Goal: Task Accomplishment & Management: Manage account settings

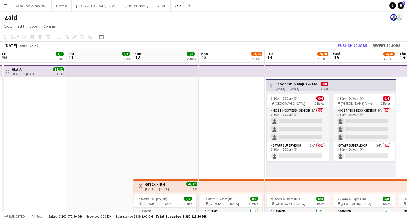
scroll to position [0, 155]
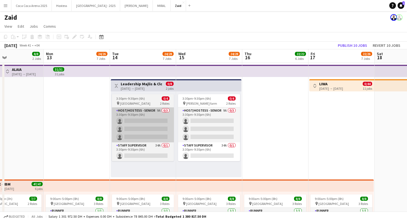
click at [173, 131] on app-card-role "Host/Hostess - Senior 9A 0/3 3:30pm-9:30pm (6h) single-neutral-actions single-n…" at bounding box center [143, 124] width 62 height 35
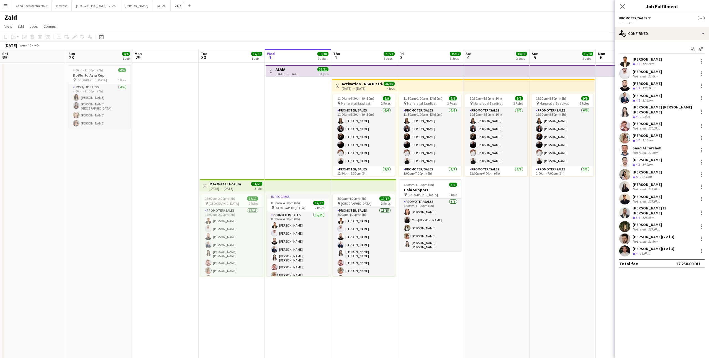
scroll to position [54, 0]
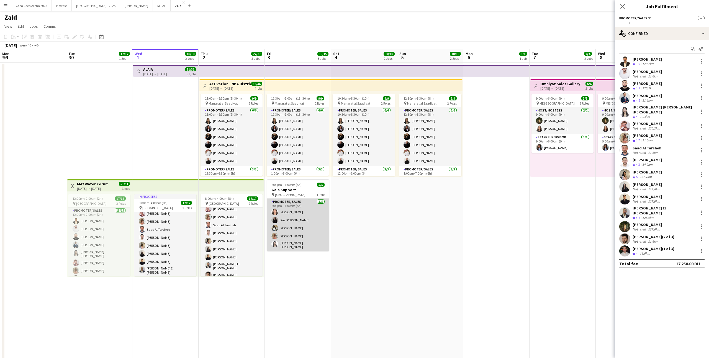
click at [309, 217] on app-card-role "Promoter/ Sales 5/5 6:00pm-11:00pm (5h) Leen Al haj hasan Ons Ben Haddada Yuela…" at bounding box center [298, 225] width 62 height 53
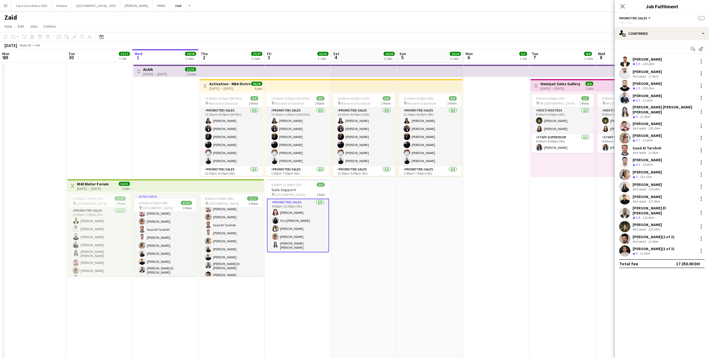
click at [381, 231] on app-date-cell "10:30am-8:30pm (10h) 9/9 pin Manarat al Saadiyat 2 Roles Promoter/ Sales 6/6 10…" at bounding box center [364, 315] width 66 height 505
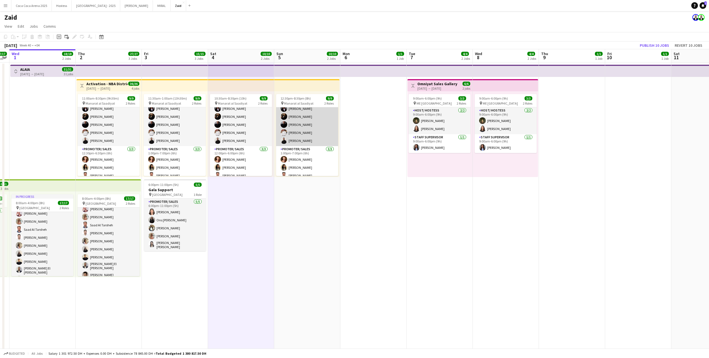
scroll to position [25, 0]
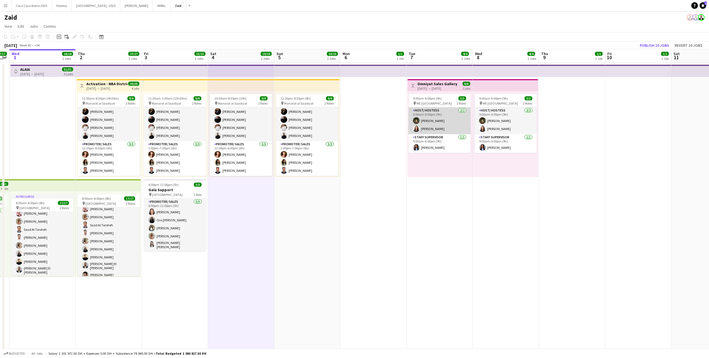
click at [447, 130] on app-card-role "Host/ Hostess 2/2 9:00am-6:00pm (9h) Layla Mazen Amira Malek" at bounding box center [440, 120] width 62 height 27
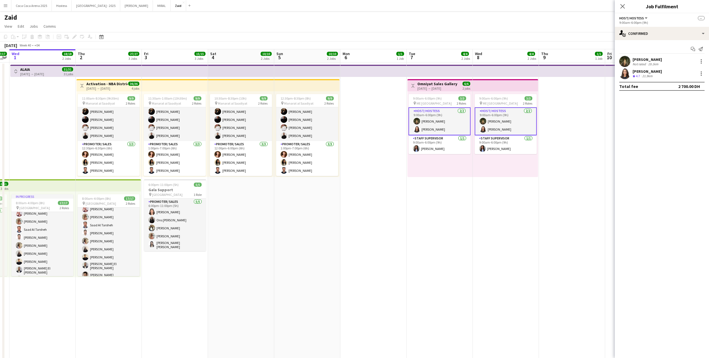
click at [418, 221] on app-date-cell "Toggle View Omniyat Sales Gallery 07-10-2025 → 08-10-2025 6/6 2 jobs 9:00am-6:0…" at bounding box center [440, 315] width 66 height 505
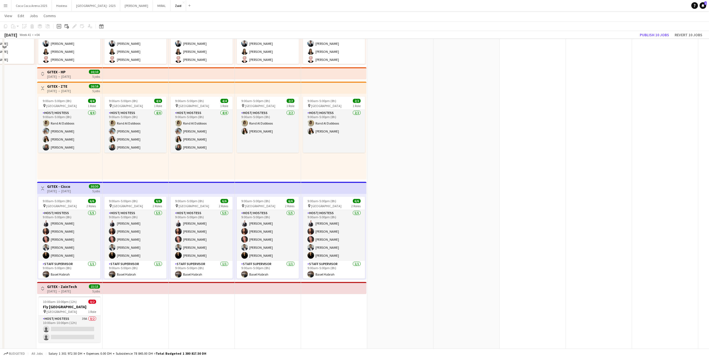
scroll to position [217, 0]
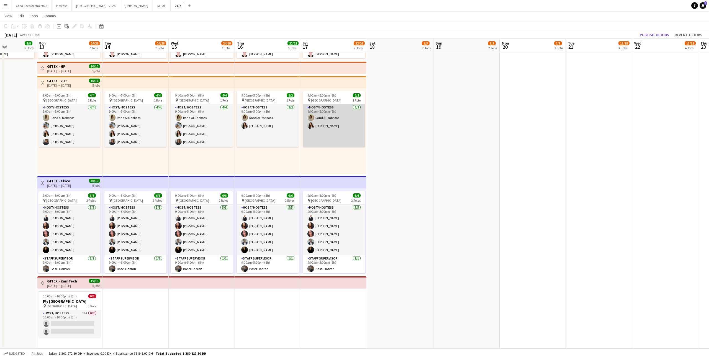
click at [343, 136] on app-card-role "Host/ Hostess 2/2 9:00am-5:00pm (8h) Rand Al Dabboos Zainab Bachrouch" at bounding box center [334, 125] width 62 height 43
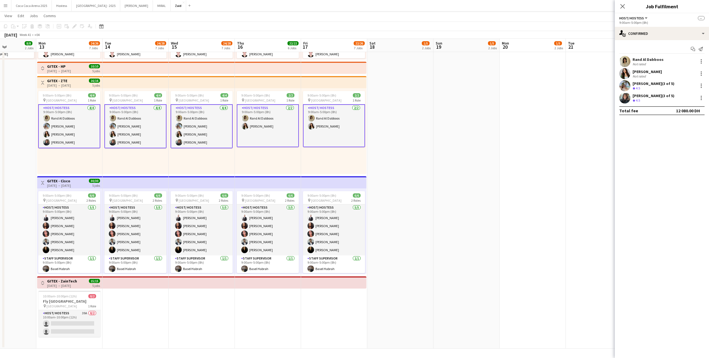
click at [395, 160] on app-date-cell at bounding box center [400, 97] width 66 height 505
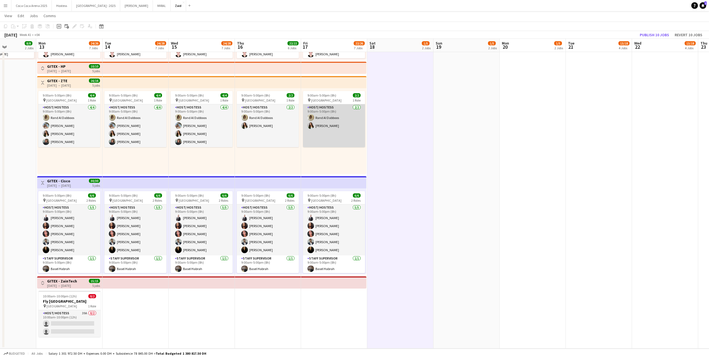
click at [331, 130] on app-card-role "Host/ Hostess 2/2 9:00am-5:00pm (8h) Rand Al Dabboos Zainab Bachrouch" at bounding box center [334, 125] width 62 height 43
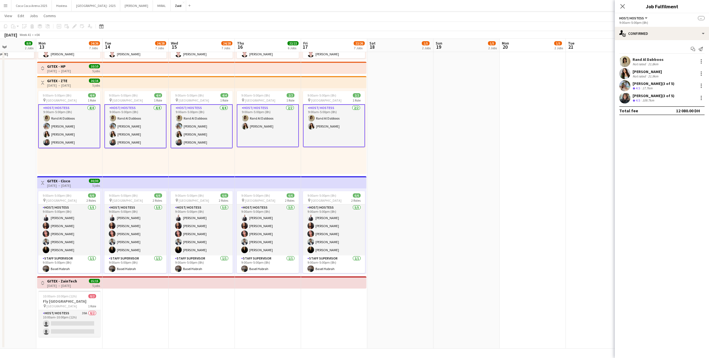
click at [312, 162] on div "9:00am-5:00pm (8h) 2/2 pin Dubai World Trade Center 1 Role Host/ Hostess 2/2 9:…" at bounding box center [333, 131] width 65 height 86
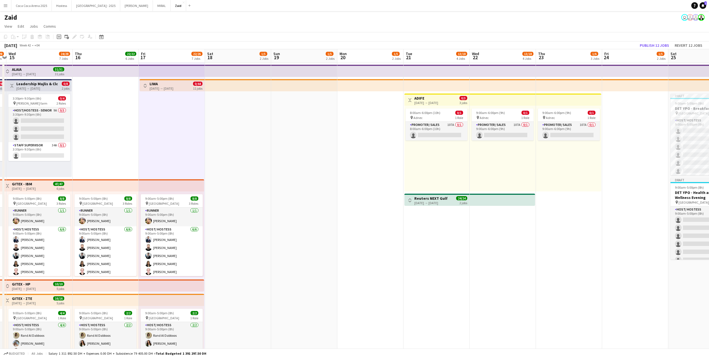
scroll to position [0, 142]
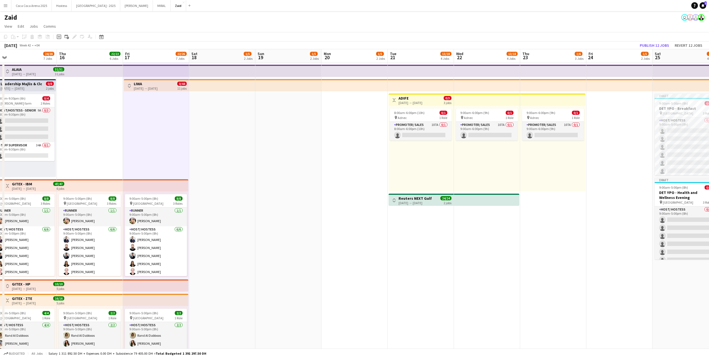
click at [400, 197] on h3 "Reuters NEXT Gulf" at bounding box center [415, 198] width 33 height 5
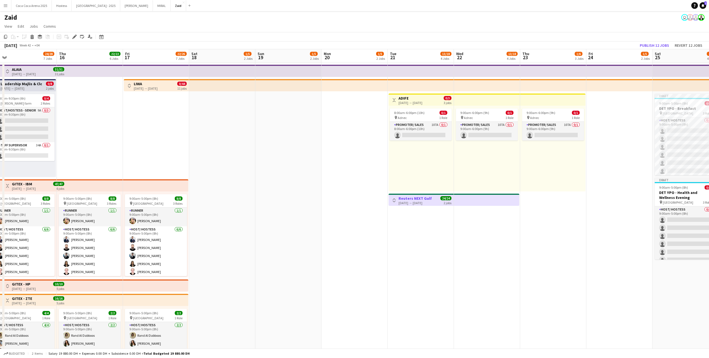
click at [394, 199] on app-icon "Toggle View" at bounding box center [394, 201] width 4 height 4
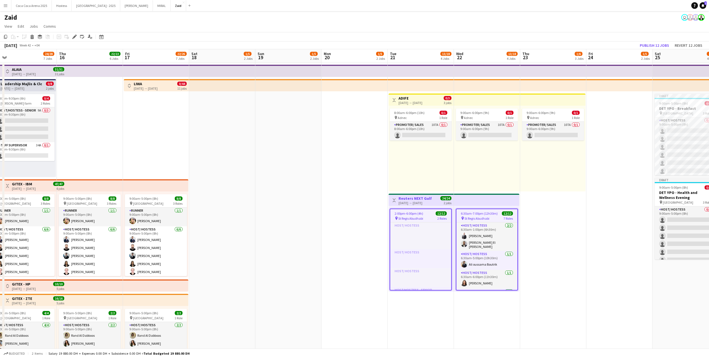
click at [478, 203] on app-top-bar at bounding box center [486, 200] width 65 height 12
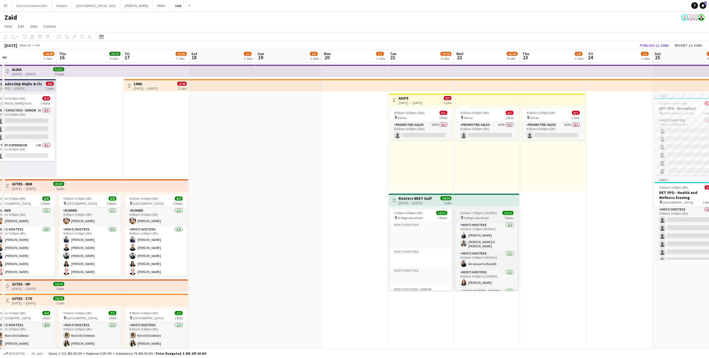
click at [483, 217] on span "St Regis Abudhabi" at bounding box center [476, 218] width 25 height 4
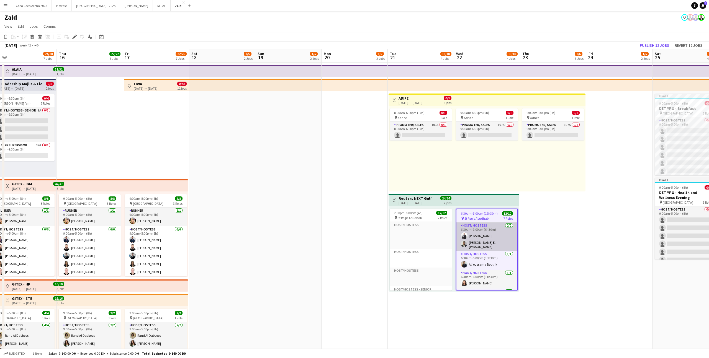
click at [487, 240] on app-card-role "Host/ Hostess 2/2 6:30am-1:00pm (6h30m) Mohammad Joudeh Khalid El Mallah" at bounding box center [487, 237] width 61 height 29
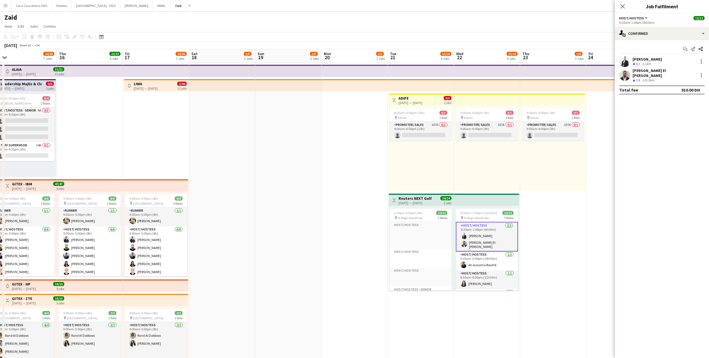
click at [486, 218] on span "St Regis Abudhabi" at bounding box center [476, 218] width 25 height 4
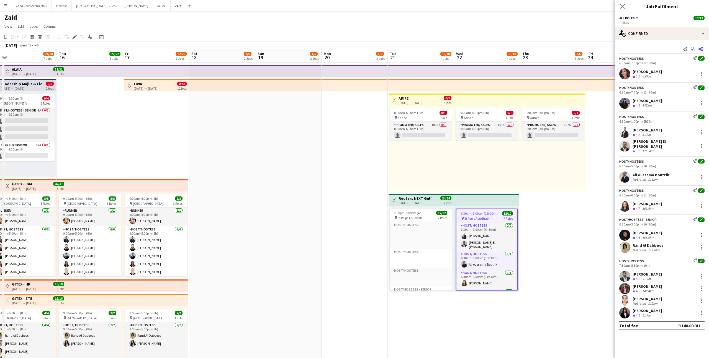
click at [701, 46] on app-icon "Share" at bounding box center [701, 49] width 8 height 8
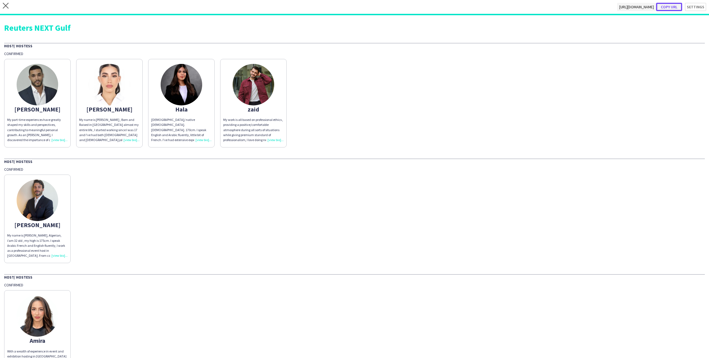
click at [672, 6] on button "Copy url" at bounding box center [669, 7] width 26 height 8
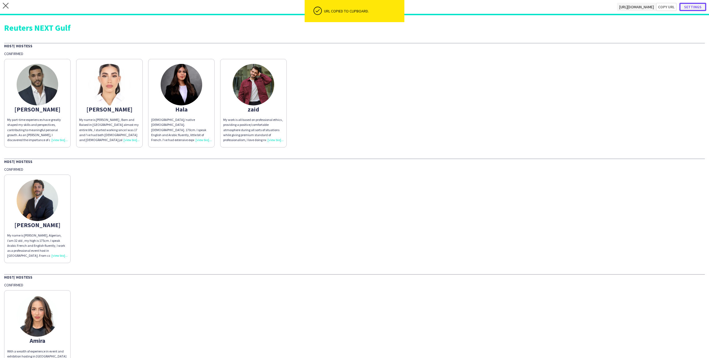
click at [695, 6] on button "Settings" at bounding box center [693, 7] width 27 height 8
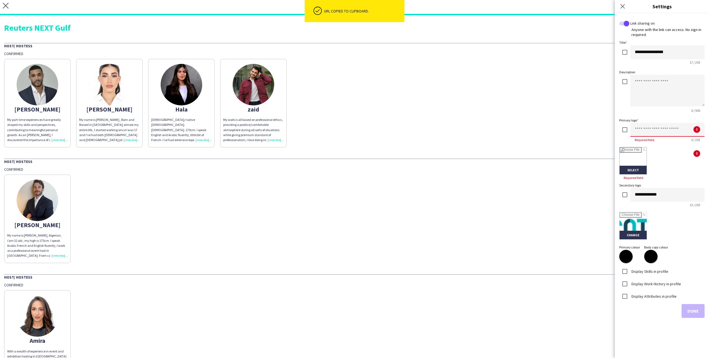
click at [640, 130] on input at bounding box center [668, 130] width 74 height 14
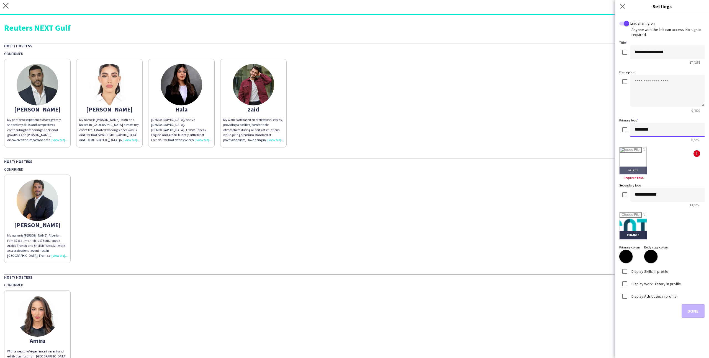
type input "********"
click at [632, 160] on input "file" at bounding box center [633, 160] width 27 height 27
type input "**********"
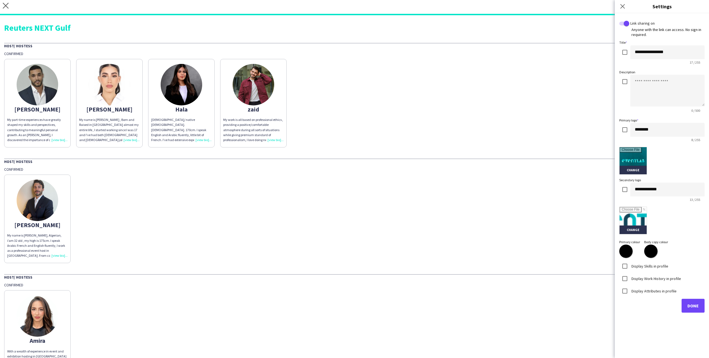
click at [637, 264] on label "Display Skills in profile" at bounding box center [650, 266] width 38 height 5
click at [644, 284] on div "Display Work History in profile" at bounding box center [650, 278] width 62 height 11
click at [644, 281] on div "Display Work History in profile" at bounding box center [650, 278] width 62 height 11
click at [641, 277] on label "Display Work History in profile" at bounding box center [656, 278] width 51 height 5
click at [643, 288] on div "Display Attributes in profile" at bounding box center [647, 291] width 57 height 11
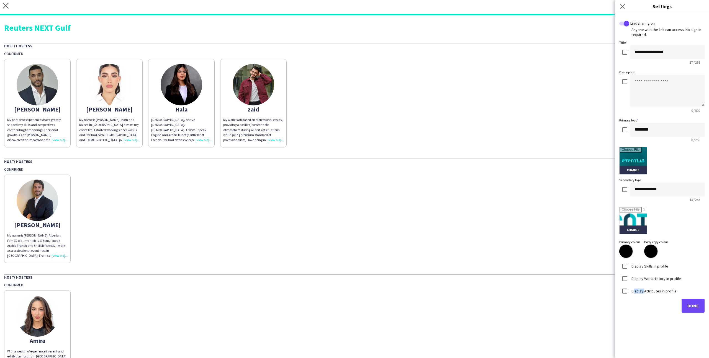
click at [643, 288] on div "Display Attributes in profile" at bounding box center [647, 291] width 57 height 11
click at [643, 291] on label "Display Attributes in profile" at bounding box center [654, 291] width 46 height 5
click at [654, 313] on input "text" at bounding box center [662, 315] width 79 height 14
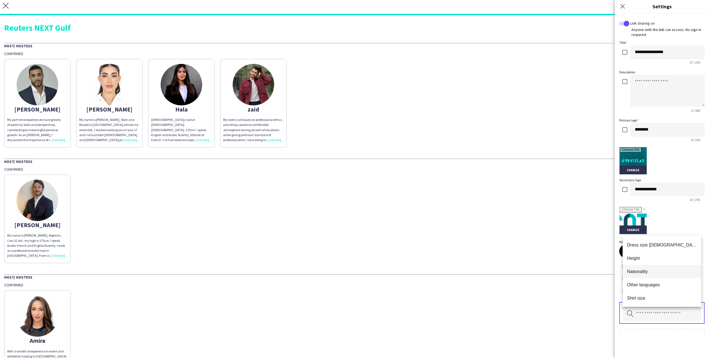
click at [647, 275] on mat-option "Nationality" at bounding box center [662, 271] width 79 height 13
click at [656, 312] on input "text" at bounding box center [662, 315] width 79 height 14
click at [650, 265] on mat-option "Other languages" at bounding box center [662, 271] width 79 height 13
click at [667, 318] on input "text" at bounding box center [662, 315] width 79 height 14
click at [658, 260] on span "Height" at bounding box center [662, 258] width 70 height 5
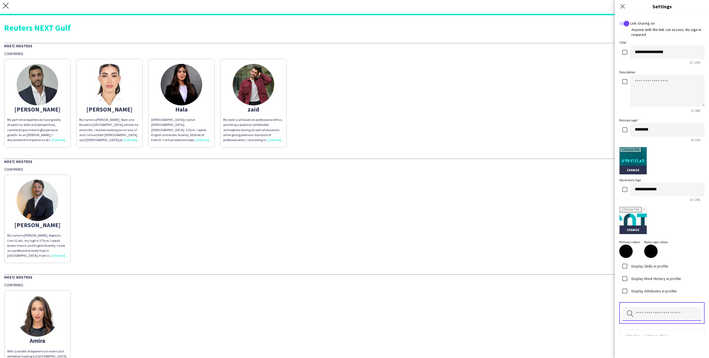
scroll to position [34, 0]
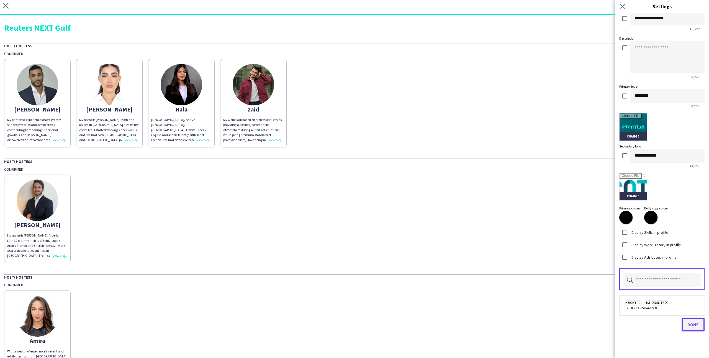
click at [693, 327] on span "Done" at bounding box center [693, 325] width 11 height 6
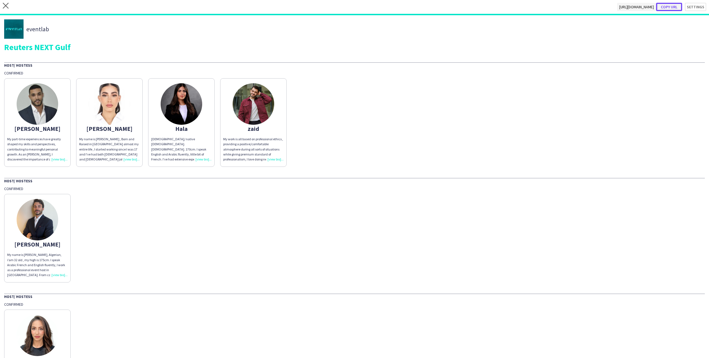
click at [667, 7] on button "Copy url" at bounding box center [669, 7] width 26 height 8
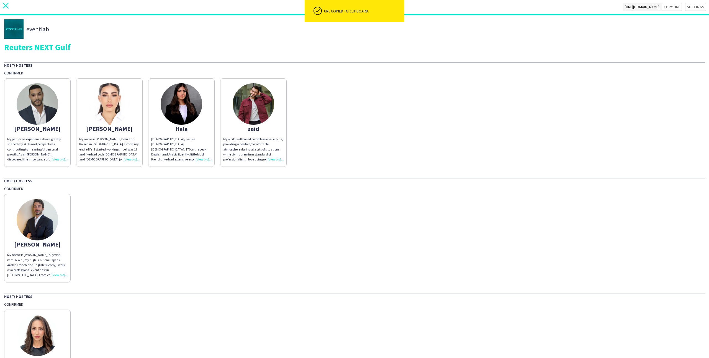
click at [6, 9] on app-icon "close" at bounding box center [6, 7] width 6 height 8
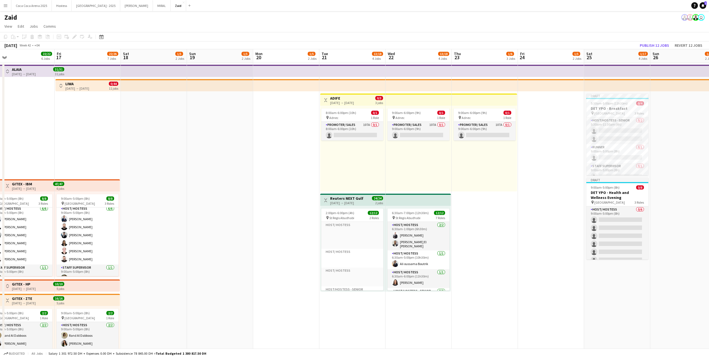
scroll to position [0, 178]
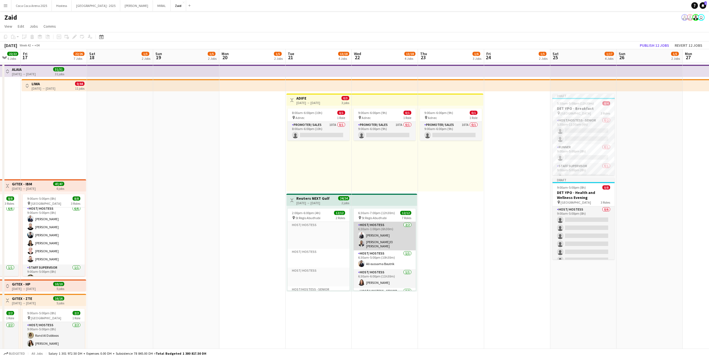
click at [370, 239] on app-card-role "Host/ Hostess 2/2 6:30am-1:00pm (6h30m) Mohammad Joudeh Khalid El Mallah" at bounding box center [385, 236] width 62 height 29
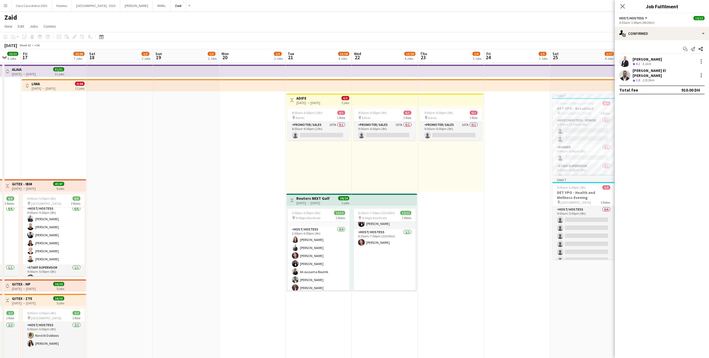
scroll to position [184, 0]
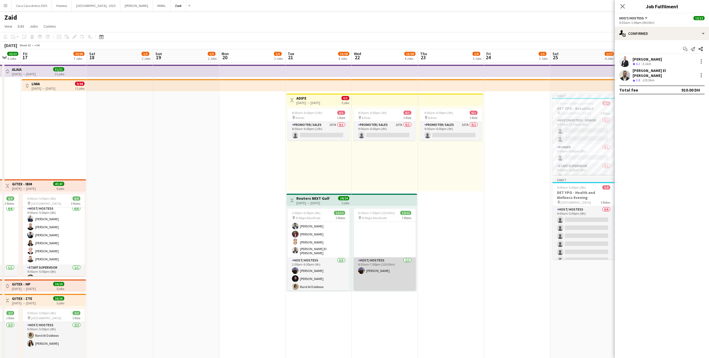
click at [392, 268] on app-card-role "Host/ Hostess 1/1 6:30am-7:00pm (12h30m) Dunia AbdulWahab" at bounding box center [385, 275] width 62 height 35
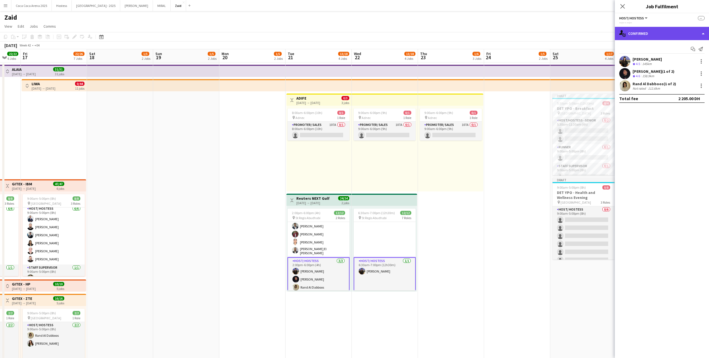
click at [680, 31] on div "single-neutral-actions-check-2 Confirmed" at bounding box center [662, 33] width 94 height 13
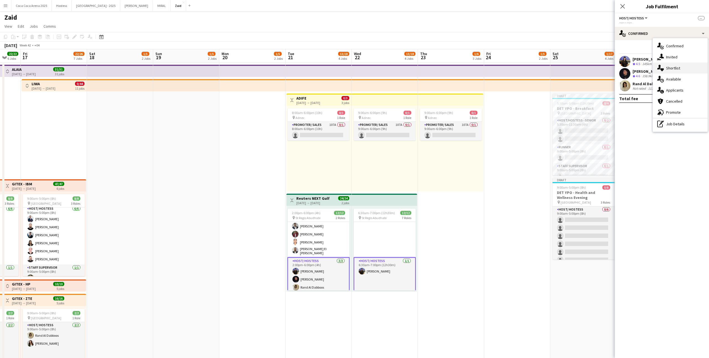
click at [688, 64] on div "single-neutral-actions-heart Shortlist" at bounding box center [680, 68] width 55 height 11
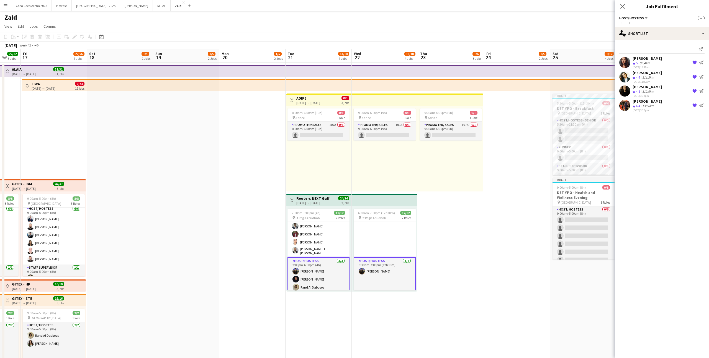
click at [693, 62] on app-icon "{{ spriteTitle }}" at bounding box center [695, 62] width 4 height 4
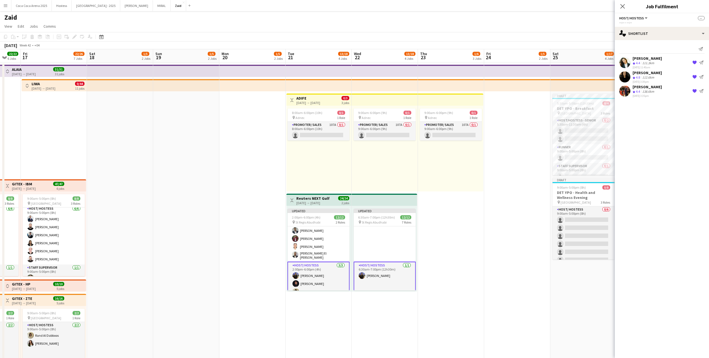
click at [693, 62] on app-icon "{{ spriteTitle }}" at bounding box center [695, 62] width 4 height 4
click at [456, 216] on app-date-cell "9:00am-6:00pm (9h) 0/1 pin Adnec 1 Role Promoter/ Sales 107A 0/1 9:00am-6:00pm …" at bounding box center [451, 315] width 66 height 505
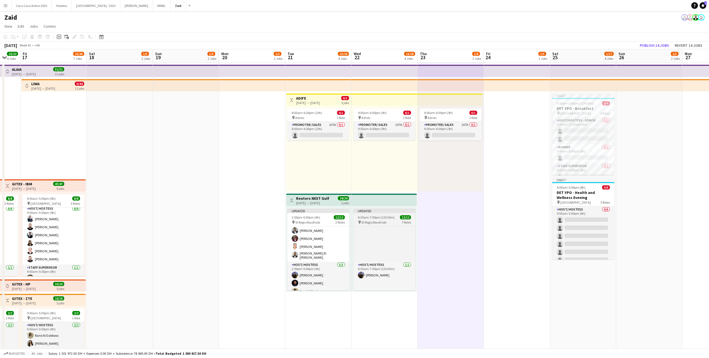
click at [389, 217] on span "6:30am-7:00pm (12h30m)" at bounding box center [376, 218] width 37 height 4
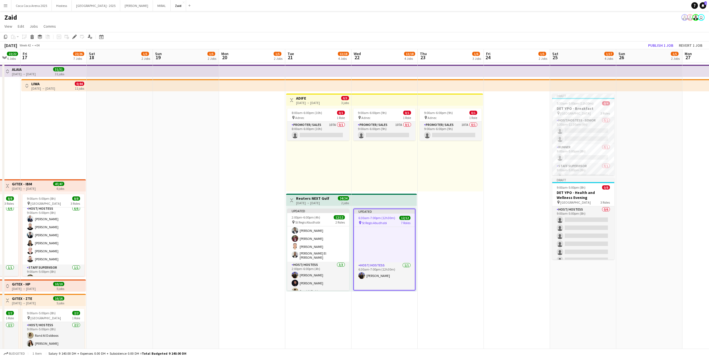
click at [384, 205] on app-top-bar at bounding box center [384, 200] width 65 height 12
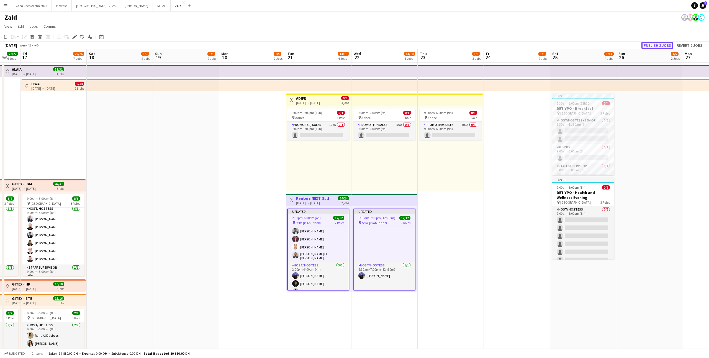
click at [663, 46] on button "Publish 2 jobs" at bounding box center [658, 45] width 32 height 7
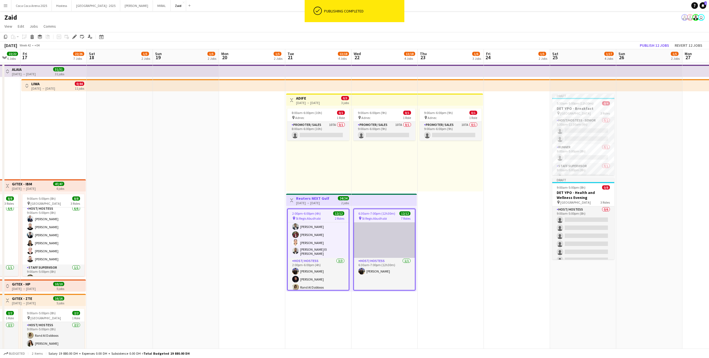
click at [366, 240] on app-card-role "Host/ Hostess 1/1 6:30am-7:00pm (12h30m) Noura Yassen" at bounding box center [384, 216] width 61 height 83
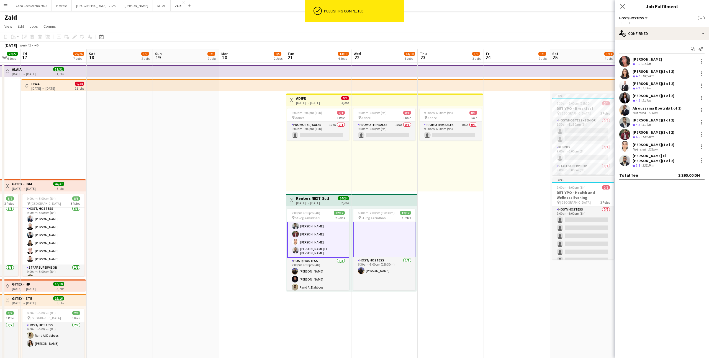
click at [366, 240] on app-card-role "Host/ Hostess 1/1 6:30am-7:00pm (12h30m) Noura Yassen" at bounding box center [385, 216] width 62 height 83
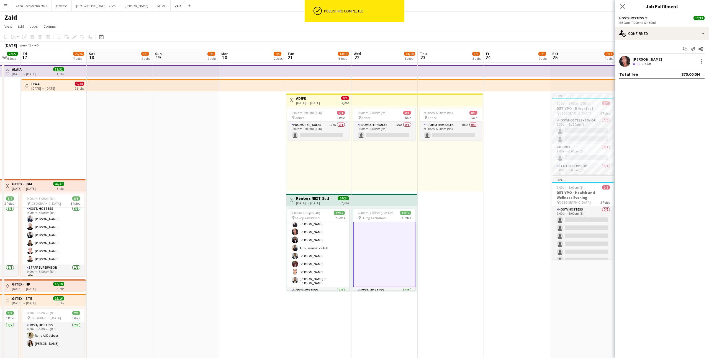
scroll to position [132, 0]
click at [370, 206] on div "6:30am-7:00pm (12h30m) 12/12 pin St Regis Abudhabi 7 Roles Host/ Hostess 2/2 6:…" at bounding box center [384, 249] width 65 height 86
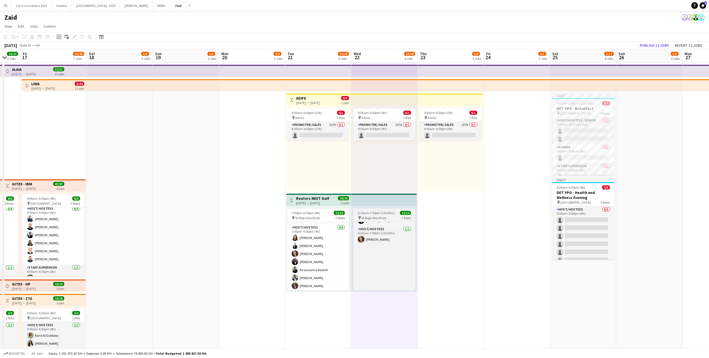
click at [374, 216] on span "St Regis Abudhabi" at bounding box center [374, 218] width 25 height 4
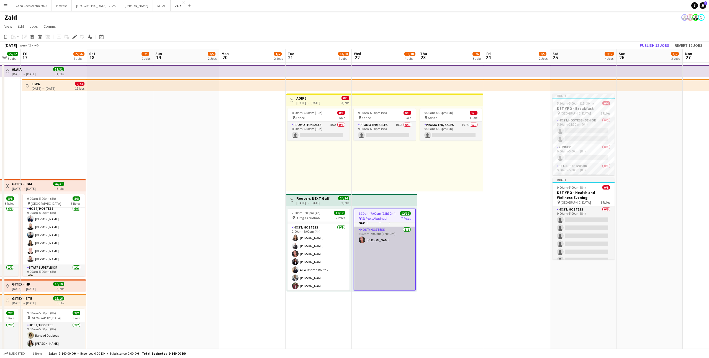
click at [390, 229] on app-card-role "Host/ Hostess 1/1 6:30am-7:00pm (12h30m) Noura Yassen" at bounding box center [384, 268] width 61 height 83
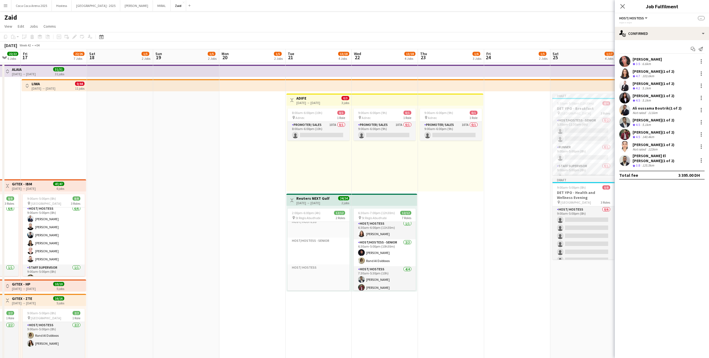
scroll to position [0, 0]
click at [389, 219] on div "pin St Regis Abudhabi 7 Roles" at bounding box center [385, 218] width 62 height 4
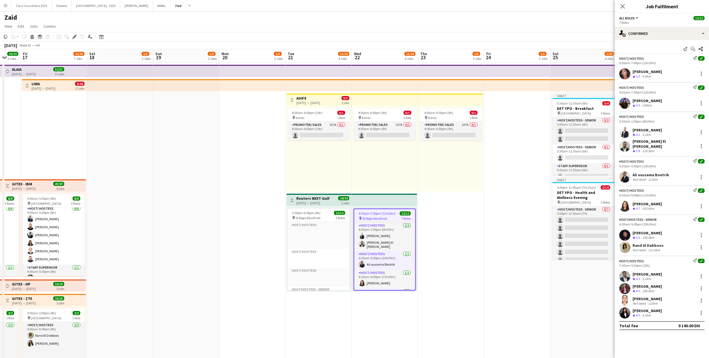
click at [514, 262] on app-date-cell at bounding box center [517, 315] width 66 height 505
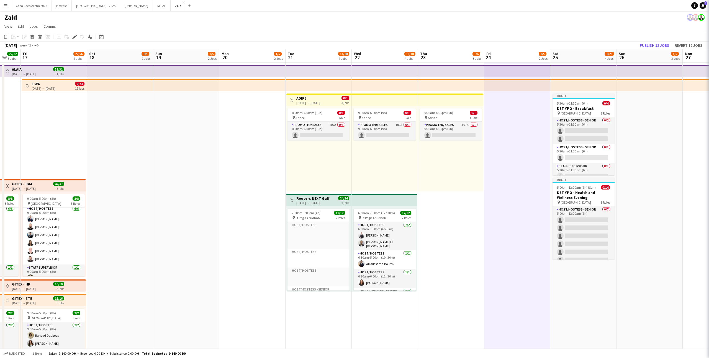
scroll to position [0, 178]
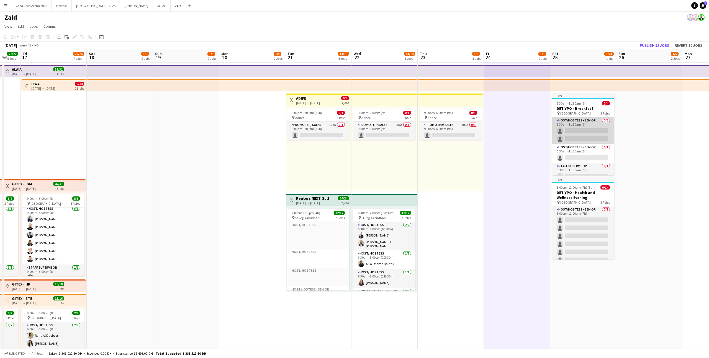
click at [578, 142] on app-card-role "Host/Hostess - Senior 0/2 5:30am-11:30am (6h) single-neutral-actions single-neu…" at bounding box center [583, 130] width 62 height 27
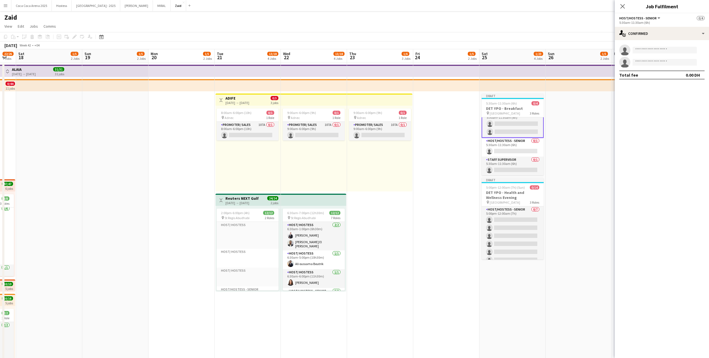
scroll to position [0, 186]
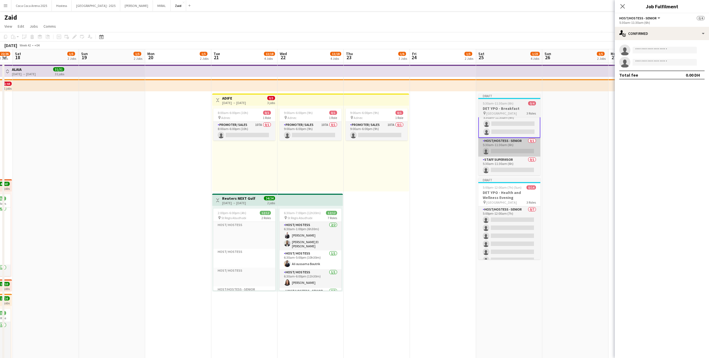
click at [527, 148] on app-card-role "Host/Hostess - Senior 0/1 5:30am-11:30am (6h) single-neutral-actions" at bounding box center [509, 147] width 62 height 19
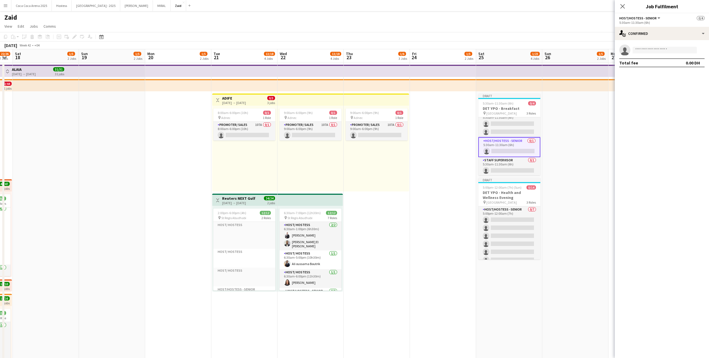
scroll to position [0, 0]
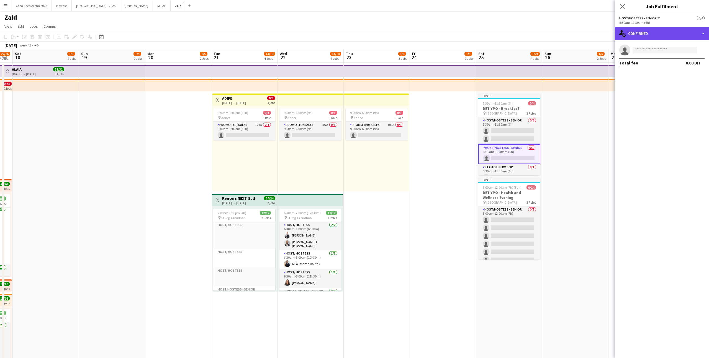
click at [656, 27] on div "single-neutral-actions-check-2 Confirmed" at bounding box center [662, 33] width 94 height 13
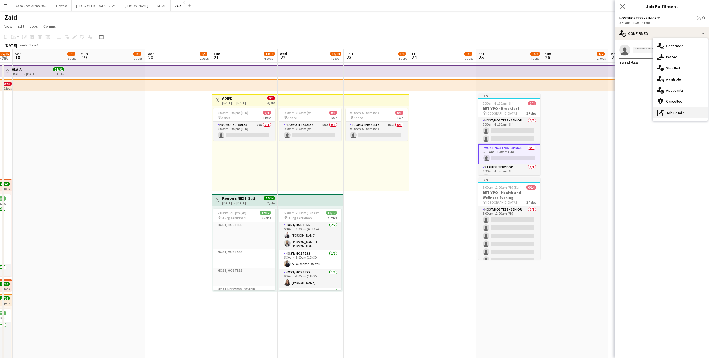
click at [680, 111] on div "pen-write Job Details" at bounding box center [680, 112] width 55 height 11
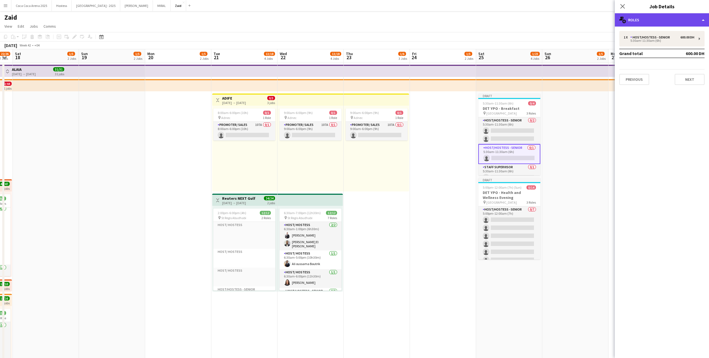
click at [635, 22] on div "multiple-users-add Roles" at bounding box center [662, 19] width 94 height 13
click at [634, 39] on div "Host/Hostess - Senior" at bounding box center [652, 37] width 42 height 4
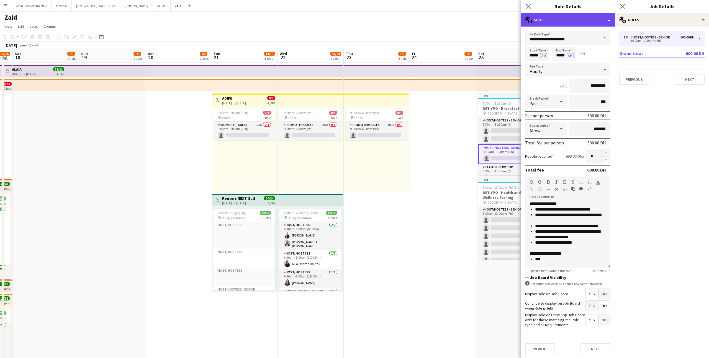
click at [593, 24] on div "multiple-actions-text Shift" at bounding box center [568, 19] width 94 height 13
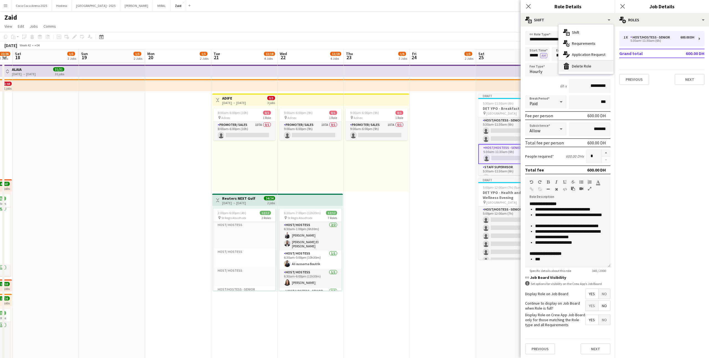
click at [592, 65] on div "bin-2 Delete Role" at bounding box center [586, 66] width 55 height 11
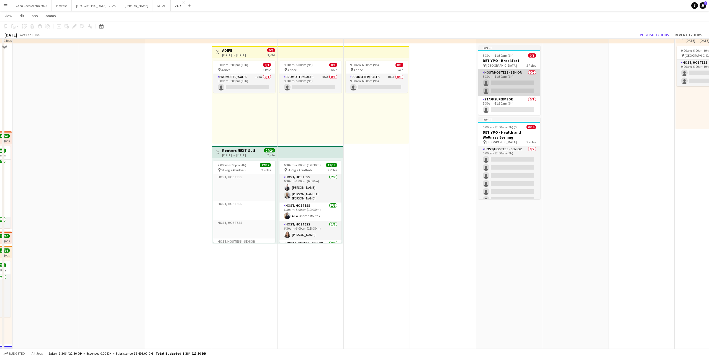
scroll to position [50, 0]
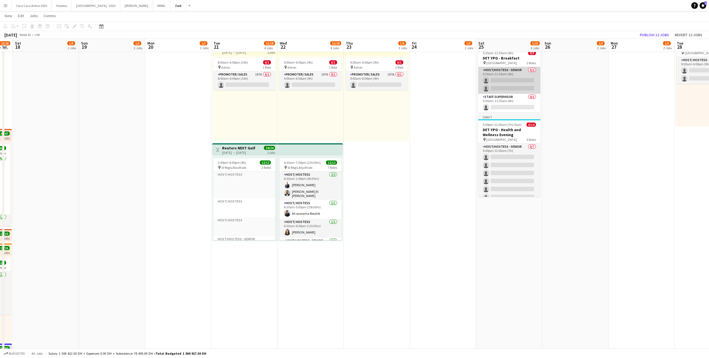
click at [516, 84] on app-card-role "Host/Hostess - Senior 0/2 5:30am-11:30am (6h) single-neutral-actions single-neu…" at bounding box center [509, 80] width 62 height 27
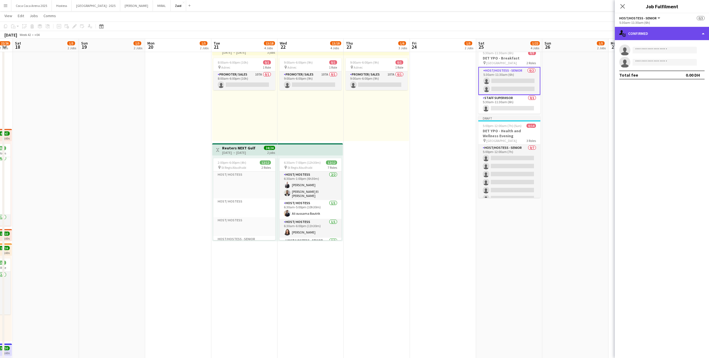
click at [672, 31] on div "single-neutral-actions-check-2 Confirmed" at bounding box center [662, 33] width 94 height 13
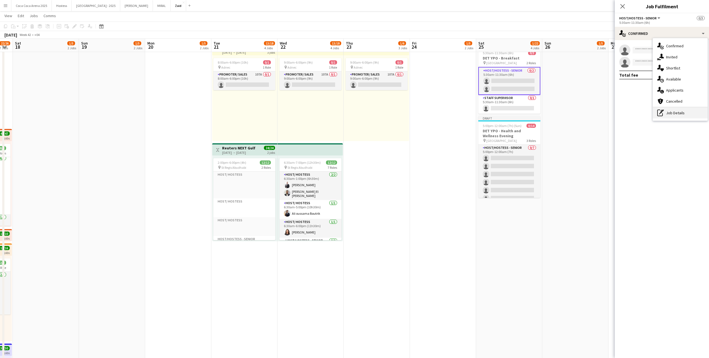
click at [676, 113] on div "pen-write Job Details" at bounding box center [680, 112] width 55 height 11
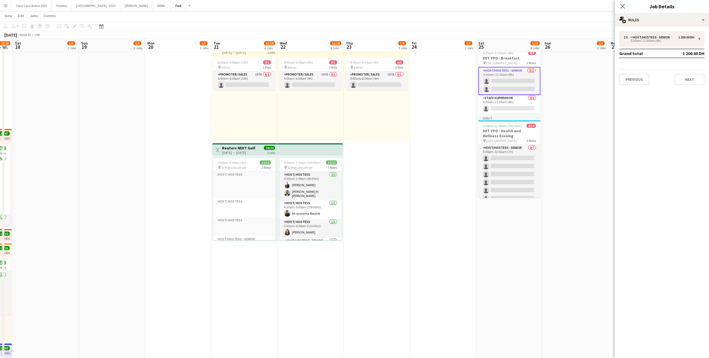
click at [663, 27] on div "2 x Host/Hostess - Senior 1 200.00 DH 5:30am-11:30am (6h) Grand total 1 200.00 …" at bounding box center [662, 58] width 94 height 63
click at [663, 37] on div "Host/Hostess - Senior" at bounding box center [652, 37] width 42 height 4
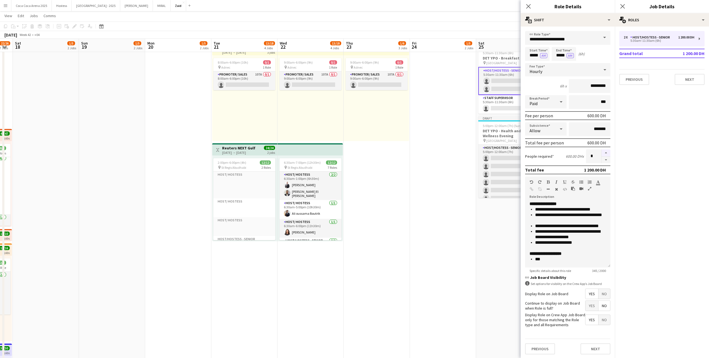
click at [605, 150] on button "button" at bounding box center [606, 153] width 9 height 7
type input "*"
click at [464, 203] on app-date-cell at bounding box center [443, 264] width 66 height 505
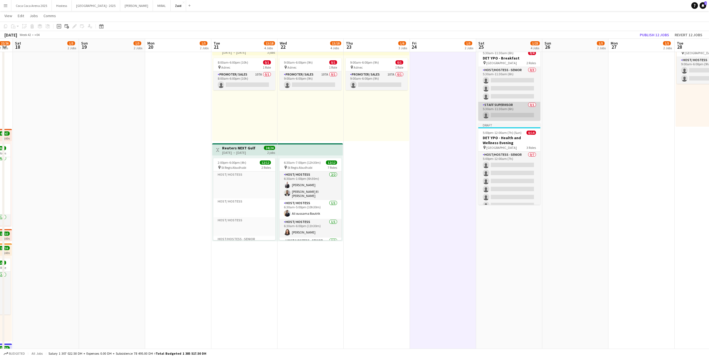
scroll to position [31, 0]
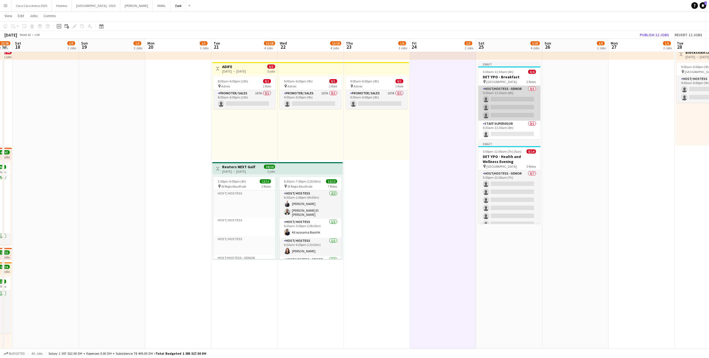
click at [507, 101] on app-card-role "Host/Hostess - Senior 0/3 5:30am-11:30am (6h) single-neutral-actions single-neu…" at bounding box center [509, 103] width 62 height 35
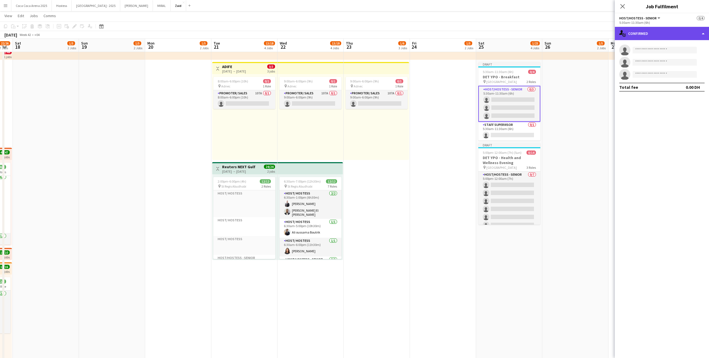
click at [628, 32] on div "single-neutral-actions-check-2 Confirmed" at bounding box center [662, 33] width 94 height 13
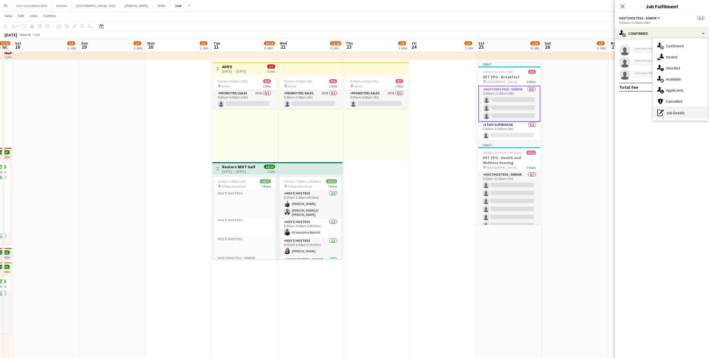
click at [675, 114] on div "pen-write Job Details" at bounding box center [680, 112] width 55 height 11
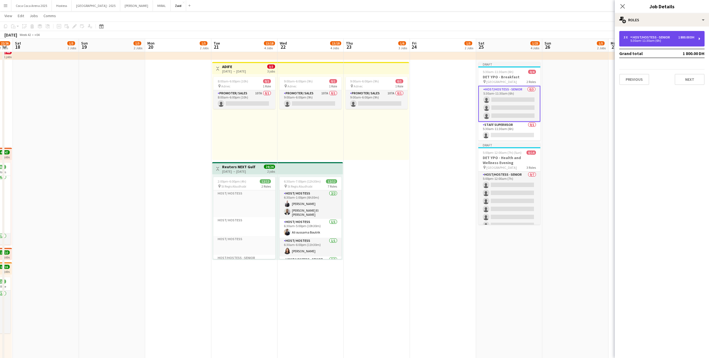
click at [632, 43] on div "3 x Host/Hostess - Senior 1 800.00 DH 5:30am-11:30am (6h)" at bounding box center [661, 39] width 85 height 16
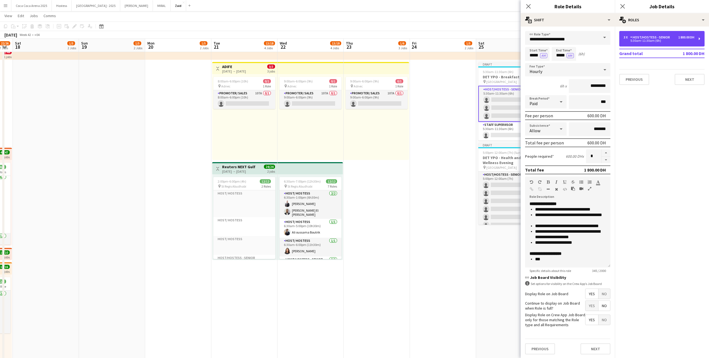
scroll to position [1, 0]
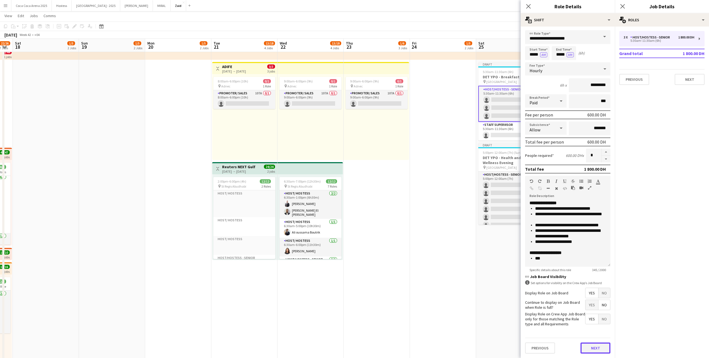
click at [600, 349] on button "Next" at bounding box center [596, 348] width 30 height 11
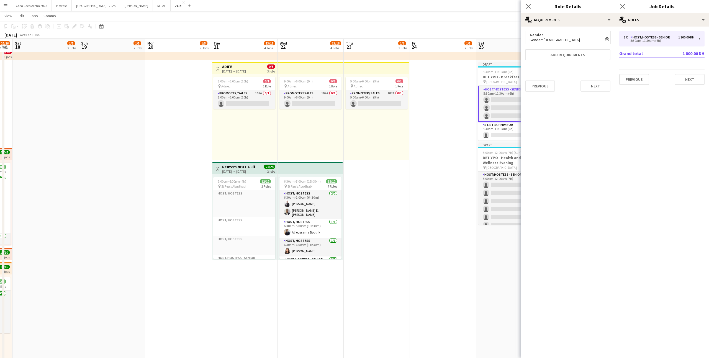
click at [606, 38] on icon "Remove" at bounding box center [607, 39] width 4 height 4
click at [485, 146] on div "Draft" at bounding box center [509, 145] width 62 height 4
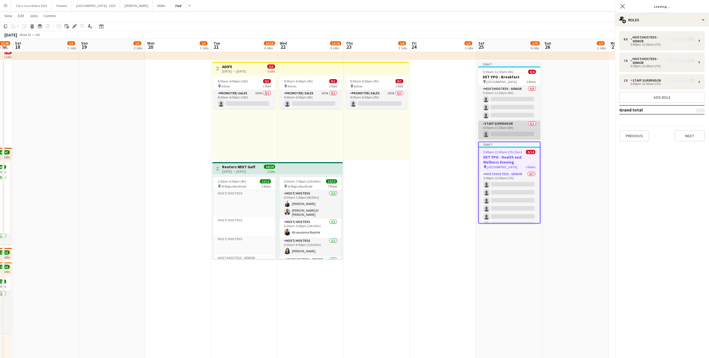
click at [495, 131] on app-card-role "Staff Supervisor 0/1 5:30am-11:30am (6h) single-neutral-actions" at bounding box center [509, 130] width 62 height 19
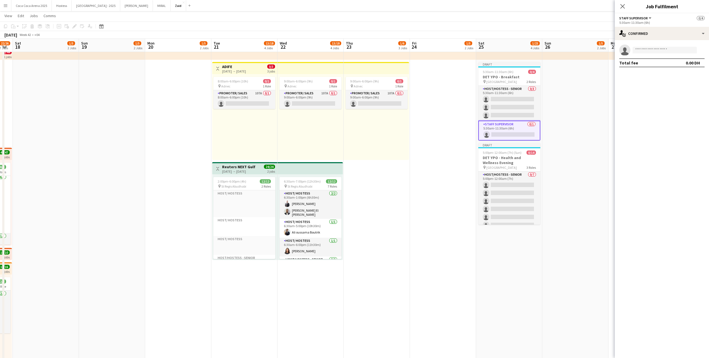
click at [686, 46] on app-invite-slot "single-neutral-actions" at bounding box center [662, 50] width 94 height 11
click at [684, 39] on div "single-neutral-actions-check-2 Confirmed" at bounding box center [662, 33] width 94 height 13
click at [684, 106] on div "cancellation Cancelled" at bounding box center [680, 101] width 55 height 11
click at [678, 37] on div "cancellation Cancelled" at bounding box center [662, 33] width 94 height 13
click at [686, 113] on div "pen-write Job Details" at bounding box center [680, 112] width 55 height 11
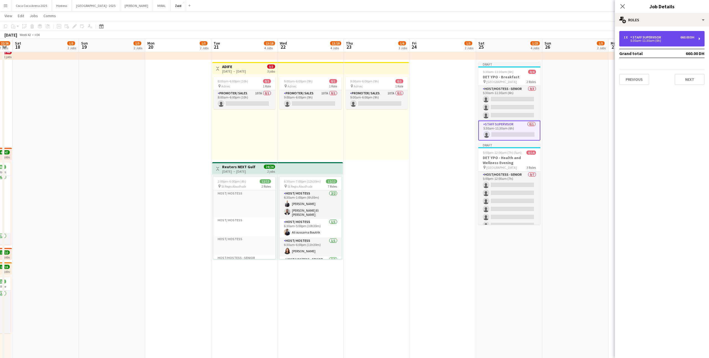
click at [671, 43] on div "1 x Staff Supervisor 660.00 DH 5:30am-11:30am (6h)" at bounding box center [661, 39] width 85 height 16
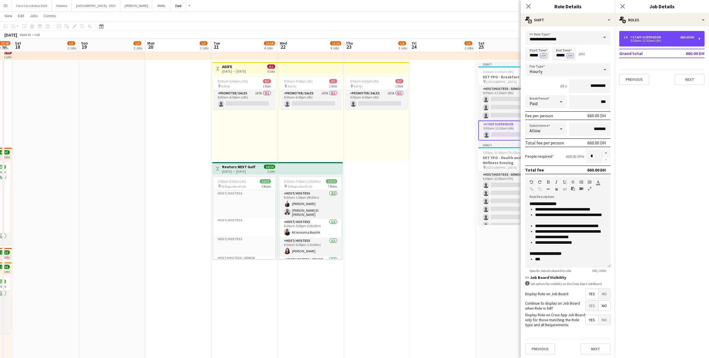
scroll to position [32, 0]
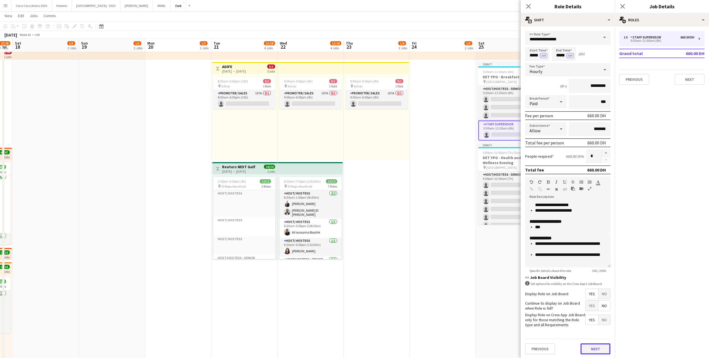
click at [588, 349] on button "Next" at bounding box center [596, 349] width 30 height 11
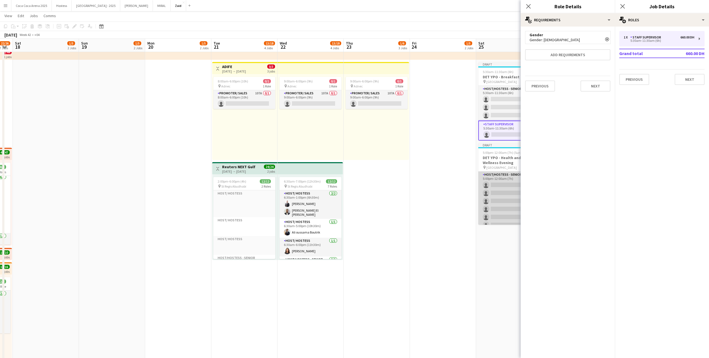
click at [498, 200] on app-card-role "Host/Hostess - Senior 0/7 5:00pm-12:00am (7h) single-neutral-actions single-neu…" at bounding box center [509, 205] width 62 height 67
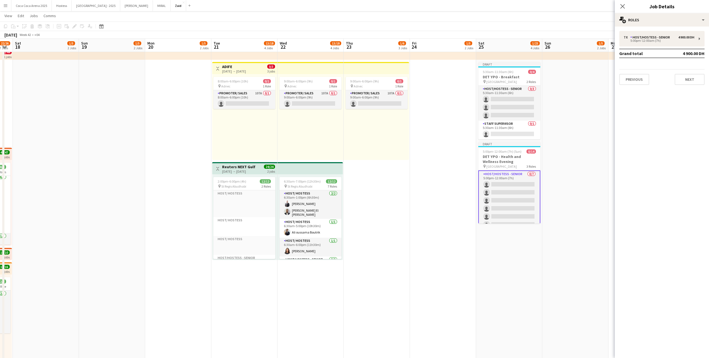
click at [564, 213] on app-date-cell at bounding box center [575, 283] width 66 height 505
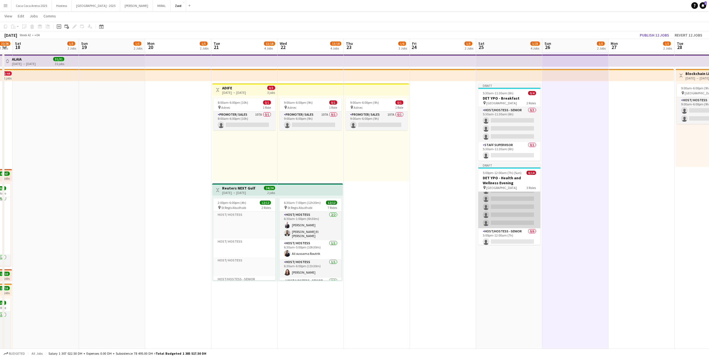
scroll to position [0, 0]
click at [525, 213] on app-card-role "Host/Hostess - Senior 0/7 5:00pm-12:00am (7h) single-neutral-actions single-neu…" at bounding box center [509, 225] width 62 height 67
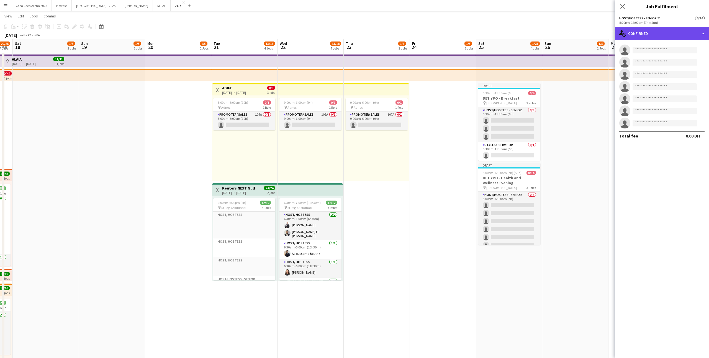
click at [656, 38] on div "single-neutral-actions-check-2 Confirmed" at bounding box center [662, 33] width 94 height 13
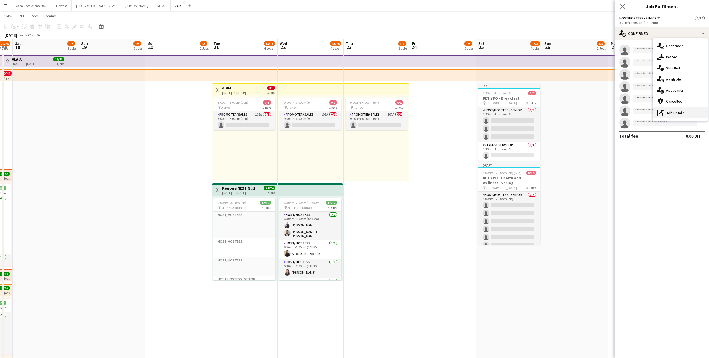
click at [674, 115] on div "pen-write Job Details" at bounding box center [680, 112] width 55 height 11
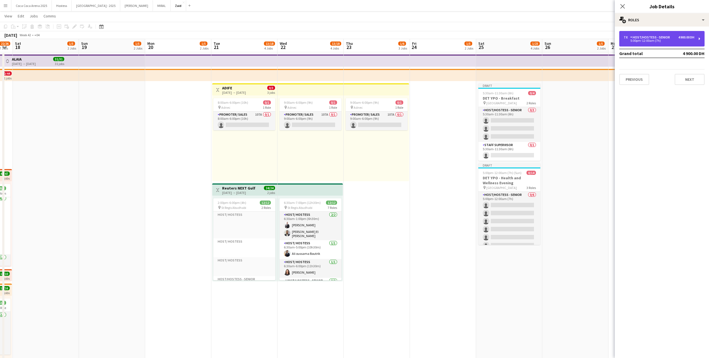
click at [646, 36] on div "Host/Hostess - Senior" at bounding box center [652, 37] width 42 height 4
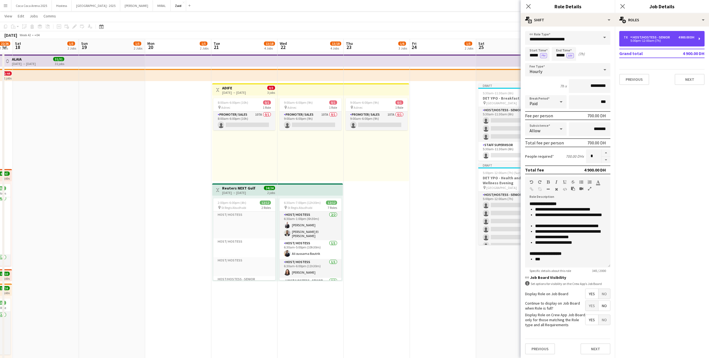
scroll to position [1, 0]
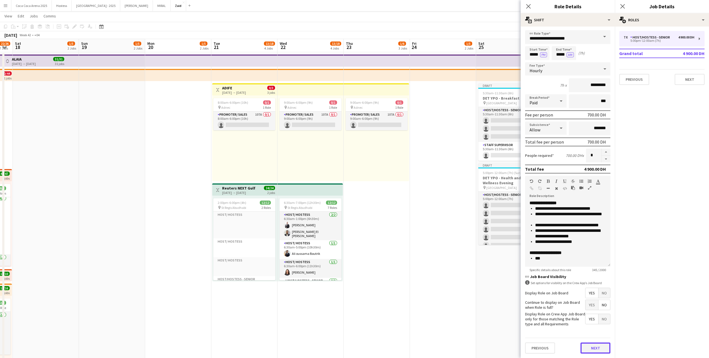
click at [598, 346] on button "Next" at bounding box center [596, 348] width 30 height 11
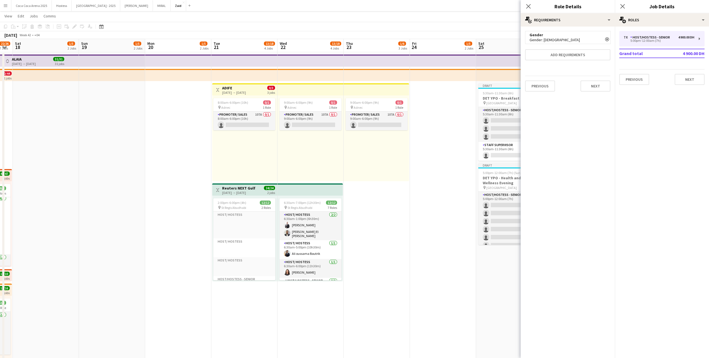
scroll to position [0, 0]
click at [608, 39] on icon "Remove" at bounding box center [607, 39] width 4 height 4
click at [508, 211] on app-card-role "Host/Hostess - Senior 0/6 5:00pm-12:00am (7h) single-neutral-actions single-neu…" at bounding box center [509, 194] width 62 height 59
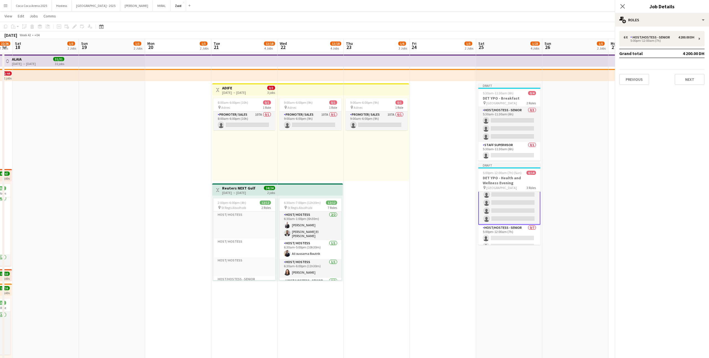
scroll to position [28, 0]
click at [679, 40] on div "5:00pm-12:00am (7h)" at bounding box center [659, 40] width 71 height 3
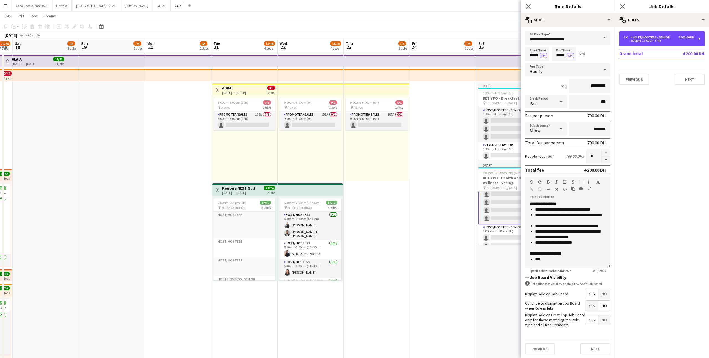
scroll to position [1, 0]
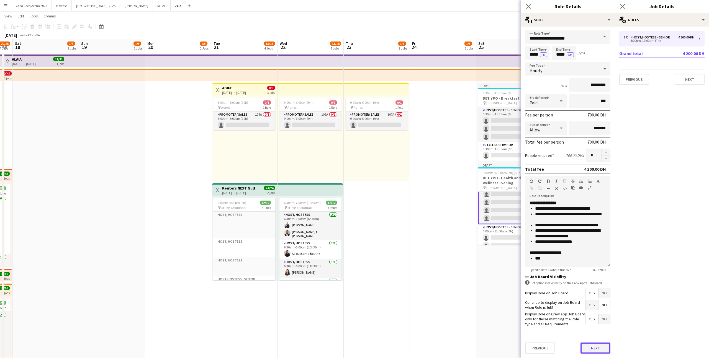
click at [594, 350] on button "Next" at bounding box center [596, 348] width 30 height 11
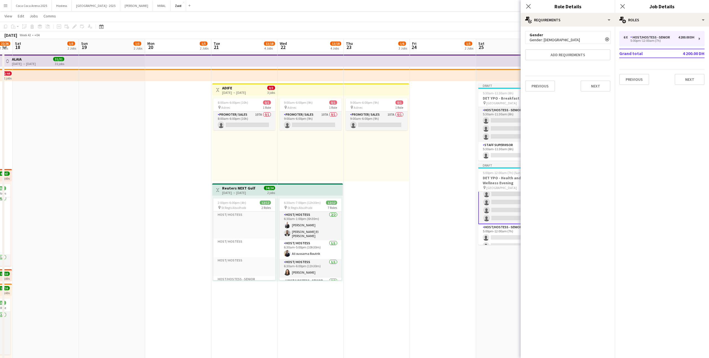
click at [606, 39] on icon "Remove" at bounding box center [607, 39] width 4 height 4
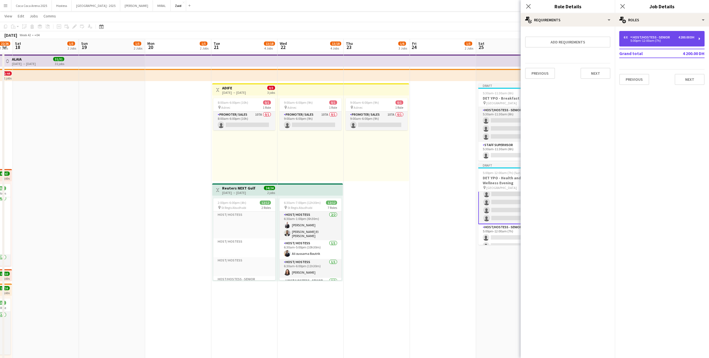
click at [637, 40] on div "5:00pm-12:00am (7h)" at bounding box center [659, 40] width 71 height 3
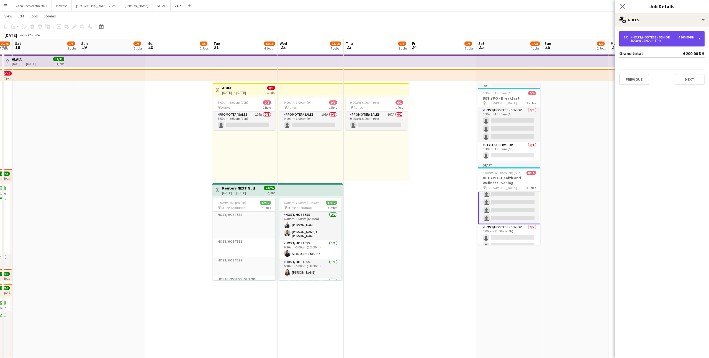
click at [644, 39] on div "5:00pm-12:00am (7h)" at bounding box center [659, 40] width 71 height 3
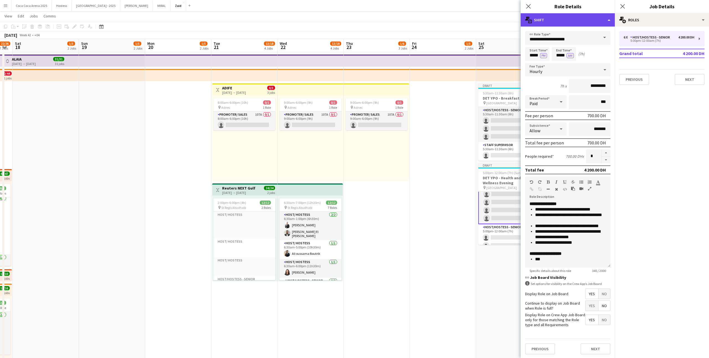
click at [573, 19] on div "multiple-actions-text Shift" at bounding box center [568, 19] width 94 height 13
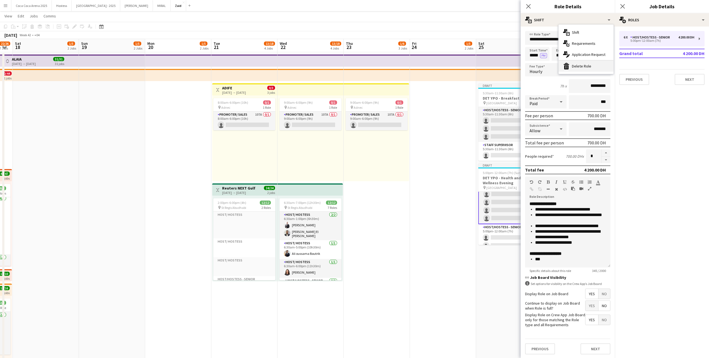
click at [592, 67] on div "bin-2 Delete Role" at bounding box center [586, 66] width 55 height 11
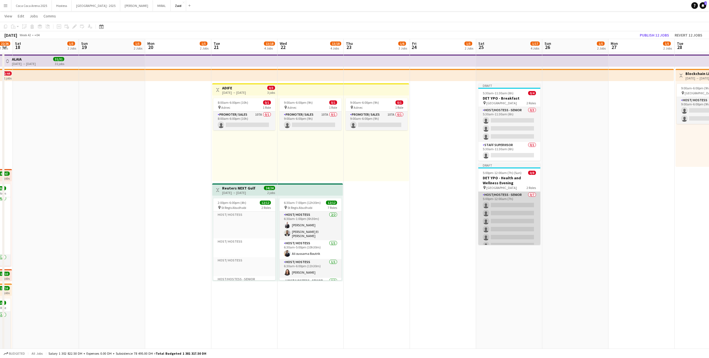
click at [522, 219] on app-card-role "Host/Hostess - Senior 0/7 5:00pm-12:00am (7h) single-neutral-actions single-neu…" at bounding box center [509, 225] width 62 height 67
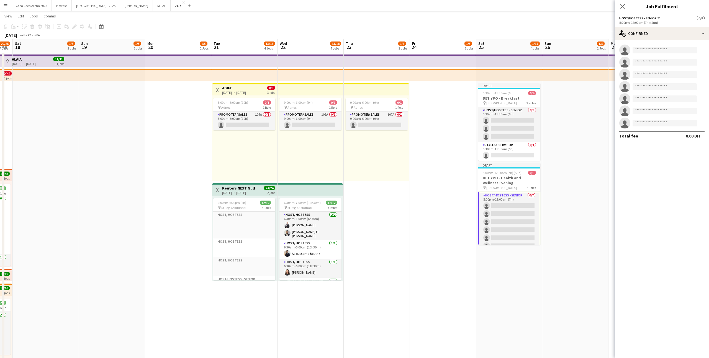
click at [687, 40] on div "single-neutral-actions single-neutral-actions single-neutral-actions single-neu…" at bounding box center [662, 92] width 94 height 105
click at [686, 38] on div "single-neutral-actions-check-2 Confirmed" at bounding box center [662, 33] width 94 height 13
click at [688, 117] on div "pen-write Job Details" at bounding box center [680, 112] width 55 height 11
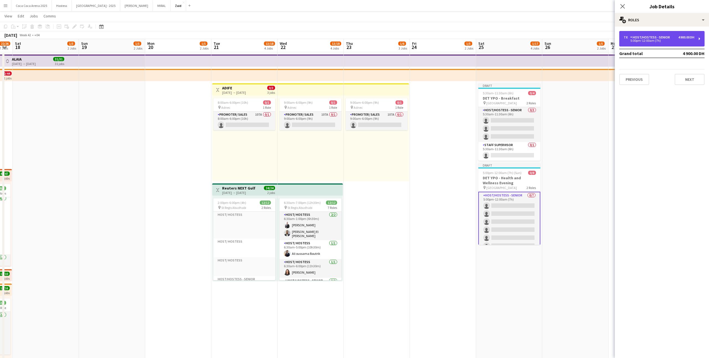
click at [687, 42] on div "7 x Host/Hostess - Senior 4 900.00 DH 5:00pm-12:00am (7h)" at bounding box center [661, 39] width 85 height 16
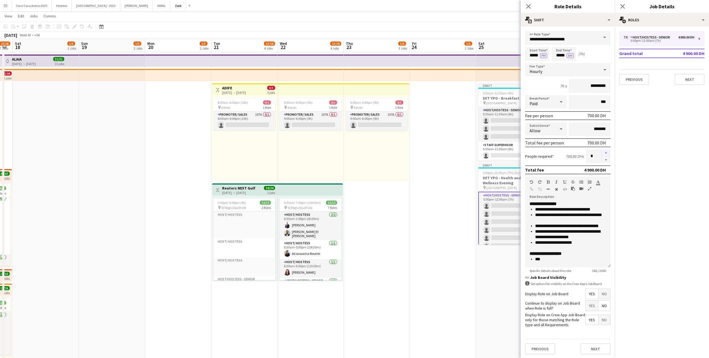
click at [606, 152] on button "button" at bounding box center [606, 153] width 9 height 7
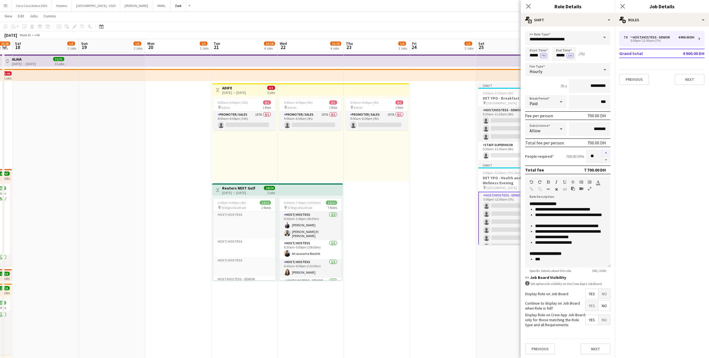
click at [606, 152] on button "button" at bounding box center [606, 153] width 9 height 7
click at [605, 159] on button "button" at bounding box center [606, 160] width 9 height 7
type input "**"
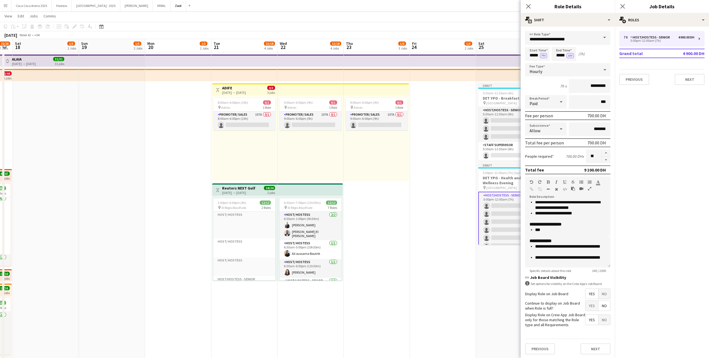
scroll to position [32, 0]
click at [557, 229] on p "***" at bounding box center [570, 228] width 71 height 6
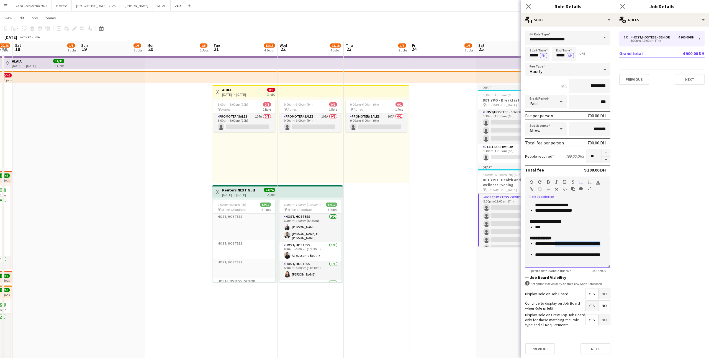
drag, startPoint x: 554, startPoint y: 250, endPoint x: 558, endPoint y: 242, distance: 9.4
click at [558, 242] on p "**********" at bounding box center [570, 246] width 71 height 11
click at [500, 255] on app-date-cell "Draft 5:30am-11:30am (6h) 0/4 DET YPO - Breakfast pin Dubai Creek Resort 2 Role…" at bounding box center [509, 306] width 66 height 505
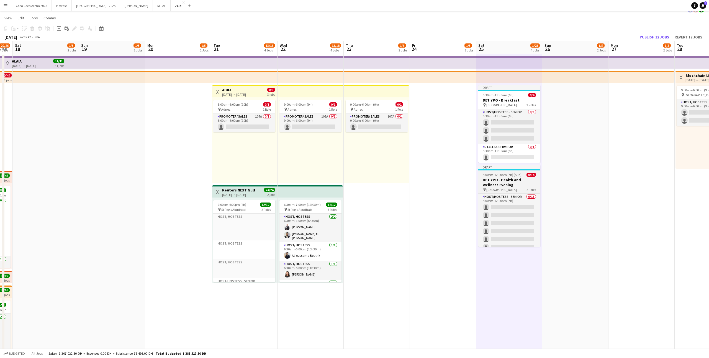
click at [499, 186] on h3 "DET YPO - Health and Wellness Evening" at bounding box center [509, 183] width 62 height 10
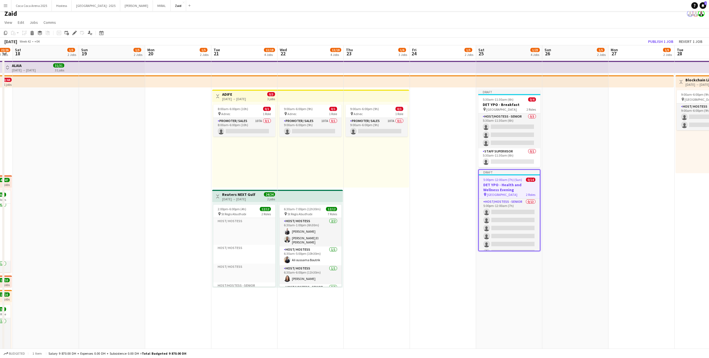
scroll to position [3, 0]
click at [651, 47] on app-board-header-date "Mon 27 1/5 2 Jobs" at bounding box center [642, 52] width 66 height 13
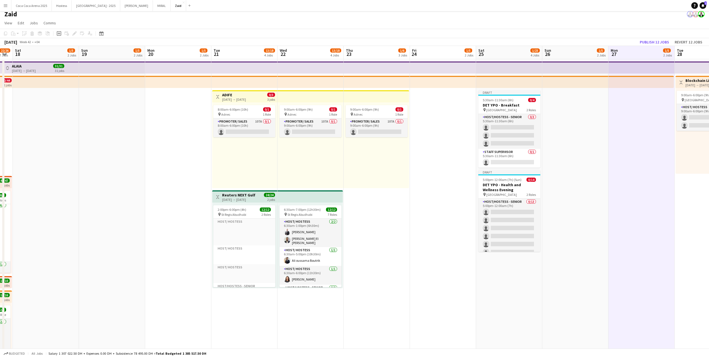
click at [621, 117] on app-date-cell at bounding box center [642, 311] width 66 height 505
click at [521, 117] on app-card-role "Host/Hostess - Senior 0/3 5:30am-11:30am (6h) single-neutral-actions single-neu…" at bounding box center [509, 131] width 62 height 35
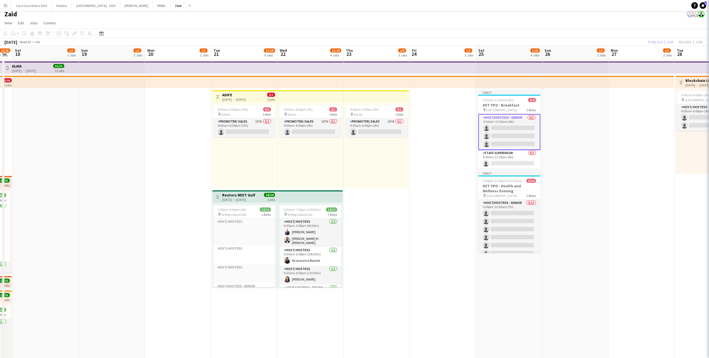
click at [520, 107] on h3 "DET YPO - Breakfast" at bounding box center [509, 105] width 62 height 5
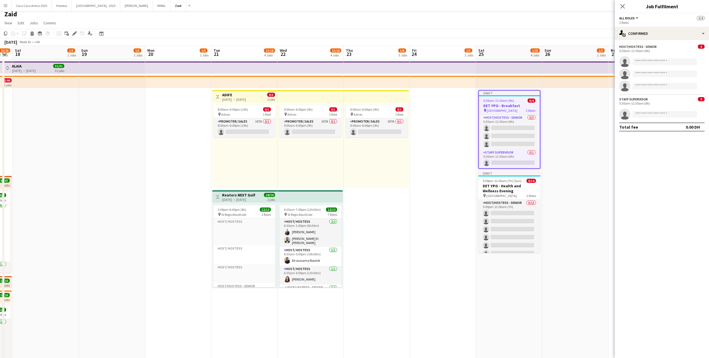
click at [565, 130] on app-date-cell at bounding box center [575, 311] width 66 height 505
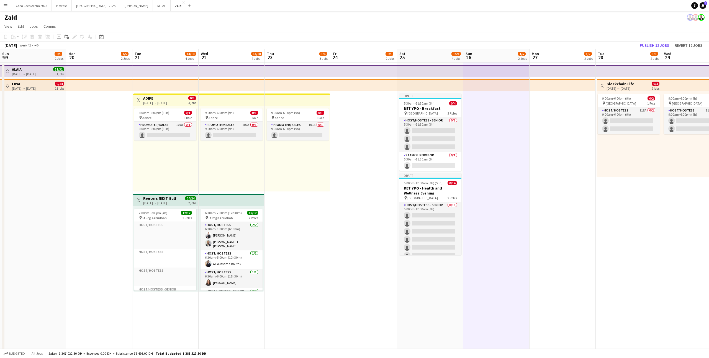
scroll to position [21, 0]
click at [427, 104] on span "5:30am-11:30am (6h)" at bounding box center [419, 103] width 31 height 4
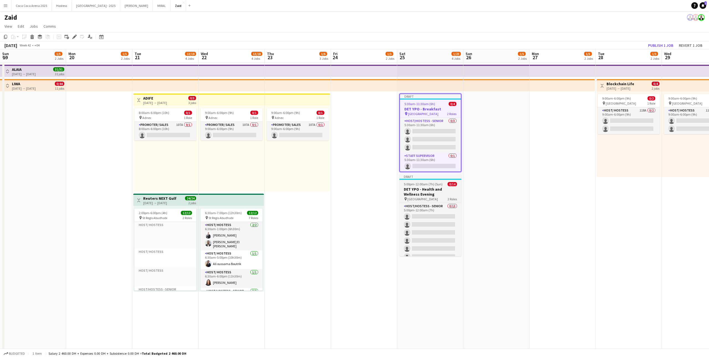
click at [436, 181] on app-job-card "Draft 5:00pm-12:00am (7h) (Sun) 0/14 DET YPO - Health and Wellness Evening pin …" at bounding box center [431, 216] width 62 height 82
click at [661, 44] on button "Publish 2 jobs" at bounding box center [658, 45] width 32 height 7
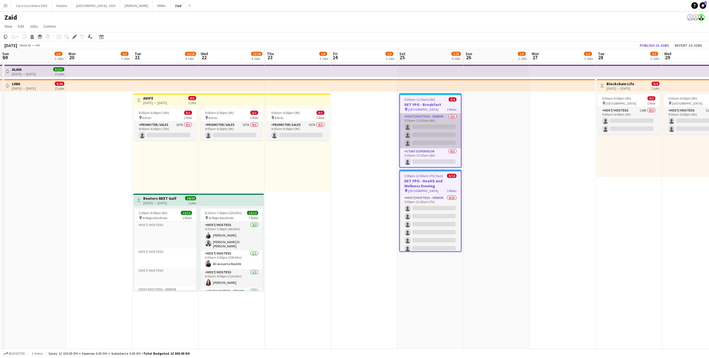
click at [441, 137] on app-card-role "Host/Hostess - Senior 0/3 5:30am-11:30am (6h) single-neutral-actions single-neu…" at bounding box center [430, 131] width 61 height 35
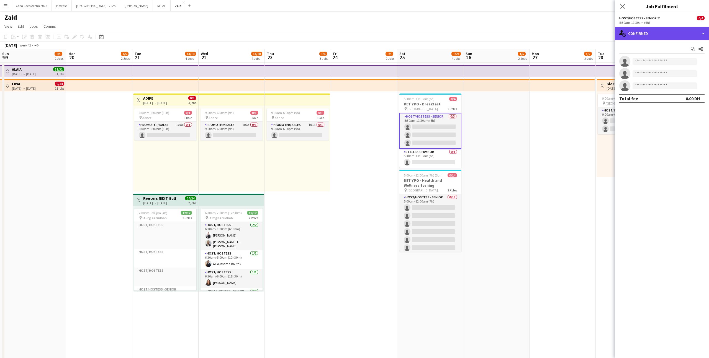
click at [698, 27] on div "single-neutral-actions-check-2 Confirmed" at bounding box center [662, 33] width 94 height 13
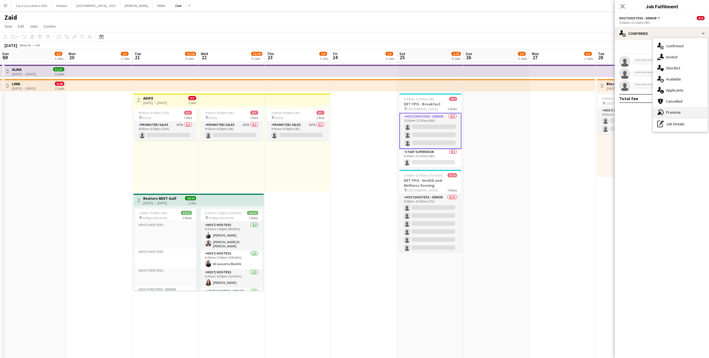
click at [682, 113] on div "advertising-megaphone Promote" at bounding box center [680, 112] width 55 height 11
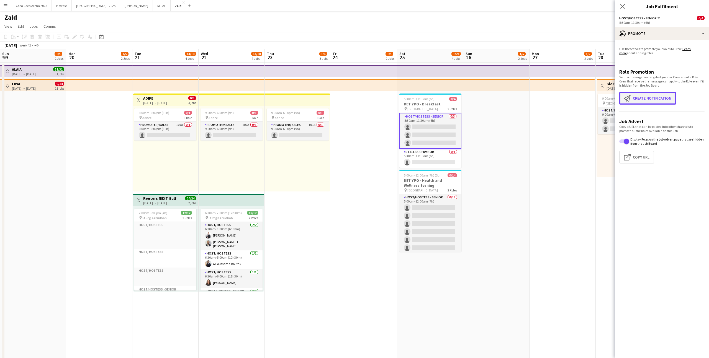
click at [644, 96] on button "Create notification Create notification" at bounding box center [647, 98] width 57 height 13
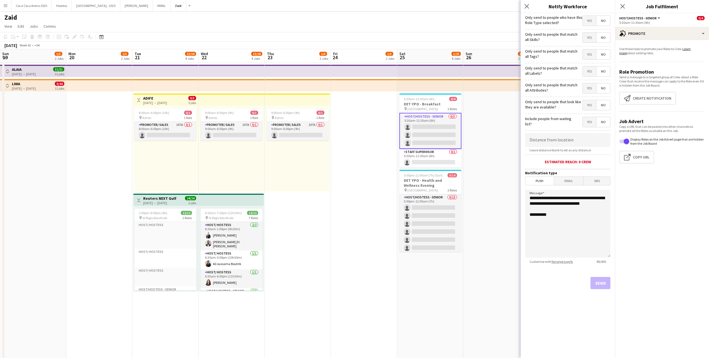
click at [588, 107] on span "Yes" at bounding box center [590, 105] width 14 height 10
click at [588, 90] on span "Yes" at bounding box center [590, 88] width 14 height 10
click at [590, 68] on span "Yes" at bounding box center [590, 71] width 14 height 10
click at [591, 57] on span "Yes" at bounding box center [590, 55] width 14 height 10
click at [590, 39] on span "Yes" at bounding box center [590, 38] width 14 height 10
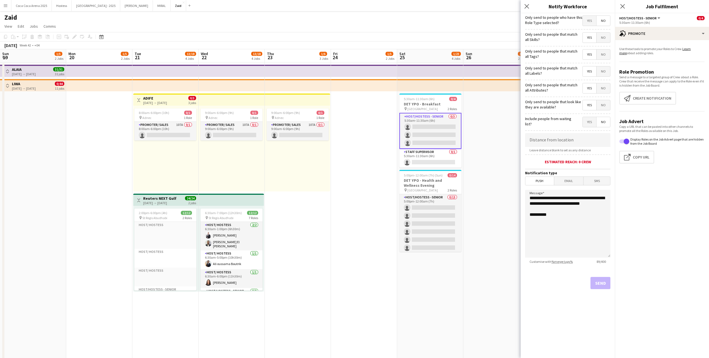
click at [586, 20] on span "Yes" at bounding box center [590, 21] width 14 height 10
click at [592, 283] on button "Send" at bounding box center [601, 283] width 20 height 12
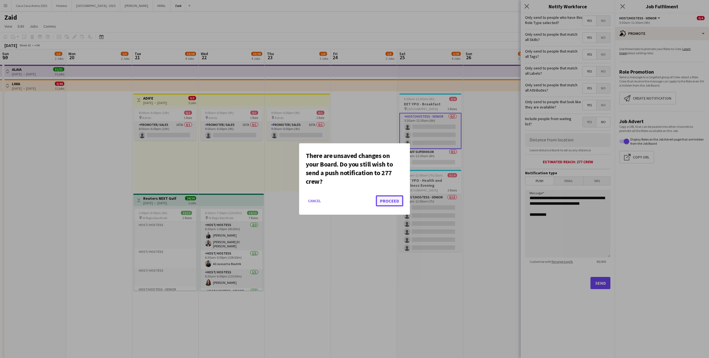
click at [388, 204] on button "Proceed" at bounding box center [389, 201] width 27 height 11
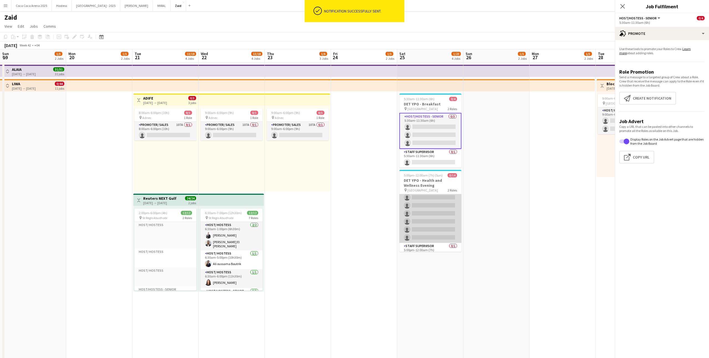
click at [439, 208] on app-card-role "Host/Hostess - Senior 0/13 5:00pm-12:00am (7h) single-neutral-actions single-ne…" at bounding box center [431, 185] width 62 height 115
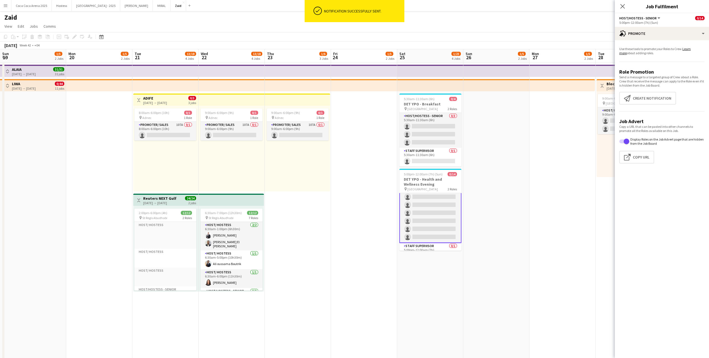
scroll to position [67, 0]
click at [655, 100] on button "Create notification Create notification" at bounding box center [647, 98] width 57 height 13
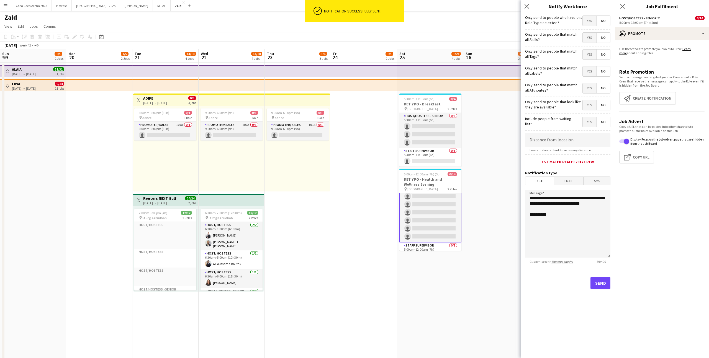
click at [589, 107] on span "Yes" at bounding box center [590, 105] width 14 height 10
click at [589, 91] on span "Yes" at bounding box center [590, 88] width 14 height 10
click at [591, 68] on span "Yes" at bounding box center [590, 71] width 14 height 10
click at [590, 55] on span "Yes" at bounding box center [590, 55] width 14 height 10
click at [591, 39] on span "Yes" at bounding box center [590, 38] width 14 height 10
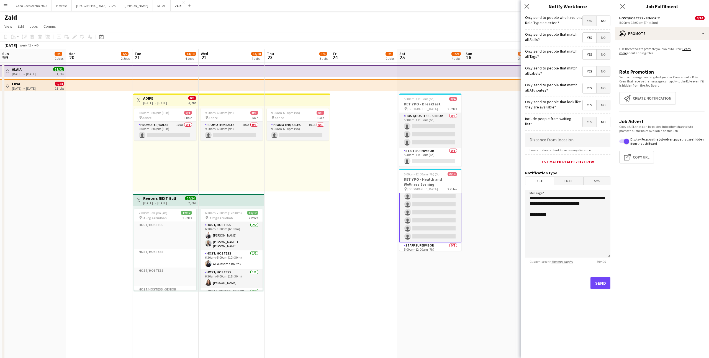
click at [590, 24] on span "Yes" at bounding box center [590, 21] width 14 height 10
click at [599, 285] on button "Send" at bounding box center [601, 283] width 20 height 12
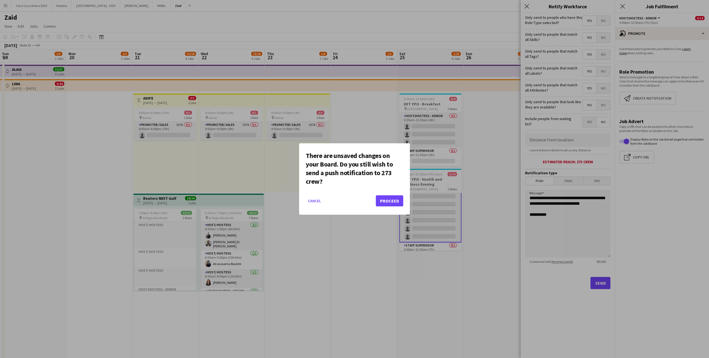
click at [400, 207] on mat-dialog-actions "Cancel Proceed" at bounding box center [355, 203] width 98 height 24
click at [397, 204] on button "Proceed" at bounding box center [389, 201] width 27 height 11
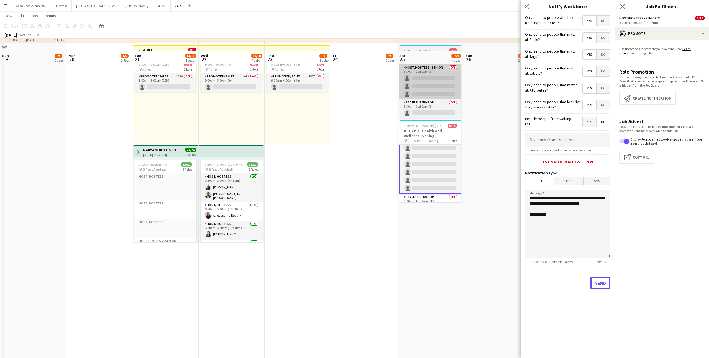
scroll to position [60, 0]
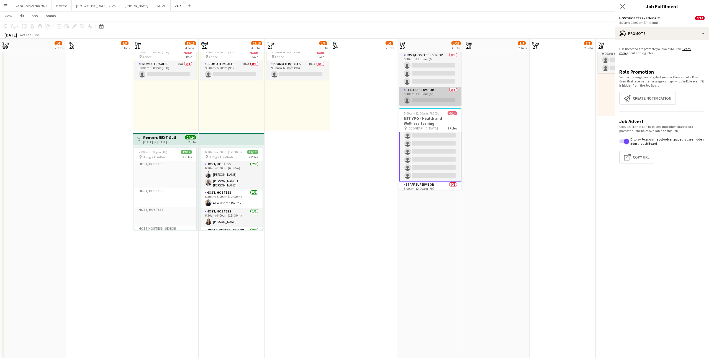
click at [427, 104] on app-card-role "Staff Supervisor 0/1 5:30am-11:30am (6h) single-neutral-actions" at bounding box center [431, 96] width 62 height 19
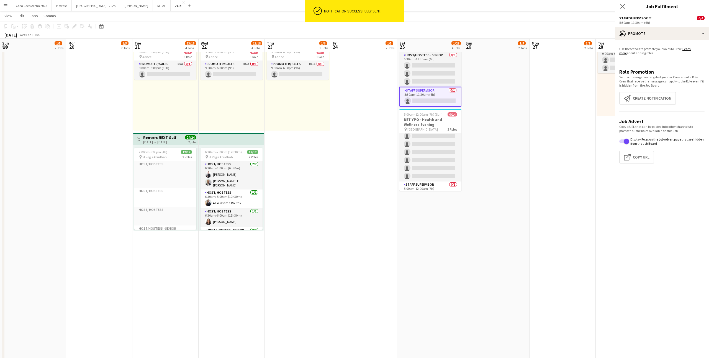
scroll to position [66, 0]
click at [636, 98] on button "Create notification Create notification" at bounding box center [647, 98] width 57 height 13
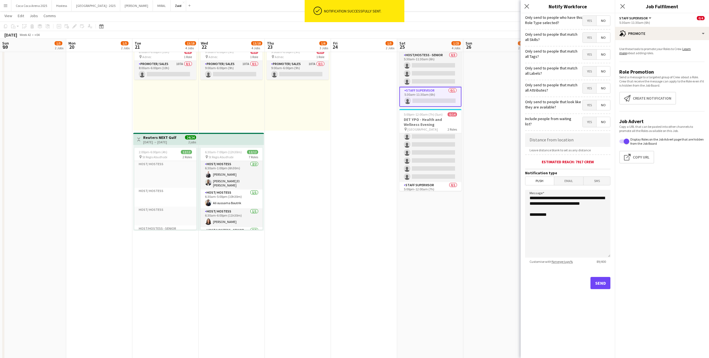
click at [595, 108] on span "Yes" at bounding box center [590, 105] width 14 height 10
click at [592, 90] on span "Yes" at bounding box center [590, 88] width 14 height 10
click at [593, 72] on span "Yes" at bounding box center [590, 71] width 14 height 10
click at [593, 55] on span "Yes" at bounding box center [590, 55] width 14 height 10
click at [592, 42] on span "Yes" at bounding box center [590, 38] width 14 height 10
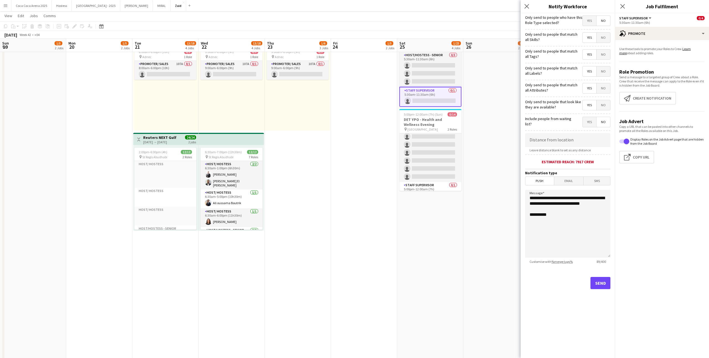
click at [590, 22] on span "Yes" at bounding box center [590, 21] width 14 height 10
click at [603, 287] on button "Send" at bounding box center [601, 283] width 20 height 12
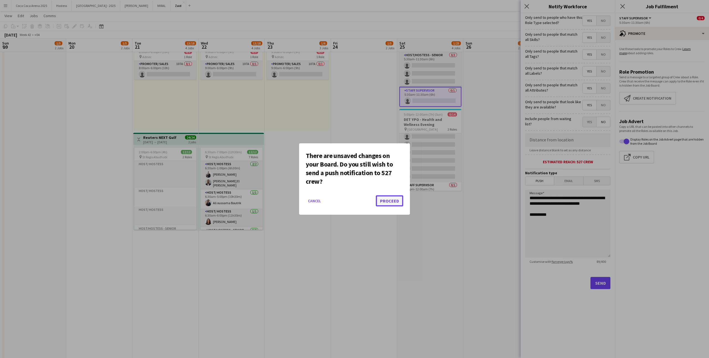
click at [387, 201] on button "Proceed" at bounding box center [389, 201] width 27 height 11
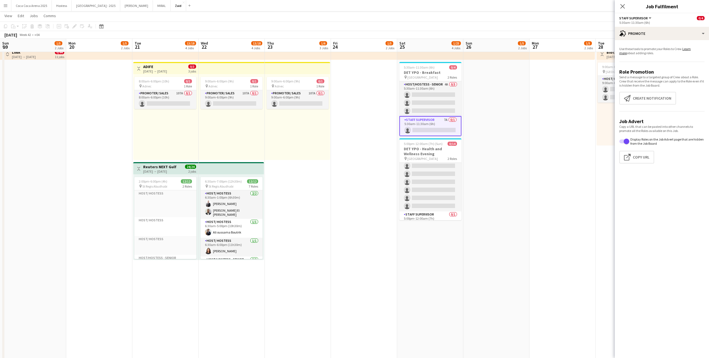
scroll to position [31, 0]
click at [450, 188] on app-card-role "Host/Hostess - Senior 6A 0/13 5:00pm-12:00am (7h) single-neutral-actions single…" at bounding box center [431, 154] width 62 height 115
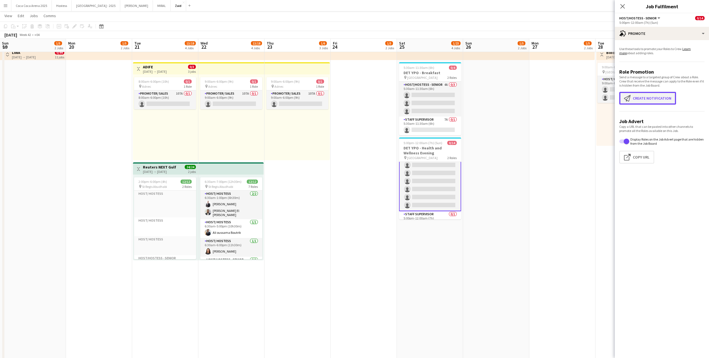
click at [655, 97] on button "Create notification Create notification" at bounding box center [647, 98] width 57 height 13
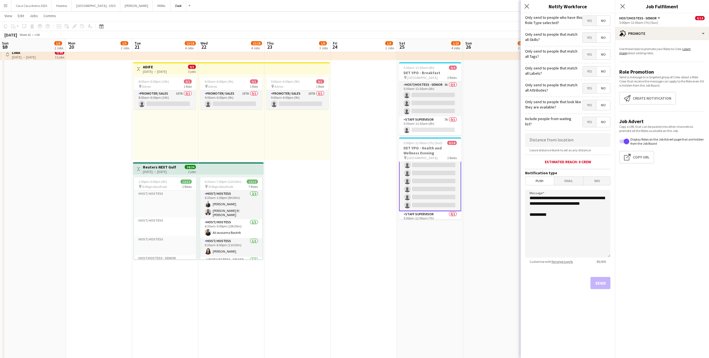
click at [588, 107] on span "Yes" at bounding box center [590, 105] width 14 height 10
click at [592, 91] on span "Yes" at bounding box center [590, 88] width 14 height 10
click at [590, 74] on span "Yes" at bounding box center [590, 71] width 14 height 10
click at [590, 58] on span "Yes" at bounding box center [590, 55] width 14 height 10
click at [589, 43] on div "Yes No" at bounding box center [597, 37] width 28 height 11
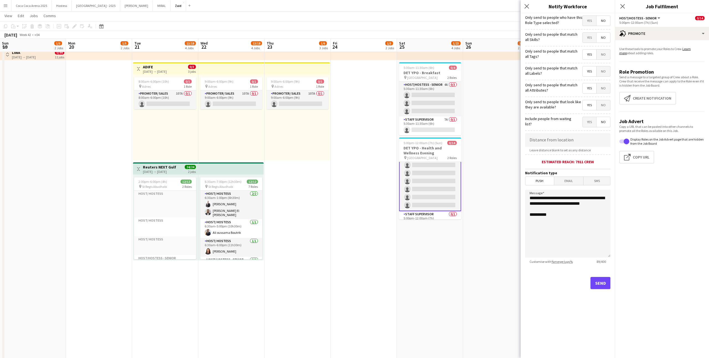
click at [588, 28] on form "**********" at bounding box center [568, 159] width 94 height 292
click at [593, 17] on span "Yes" at bounding box center [590, 21] width 14 height 10
click at [591, 34] on span "Yes" at bounding box center [590, 38] width 14 height 10
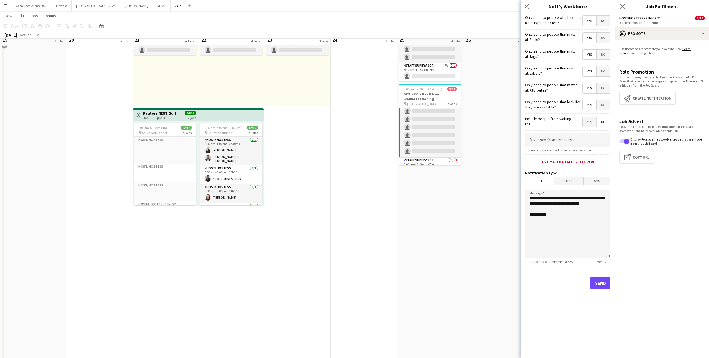
scroll to position [89, 0]
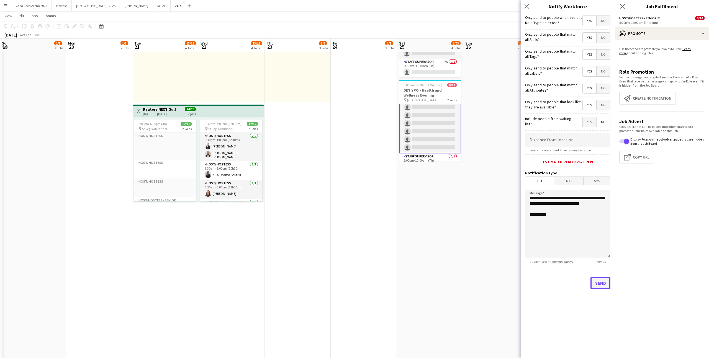
click at [603, 289] on button "Send" at bounding box center [601, 283] width 20 height 12
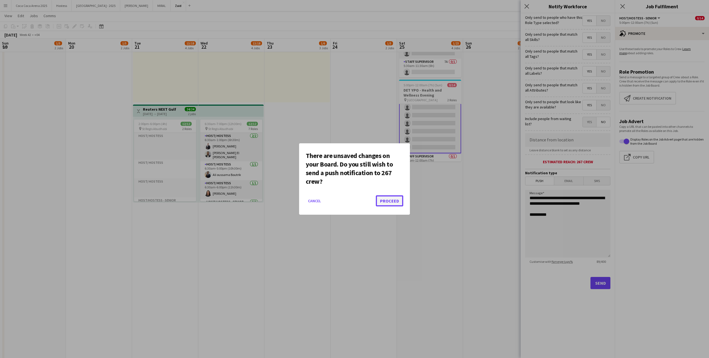
click at [396, 198] on button "Proceed" at bounding box center [389, 201] width 27 height 11
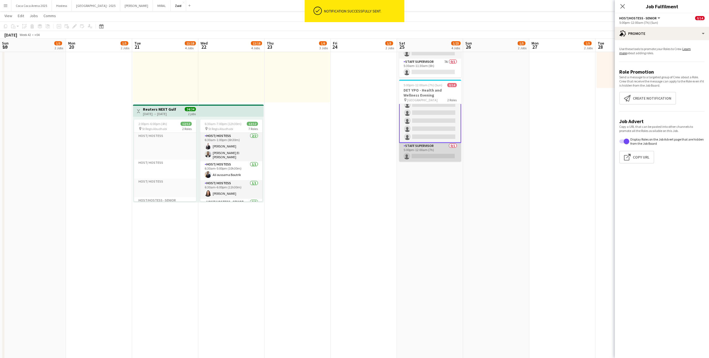
click at [452, 159] on app-card-role "Staff Supervisor 0/1 5:00pm-12:00am (7h) single-neutral-actions" at bounding box center [430, 152] width 62 height 19
click at [439, 72] on app-card-role "Staff Supervisor 7A 0/1 5:30am-11:30am (6h) single-neutral-actions" at bounding box center [430, 68] width 62 height 19
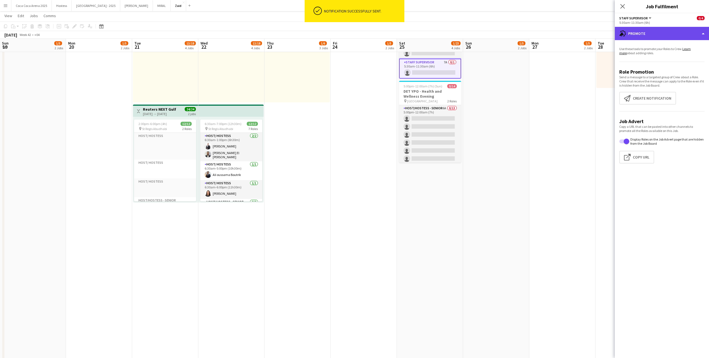
click at [667, 32] on div "advertising-megaphone Promote" at bounding box center [662, 33] width 94 height 13
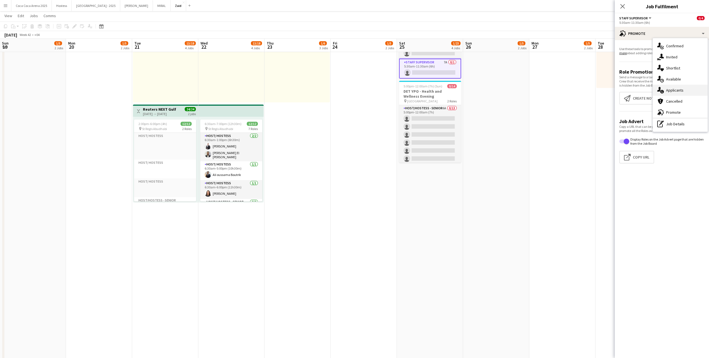
click at [676, 88] on span "Applicants" at bounding box center [674, 90] width 17 height 5
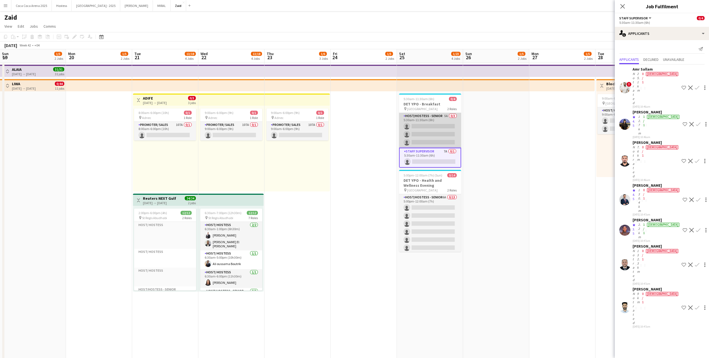
click at [440, 132] on app-card-role "Host/Hostess - Senior 5A 0/3 5:30am-11:30am (6h) single-neutral-actions single-…" at bounding box center [430, 130] width 62 height 35
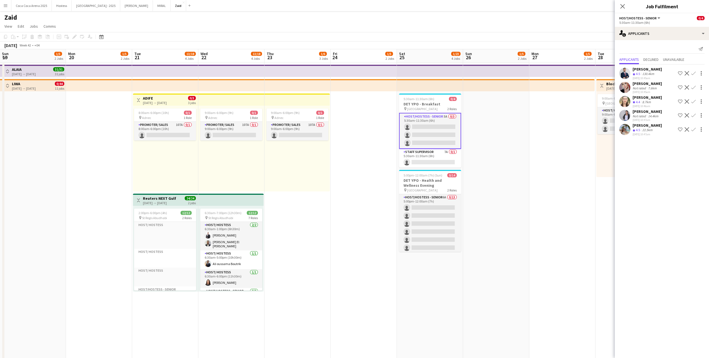
click at [651, 124] on div "[PERSON_NAME]" at bounding box center [647, 125] width 29 height 5
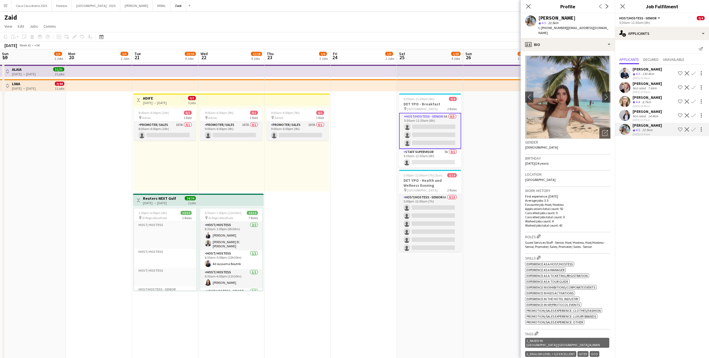
click at [660, 97] on div "Amanda Neme Crew rating 4.4 8.7km 01-10-2025 10:46am Shortlist crew Decline Con…" at bounding box center [662, 101] width 94 height 13
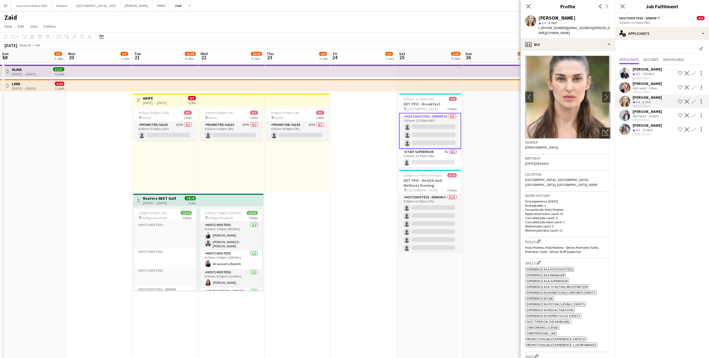
click at [661, 71] on div "[PERSON_NAME]" at bounding box center [647, 69] width 29 height 5
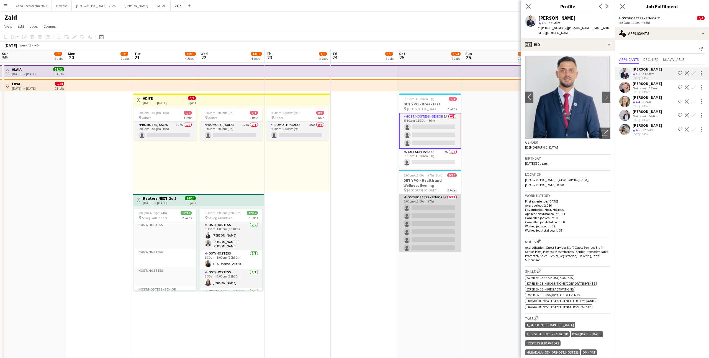
click at [434, 214] on app-card-role "Host/Hostess - Senior 6A 0/13 5:00pm-12:00am (7h) single-neutral-actions single…" at bounding box center [430, 251] width 62 height 115
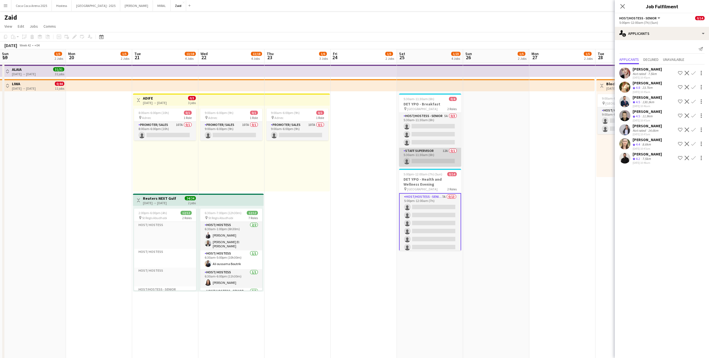
click at [451, 156] on app-card-role "Staff Supervisor 12A 0/1 5:30am-11:30am (6h) single-neutral-actions" at bounding box center [430, 157] width 62 height 19
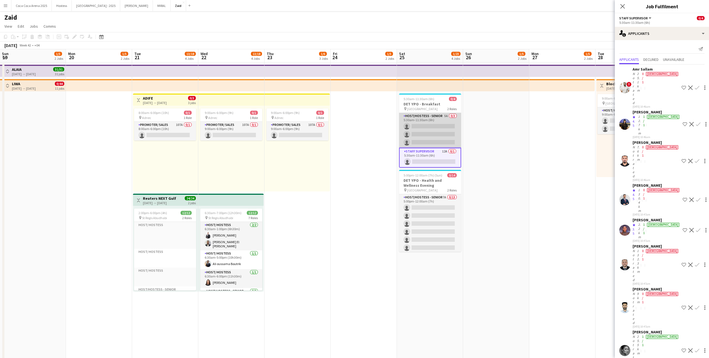
click at [442, 126] on app-card-role "Host/Hostess - Senior 5A 0/3 5:30am-11:30am (6h) single-neutral-actions single-…" at bounding box center [430, 130] width 62 height 35
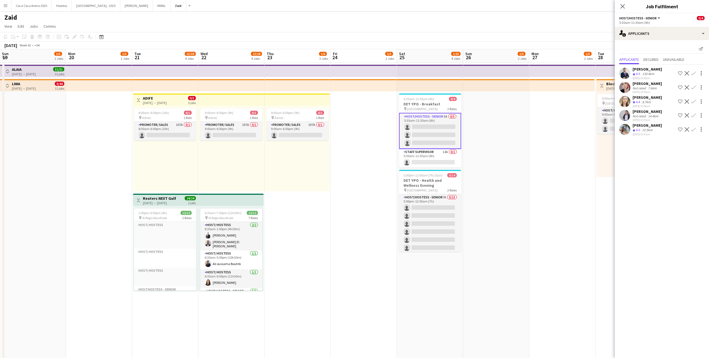
click at [476, 224] on app-date-cell at bounding box center [496, 315] width 66 height 505
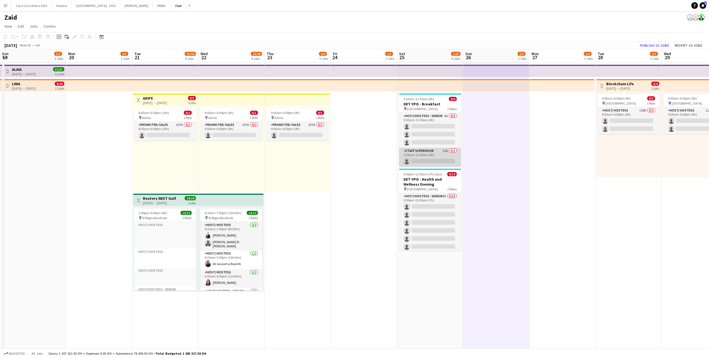
click at [426, 159] on app-card-role "Staff Supervisor 12A 0/1 5:30am-11:30am (6h) single-neutral-actions" at bounding box center [430, 157] width 62 height 19
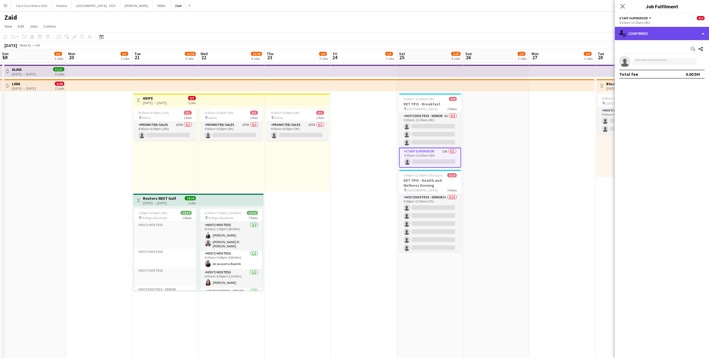
click at [664, 37] on div "single-neutral-actions-check-2 Confirmed" at bounding box center [662, 33] width 94 height 13
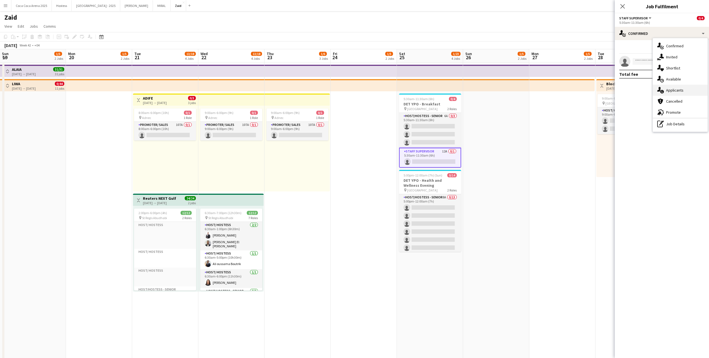
click at [686, 94] on div "single-neutral-actions-information Applicants" at bounding box center [680, 90] width 55 height 11
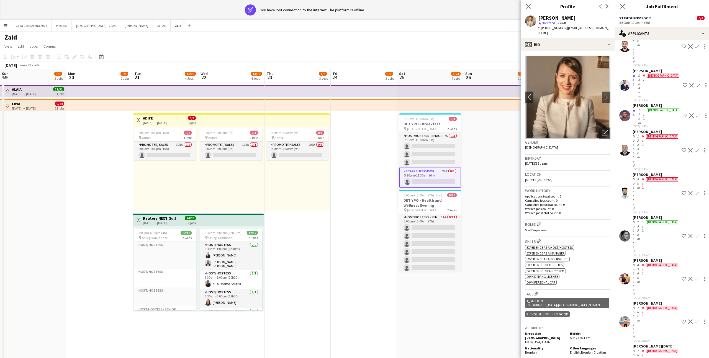
scroll to position [0, 0]
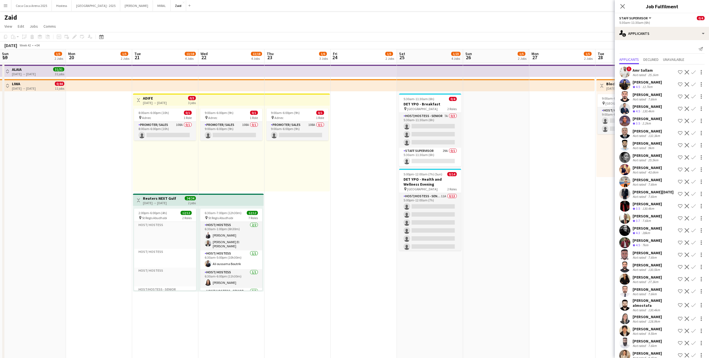
click at [16, 19] on h1 "Zaid" at bounding box center [10, 17] width 13 height 8
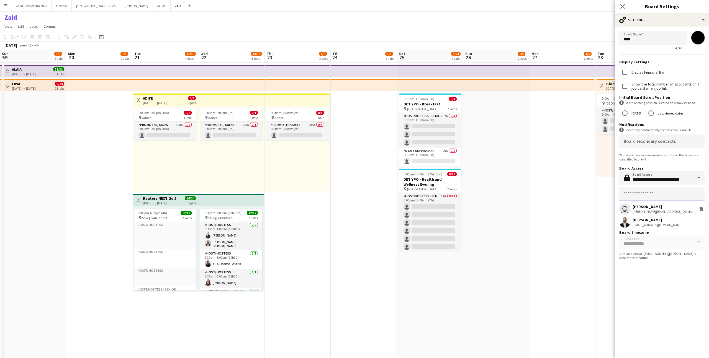
click at [661, 193] on input "text" at bounding box center [661, 195] width 85 height 14
type input "*"
type input "**"
click at [651, 210] on span "Precious Telen" at bounding box center [662, 208] width 76 height 5
click at [581, 197] on app-date-cell at bounding box center [562, 315] width 66 height 505
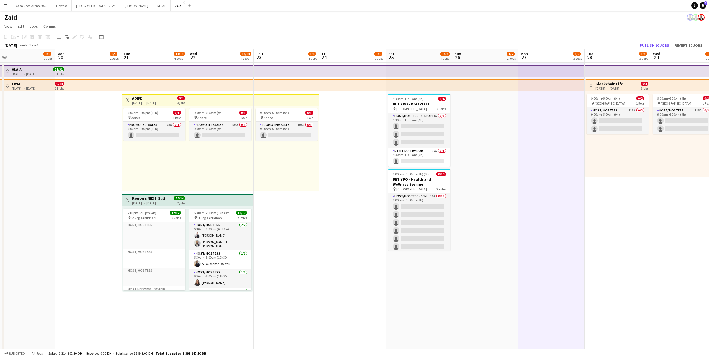
scroll to position [0, 141]
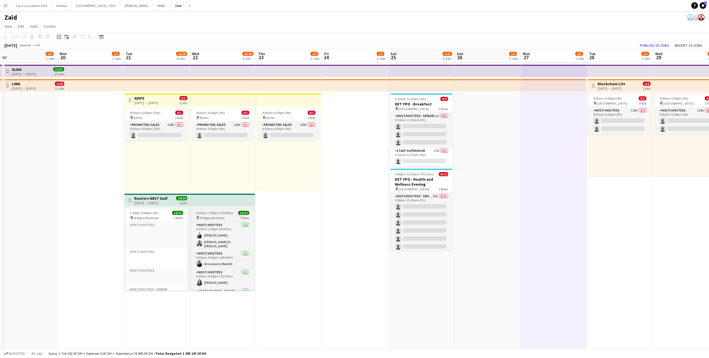
click at [232, 216] on div "pin St Regis Abudhabi 7 Roles" at bounding box center [223, 218] width 62 height 4
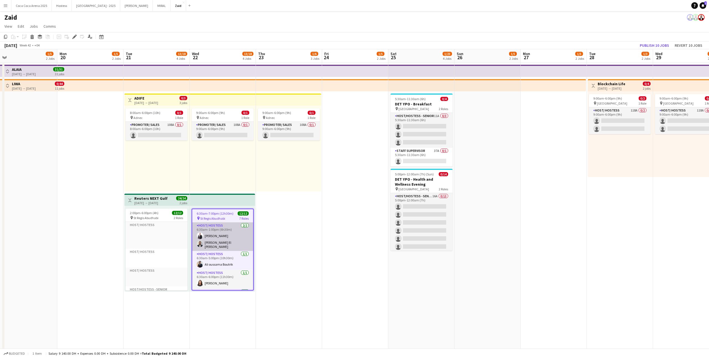
click at [234, 230] on app-card-role "Host/ Hostess 2/2 6:30am-1:00pm (6h30m) Mohammad Joudeh Khalid El Mallah" at bounding box center [222, 237] width 61 height 29
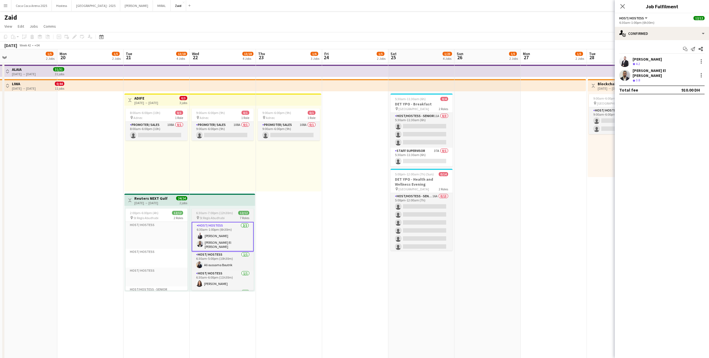
click at [232, 219] on div "pin St Regis Abudhabi 7 Roles" at bounding box center [223, 218] width 62 height 4
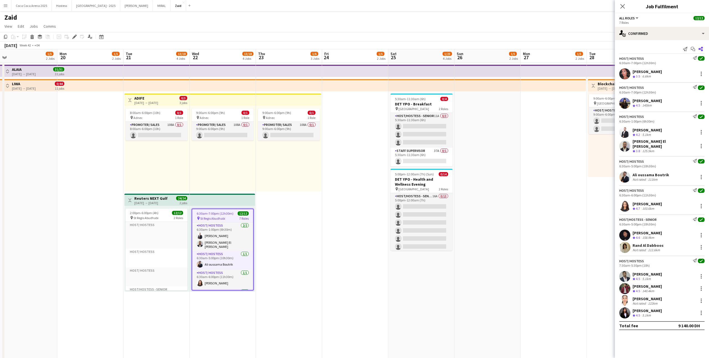
click at [700, 51] on app-icon "Share" at bounding box center [701, 49] width 8 height 8
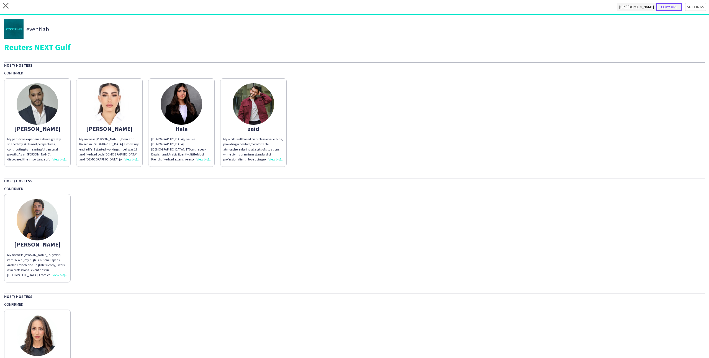
click at [672, 5] on button "Copy url" at bounding box center [669, 7] width 26 height 8
click at [86, 91] on app-share-pages-crew-card "Aya My name is Aya Charife , Born and Raised in Dubai almost my entire life , I…" at bounding box center [109, 122] width 66 height 89
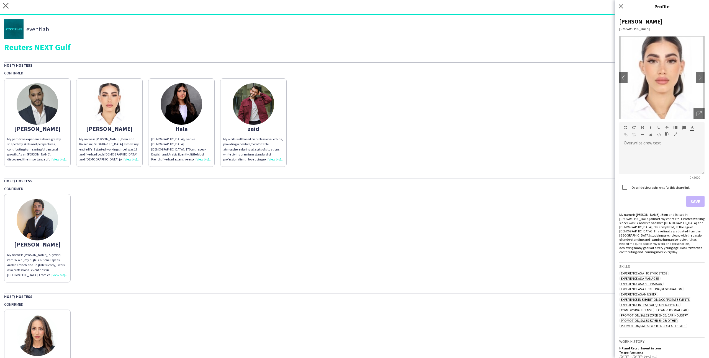
click at [92, 70] on div "Host/ Hostess Confirmed Abdulkader My part-time experiences have greatly shaped…" at bounding box center [354, 114] width 701 height 105
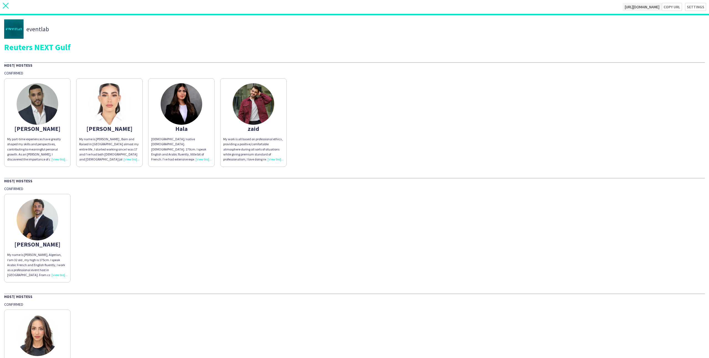
click at [5, 5] on icon at bounding box center [6, 6] width 6 height 6
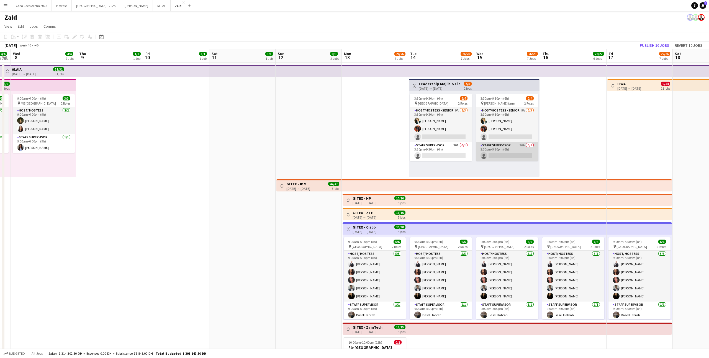
scroll to position [0, 195]
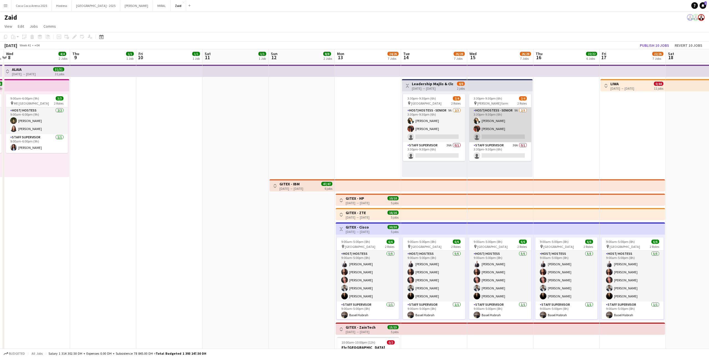
click at [502, 125] on app-card-role "Host/Hostess - Senior 9A [DATE] 3:30pm-9:30pm (6h) [PERSON_NAME] [PERSON_NAME] …" at bounding box center [500, 124] width 62 height 35
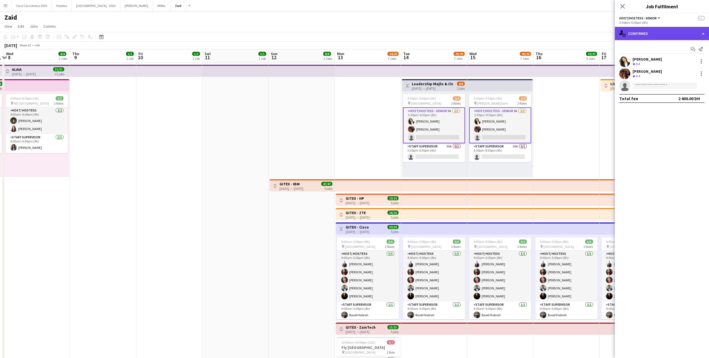
click at [647, 37] on div "single-neutral-actions-check-2 Confirmed" at bounding box center [662, 33] width 94 height 13
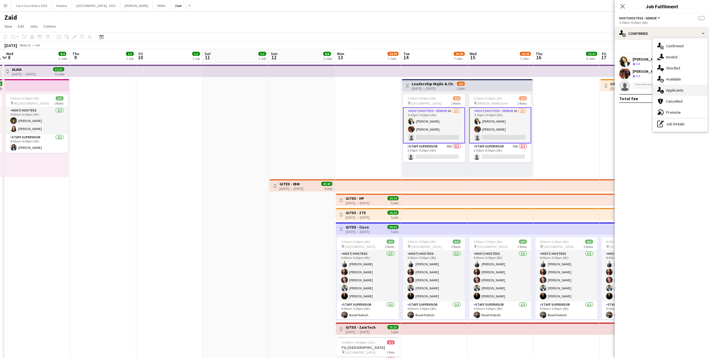
click at [673, 93] on div "single-neutral-actions-information Applicants" at bounding box center [680, 90] width 55 height 11
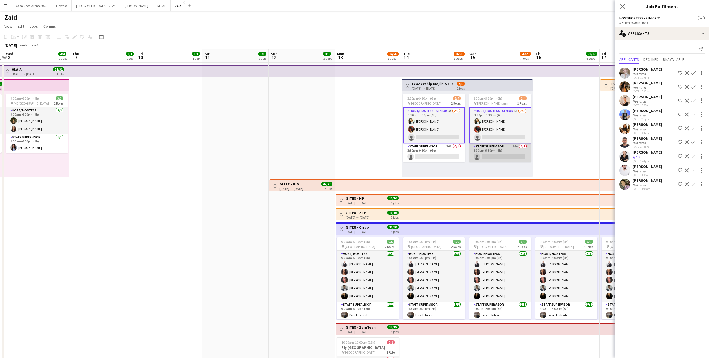
click at [511, 150] on app-card-role "Staff Supervisor 36A 0/1 3:30pm-9:30pm (6h) single-neutral-actions" at bounding box center [500, 153] width 62 height 19
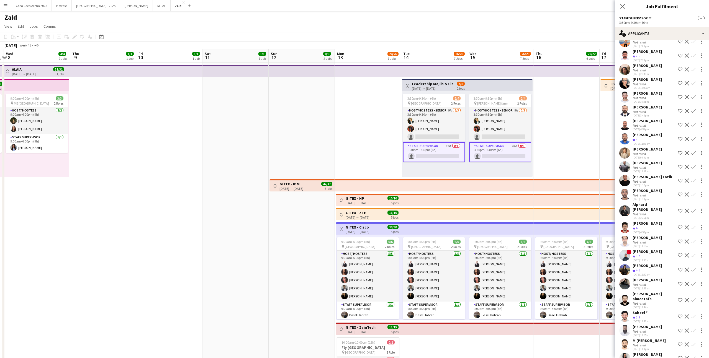
scroll to position [207, 0]
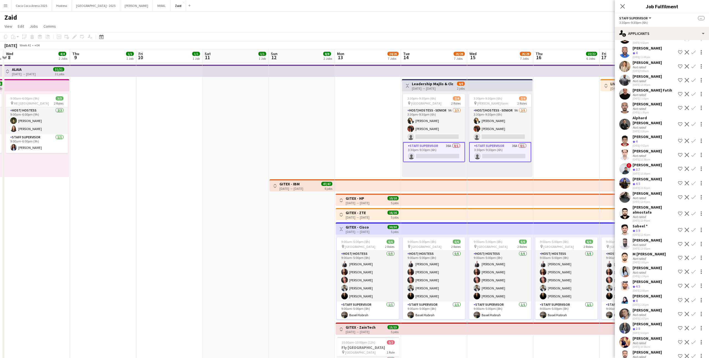
click at [650, 327] on div "Crew rating 2.5" at bounding box center [647, 329] width 29 height 5
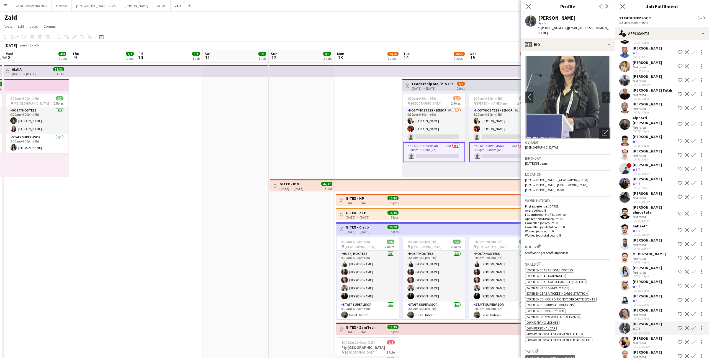
click at [648, 299] on div "Crew rating 4" at bounding box center [647, 301] width 29 height 5
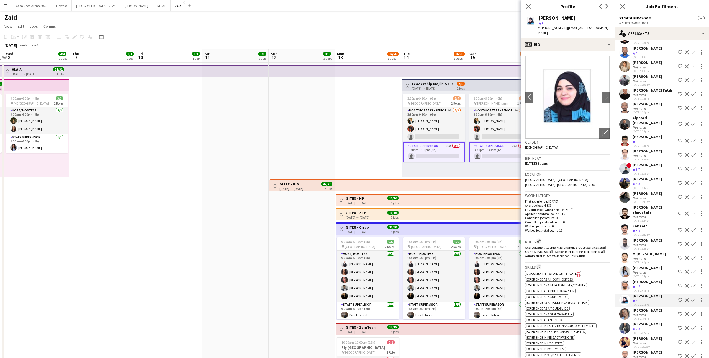
click at [646, 308] on div "[PERSON_NAME]" at bounding box center [647, 310] width 29 height 5
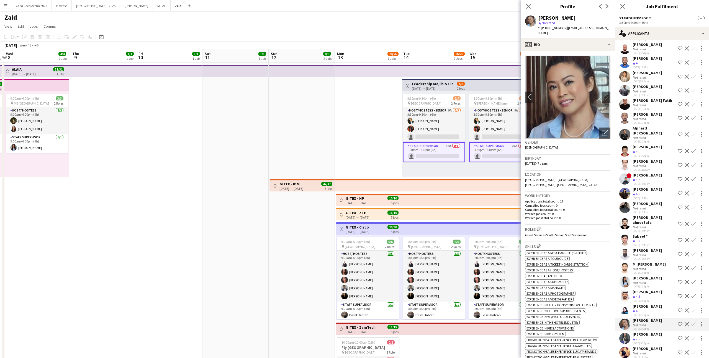
scroll to position [196, 0]
click at [650, 276] on div "[PERSON_NAME]" at bounding box center [647, 278] width 29 height 5
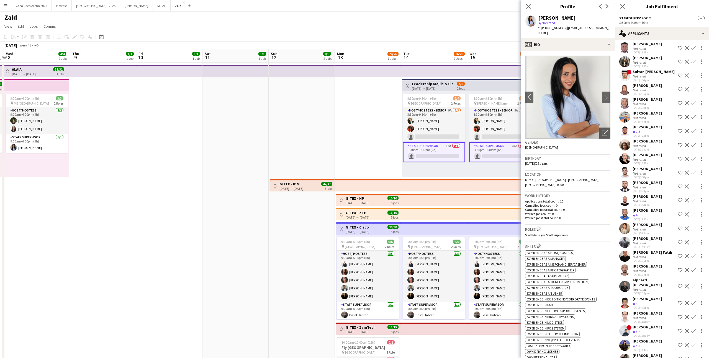
scroll to position [0, 0]
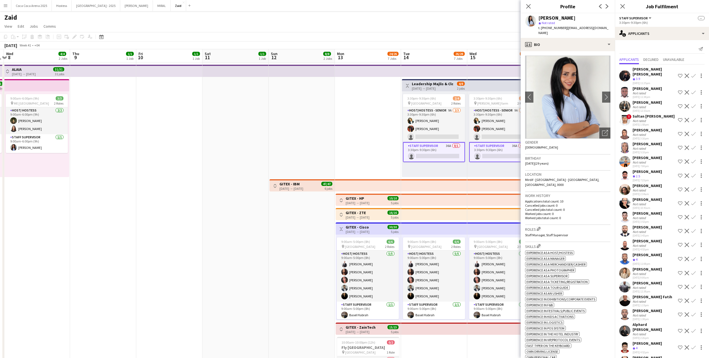
click at [650, 272] on div "Not rated" at bounding box center [647, 274] width 29 height 4
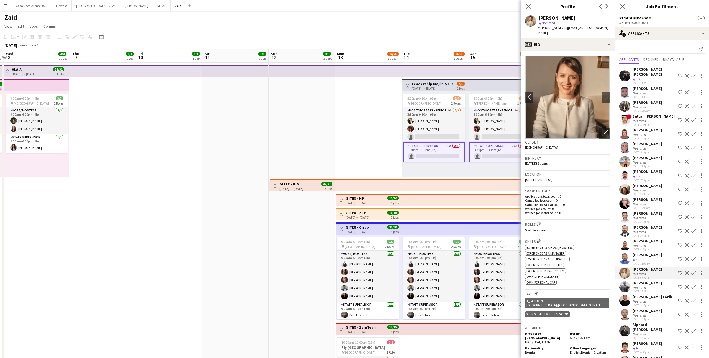
click at [655, 229] on div "Bady Suhail Not rated 27-09-2025 3:43pm Shortlist crew Decline Confirm" at bounding box center [662, 231] width 94 height 13
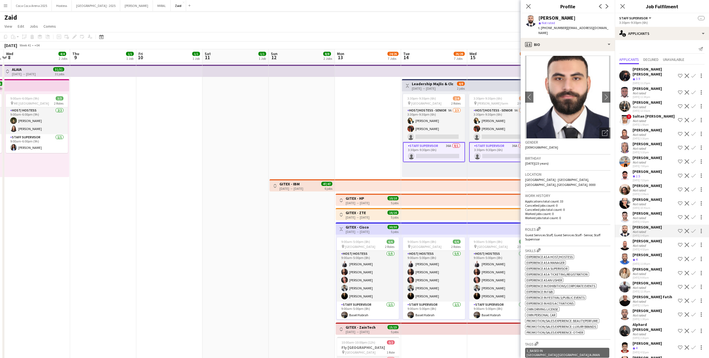
click at [656, 183] on div "[PERSON_NAME]" at bounding box center [647, 185] width 29 height 5
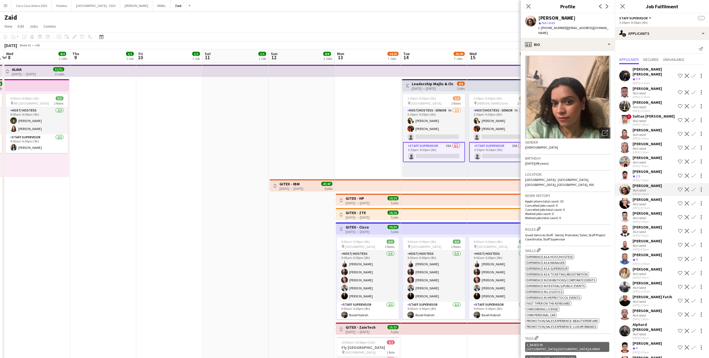
click at [655, 155] on div "[PERSON_NAME]" at bounding box center [647, 157] width 29 height 5
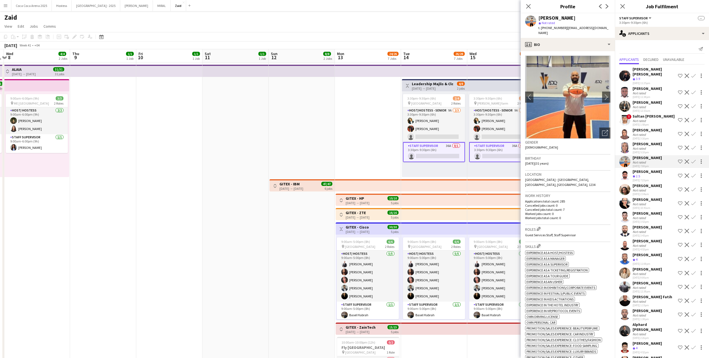
click at [653, 147] on div "Not rated" at bounding box center [647, 149] width 29 height 4
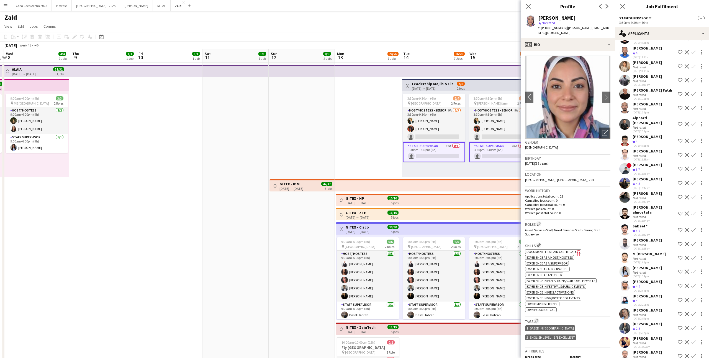
scroll to position [4, 0]
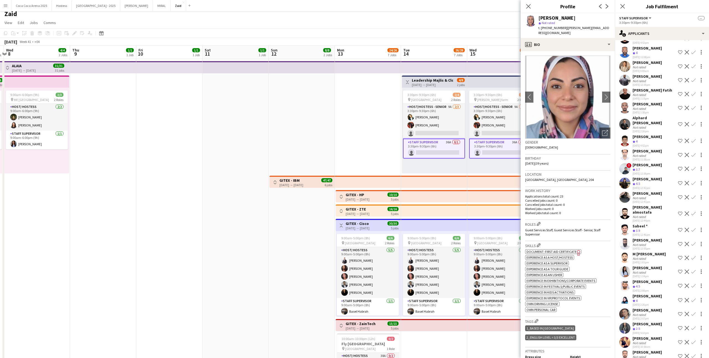
click at [651, 224] on div "Sabeel *" at bounding box center [642, 226] width 18 height 5
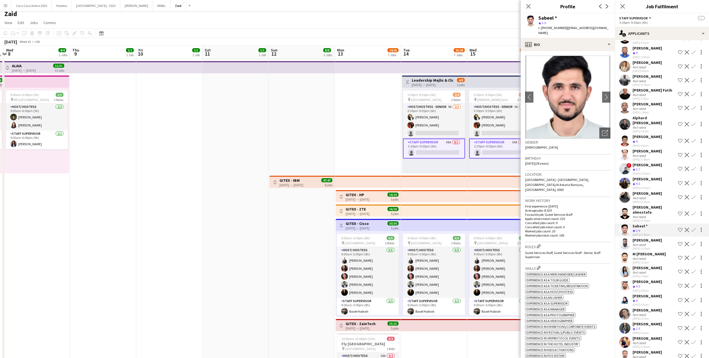
click at [652, 227] on div "Hussain Al Saadi Crew rating 3.9 24-09-2025 11:25pm Shortlist crew Decline Conf…" at bounding box center [662, 111] width 94 height 506
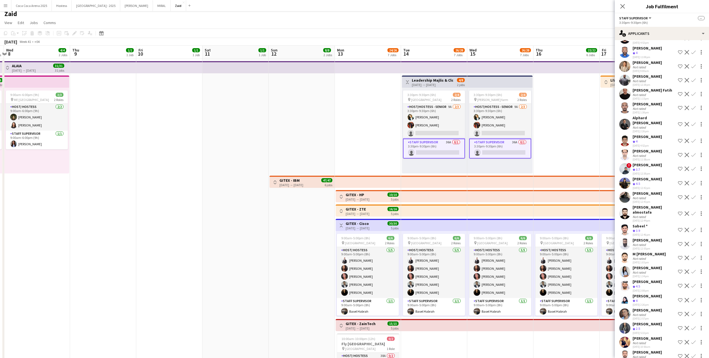
click at [652, 252] on div "M [PERSON_NAME]" at bounding box center [649, 254] width 33 height 5
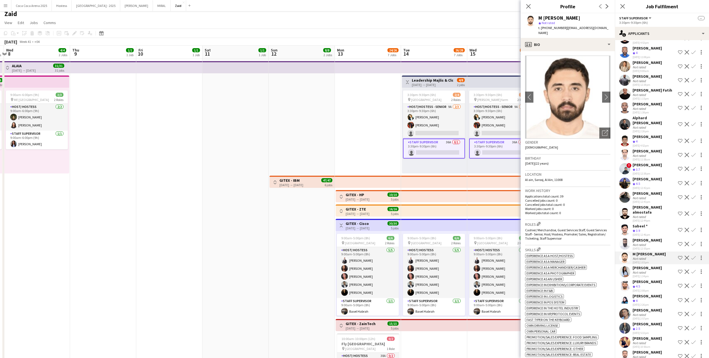
click at [657, 266] on div "[PERSON_NAME]" at bounding box center [647, 268] width 29 height 5
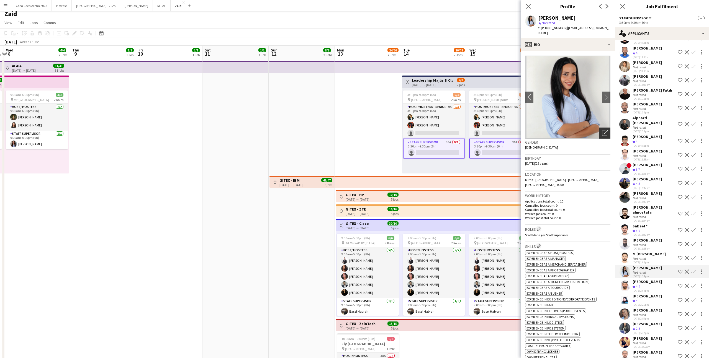
click at [606, 128] on div "Open photos pop-in" at bounding box center [605, 133] width 11 height 11
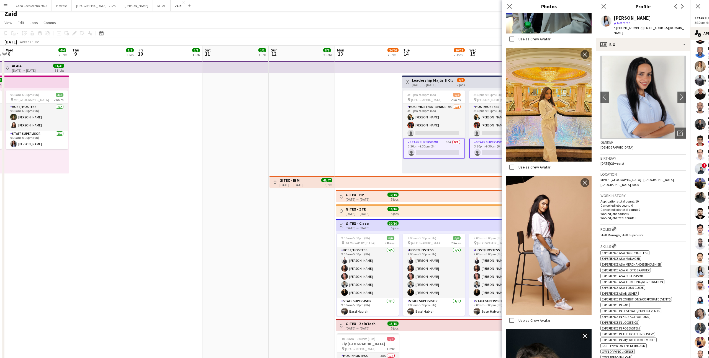
scroll to position [361, 0]
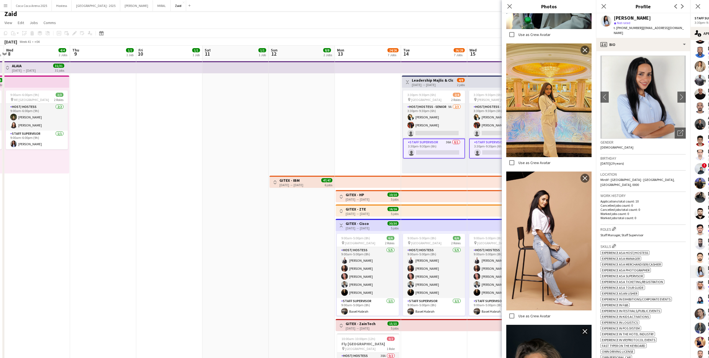
click at [652, 226] on h3 "Roles Edit crew company roles" at bounding box center [643, 229] width 85 height 6
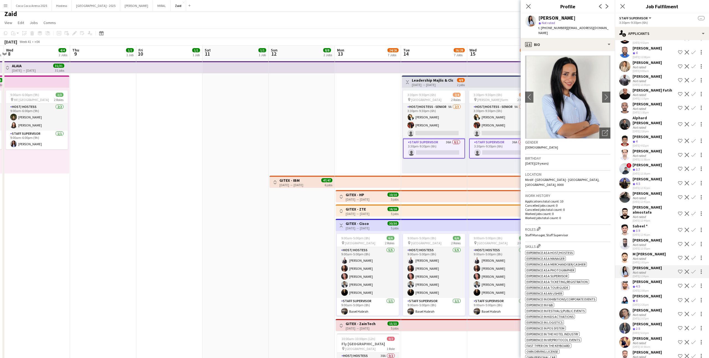
scroll to position [46, 0]
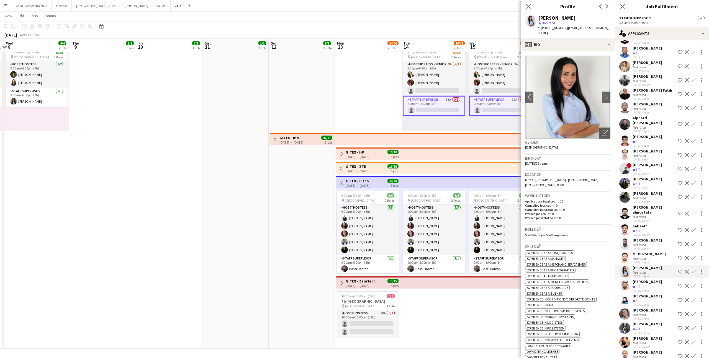
click at [652, 294] on div "[PERSON_NAME]" at bounding box center [647, 296] width 29 height 5
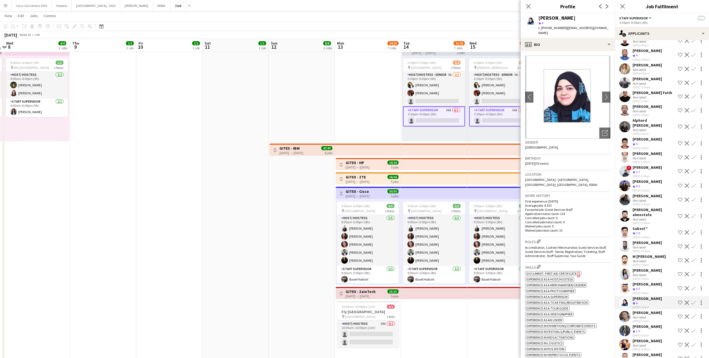
scroll to position [204, 0]
click at [669, 35] on div "single-neutral-actions-information Applicants" at bounding box center [662, 33] width 94 height 13
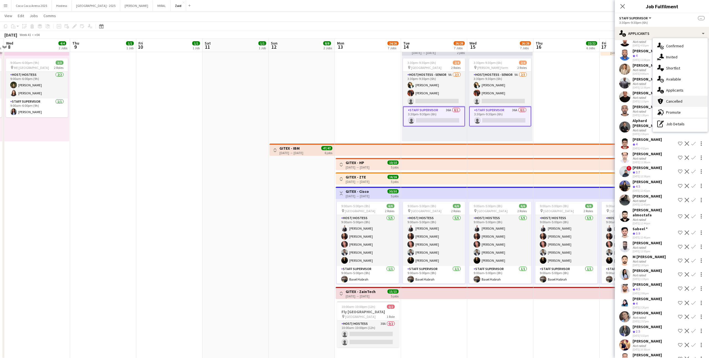
click at [692, 105] on div "cancellation Cancelled" at bounding box center [680, 101] width 55 height 11
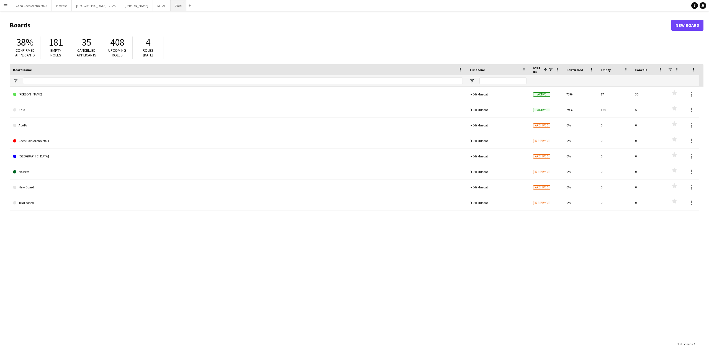
click at [171, 7] on button "Zaid Close" at bounding box center [179, 5] width 16 height 11
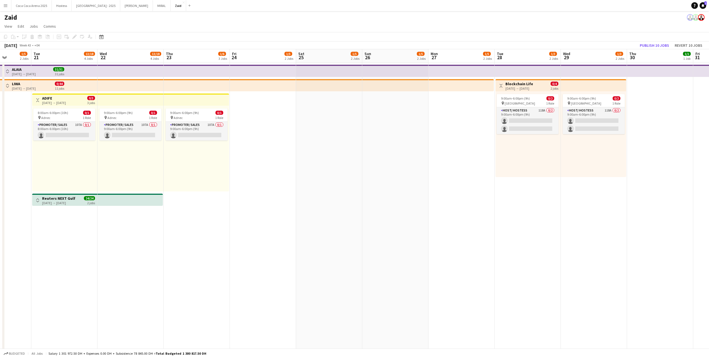
click at [5, 86] on button "Toggle View" at bounding box center [7, 86] width 7 height 7
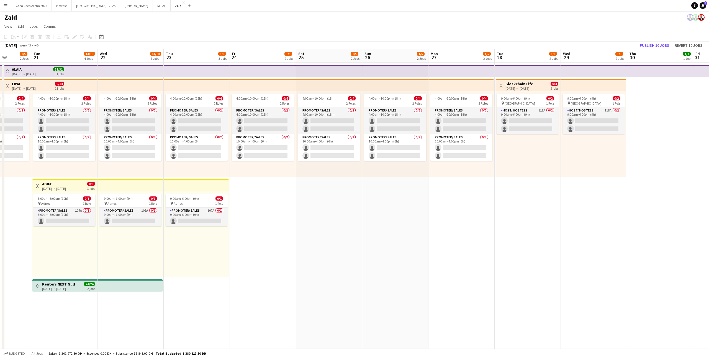
click at [7, 84] on app-icon "Toggle View" at bounding box center [8, 86] width 4 height 4
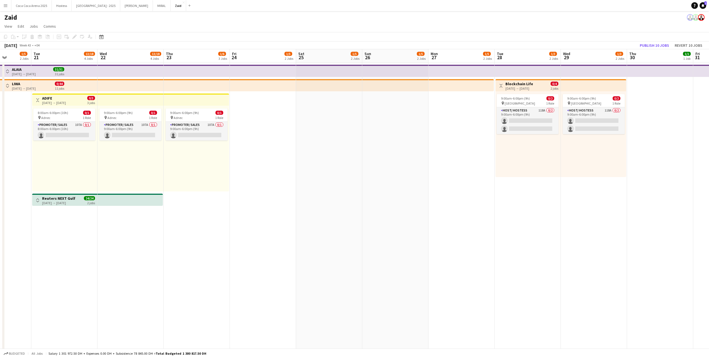
click at [6, 73] on app-icon "Toggle View" at bounding box center [8, 72] width 4 height 4
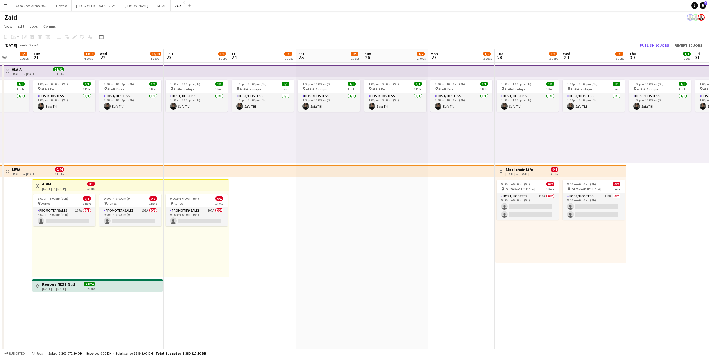
click at [6, 73] on app-icon "Toggle View" at bounding box center [8, 72] width 4 height 4
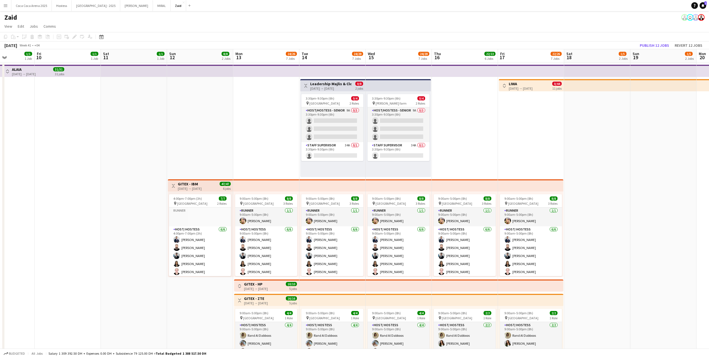
scroll to position [0, 165]
click at [347, 142] on app-card-role "Host/Hostess - Senior 9A 0/3 3:30pm-9:30pm (6h) single-neutral-actions single-n…" at bounding box center [332, 124] width 62 height 35
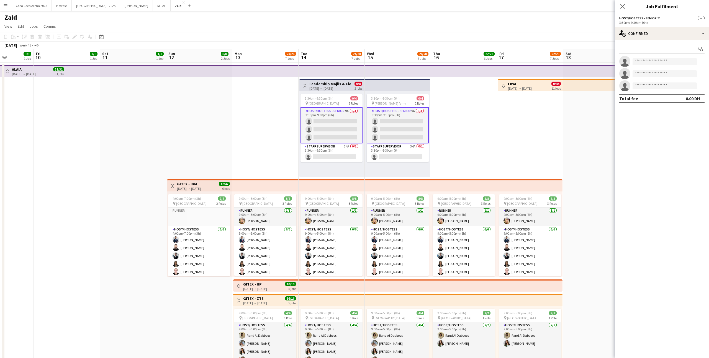
click at [654, 42] on div "Start chat single-neutral-actions single-neutral-actions single-neutral-actions…" at bounding box center [662, 73] width 94 height 67
click at [655, 63] on input at bounding box center [665, 61] width 64 height 7
type input "*****"
click at [669, 84] on span "[PERSON_NAME] Active" at bounding box center [664, 82] width 55 height 5
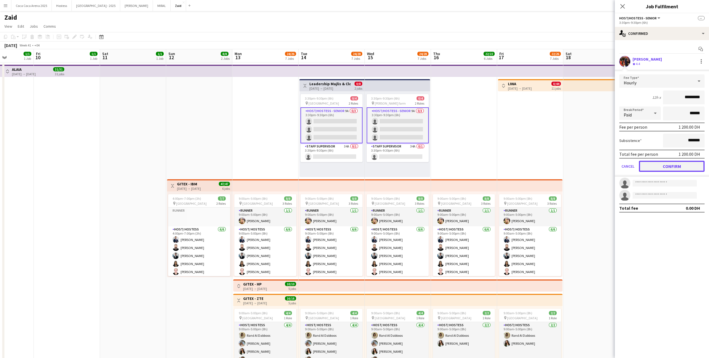
click at [679, 163] on button "Confirm" at bounding box center [672, 166] width 66 height 11
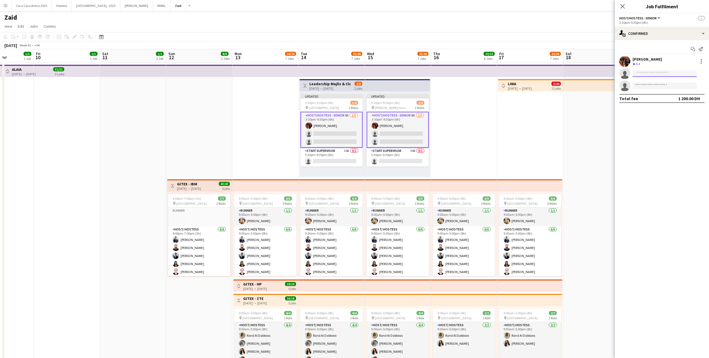
click at [661, 74] on input at bounding box center [665, 73] width 64 height 7
type input "*******"
click at [663, 84] on span "[EMAIL_ADDRESS][DOMAIN_NAME]" at bounding box center [664, 86] width 55 height 4
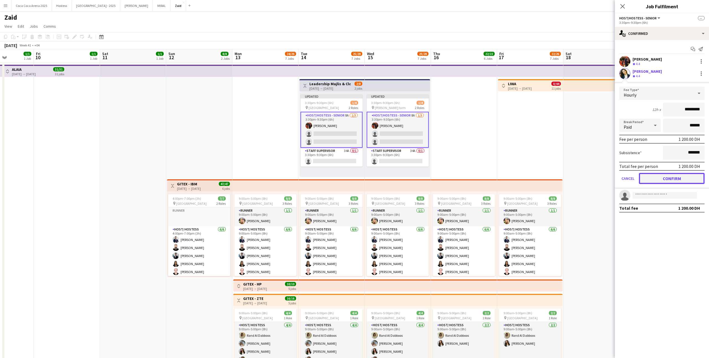
click at [686, 176] on button "Confirm" at bounding box center [672, 178] width 66 height 11
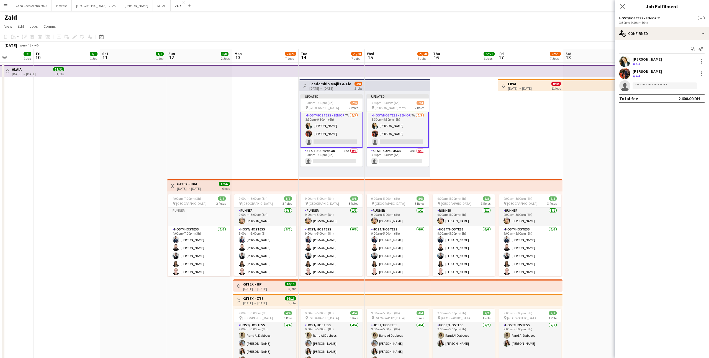
click at [519, 124] on app-date-cell "Toggle View LIWA [DATE] → [DATE] 0/44 11 jobs 9:00am-5:00pm (8h) 8/8 pin [GEOGR…" at bounding box center [530, 315] width 66 height 505
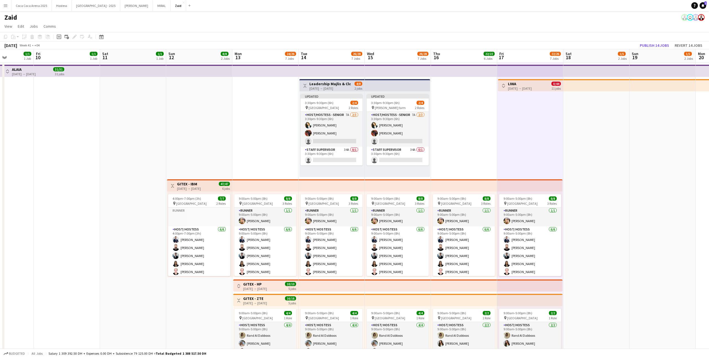
click at [389, 93] on div "Updated 3:30pm-9:30pm (6h) 2/4 pin [PERSON_NAME] farm 2 Roles Host/Hostess - Se…" at bounding box center [397, 134] width 65 height 86
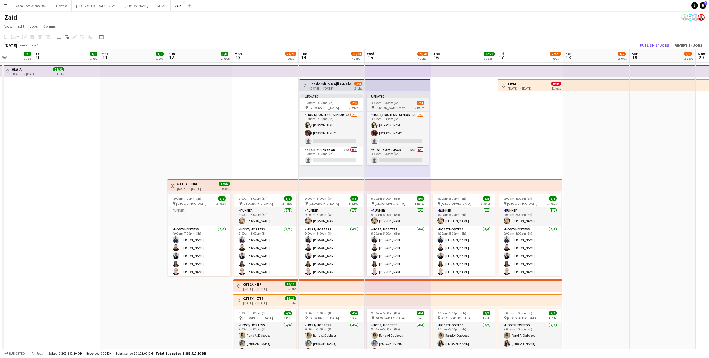
click at [393, 99] on app-job-card "Updated 3:30pm-9:30pm (6h) 2/4 pin [PERSON_NAME] farm 2 Roles Host/Hostess - Se…" at bounding box center [398, 129] width 62 height 71
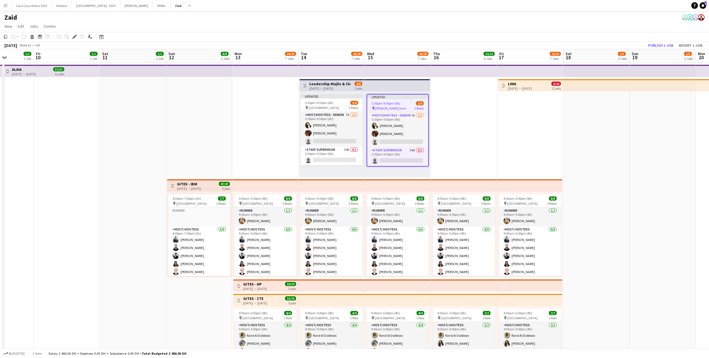
click at [396, 90] on app-top-bar at bounding box center [397, 85] width 65 height 12
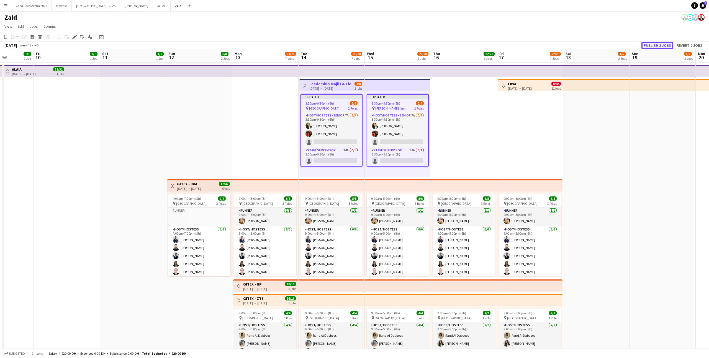
click at [659, 43] on button "Publish 2 jobs" at bounding box center [658, 45] width 32 height 7
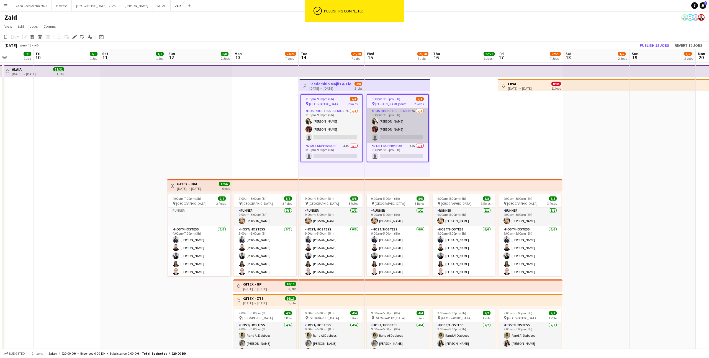
click at [415, 129] on app-card-role "Host/Hostess - Senior 7A [DATE] 3:30pm-9:30pm (6h) [PERSON_NAME] [PERSON_NAME] …" at bounding box center [397, 125] width 61 height 35
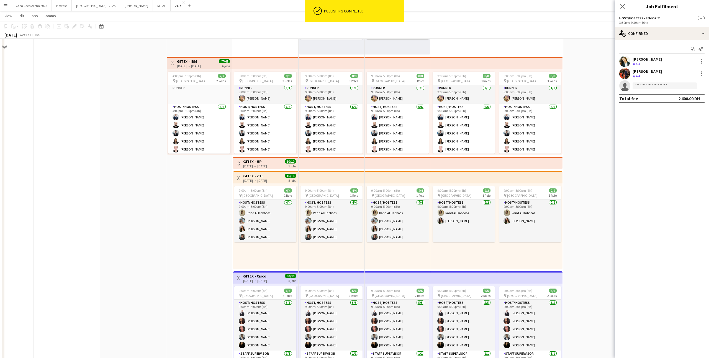
scroll to position [0, 0]
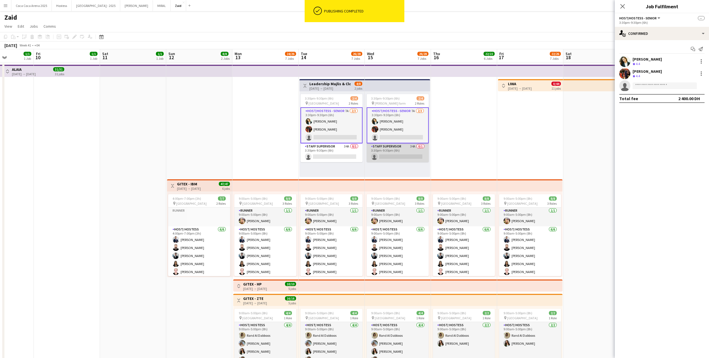
click at [411, 153] on app-card-role "Staff Supervisor 34A 0/1 3:30pm-9:30pm (6h) single-neutral-actions" at bounding box center [398, 153] width 62 height 19
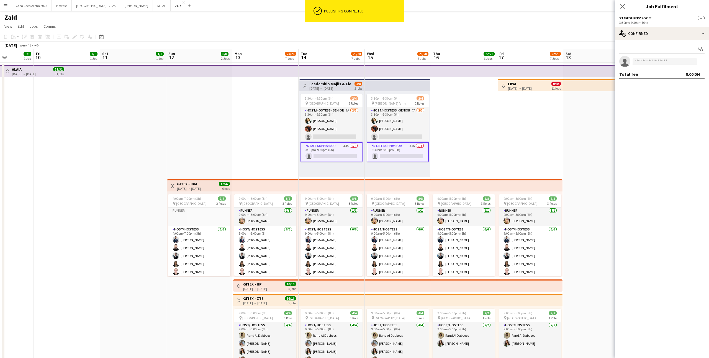
click at [661, 22] on div "3:30pm-9:30pm (6h)" at bounding box center [661, 23] width 85 height 4
click at [661, 32] on div "single-neutral-actions-check-2 Confirmed" at bounding box center [662, 33] width 94 height 13
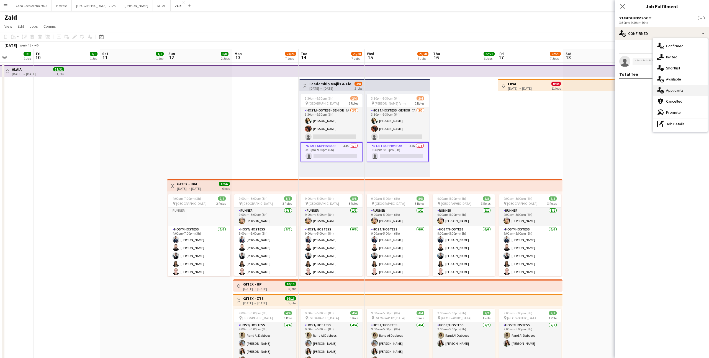
click at [688, 88] on div "single-neutral-actions-information Applicants" at bounding box center [680, 90] width 55 height 11
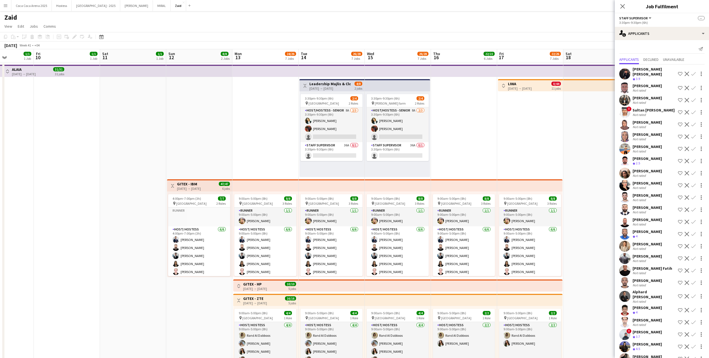
click at [237, 142] on app-date-cell "9:00am-5:00pm (8h) 8/8 pin [GEOGRAPHIC_DATA] 3 Roles Runner [DATE] 9:00am-5:00p…" at bounding box center [265, 315] width 66 height 505
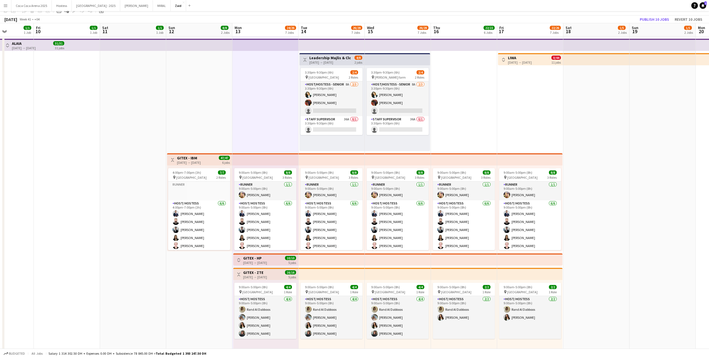
scroll to position [30, 0]
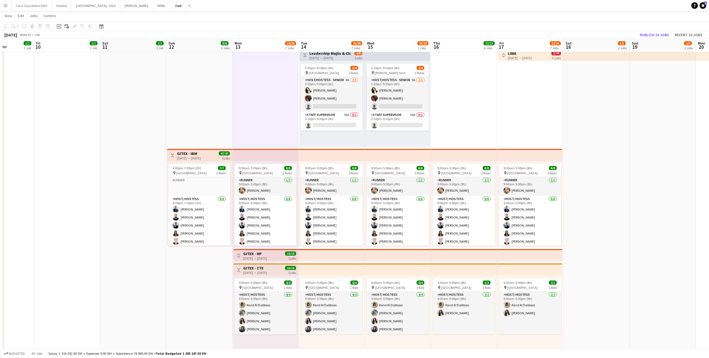
click at [240, 272] on app-icon "Toggle View" at bounding box center [239, 270] width 4 height 4
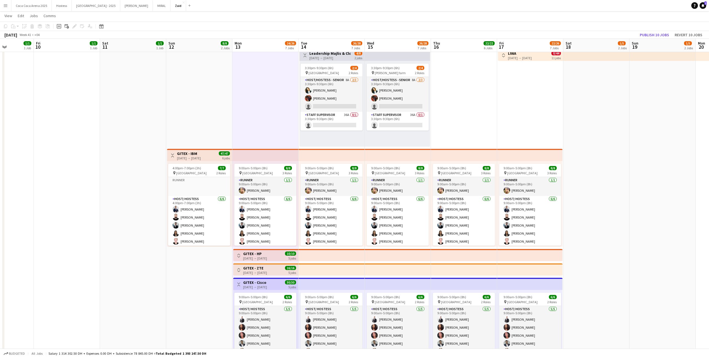
click at [239, 257] on app-icon "Toggle View" at bounding box center [239, 256] width 4 height 4
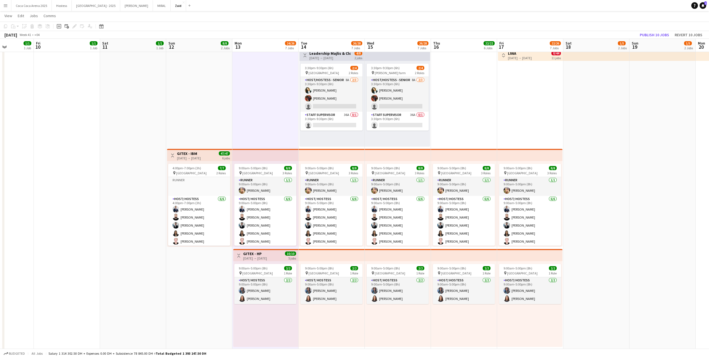
click at [240, 253] on button "Toggle View" at bounding box center [238, 256] width 7 height 7
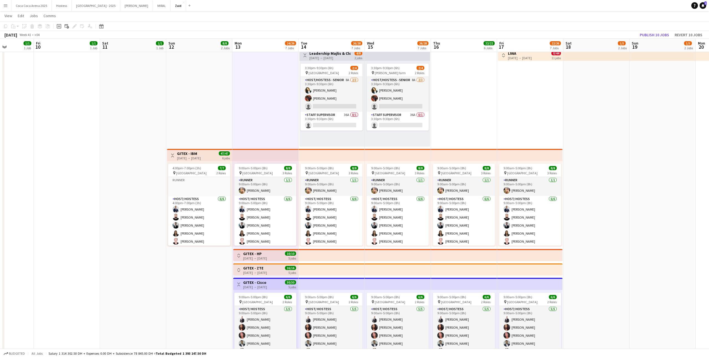
click at [175, 158] on button "Toggle View" at bounding box center [172, 155] width 7 height 7
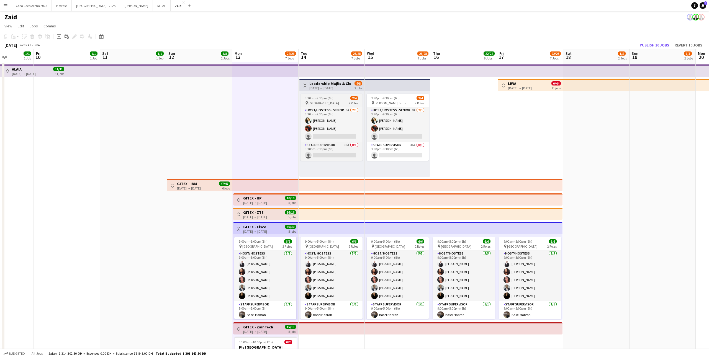
scroll to position [0, 0]
click at [304, 83] on button "Toggle View" at bounding box center [305, 86] width 7 height 7
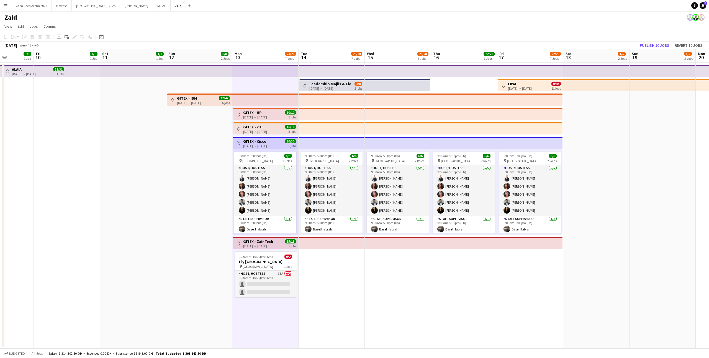
click at [309, 84] on h3 "Leadership Majlis & Closing Dinner" at bounding box center [329, 83] width 41 height 5
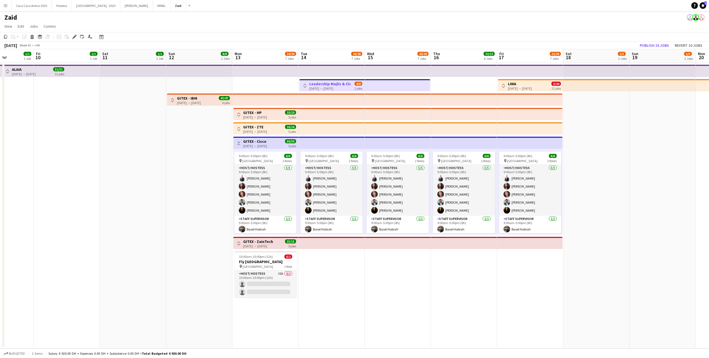
click at [297, 89] on app-date-cell "Toggle View GITEX - HP [DATE] → [DATE] 10/10 5 jobs Toggle View GITEX - ZTE [DA…" at bounding box center [265, 206] width 66 height 286
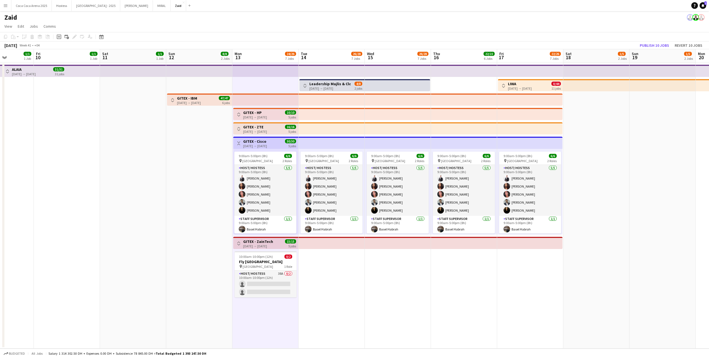
click at [304, 87] on app-icon "Toggle View" at bounding box center [305, 86] width 4 height 4
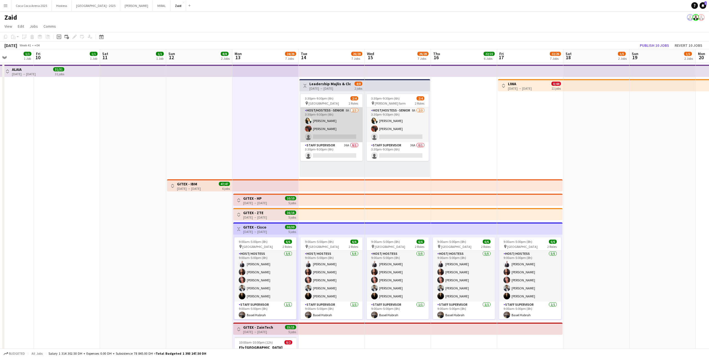
click at [339, 127] on app-card-role "Host/Hostess - Senior 8A [DATE] 3:30pm-9:30pm (6h) [PERSON_NAME] [PERSON_NAME] …" at bounding box center [332, 124] width 62 height 35
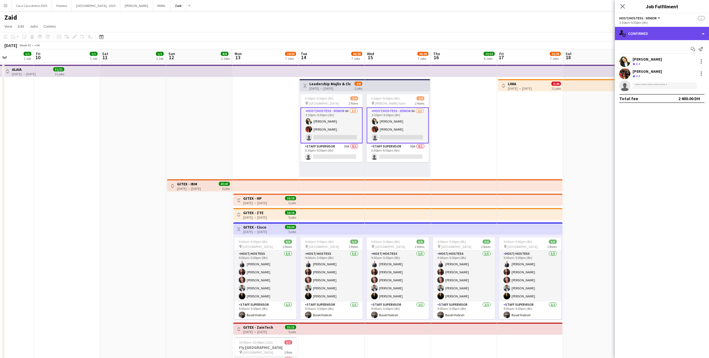
click at [674, 34] on div "single-neutral-actions-check-2 Confirmed" at bounding box center [662, 33] width 94 height 13
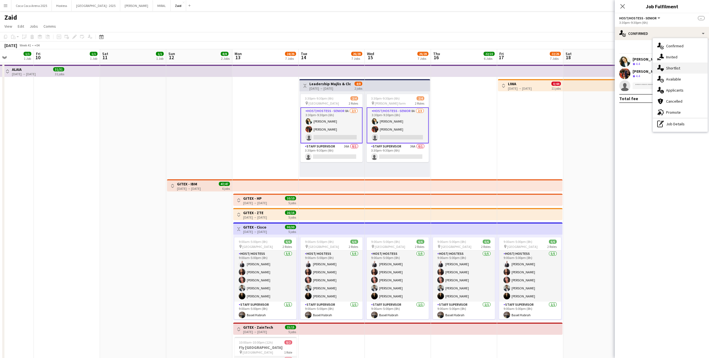
click at [689, 70] on div "single-neutral-actions-heart Shortlist" at bounding box center [680, 68] width 55 height 11
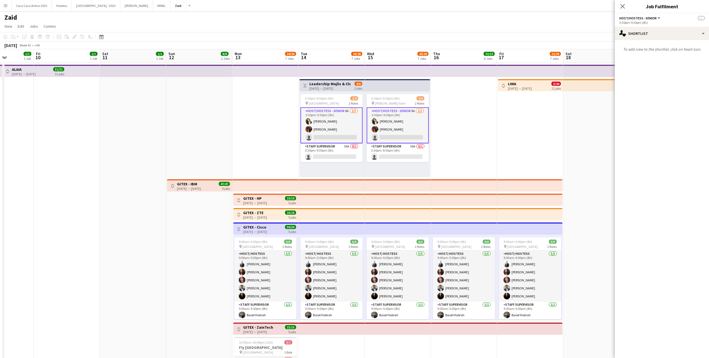
click at [416, 131] on app-card-role "Host/Hostess - Senior 8A [DATE] 3:30pm-9:30pm (6h) [PERSON_NAME] [PERSON_NAME] …" at bounding box center [398, 125] width 62 height 36
click at [455, 174] on app-date-cell "9:00am-5:00pm (8h) 6/6 pin [GEOGRAPHIC_DATA] 2 Roles Host/ Hostess [DATE] 9:00a…" at bounding box center [464, 229] width 66 height 333
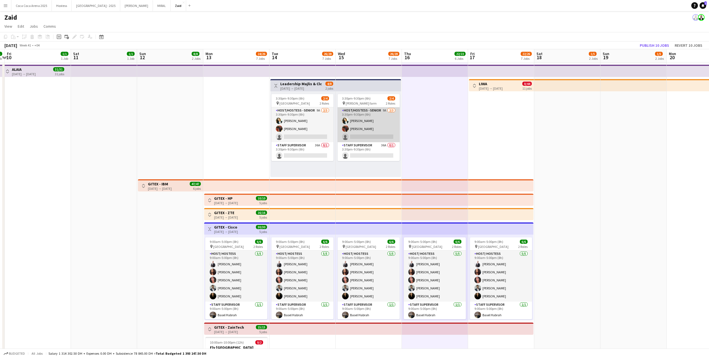
scroll to position [0, 196]
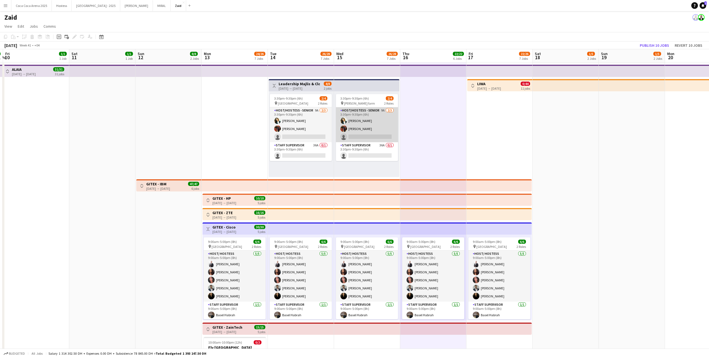
click at [375, 135] on app-card-role "Host/Hostess - Senior 9A [DATE] 3:30pm-9:30pm (6h) [PERSON_NAME] [PERSON_NAME] …" at bounding box center [367, 124] width 62 height 35
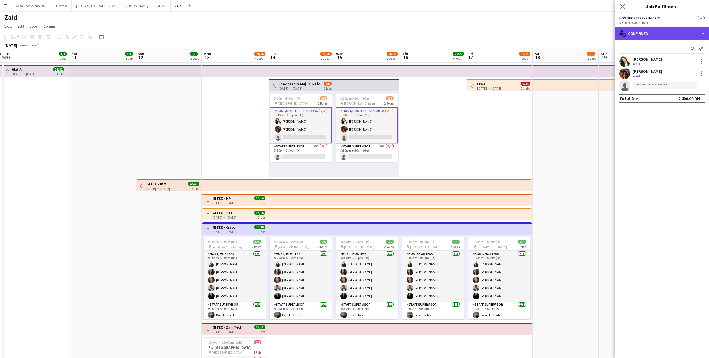
click at [667, 37] on div "single-neutral-actions-check-2 Confirmed" at bounding box center [662, 33] width 94 height 13
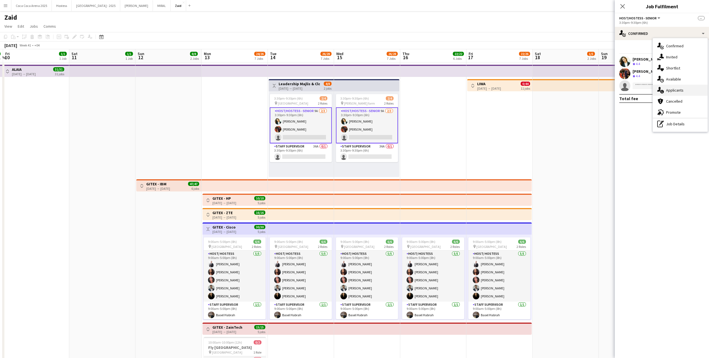
click at [692, 87] on div "single-neutral-actions-information Applicants" at bounding box center [680, 90] width 55 height 11
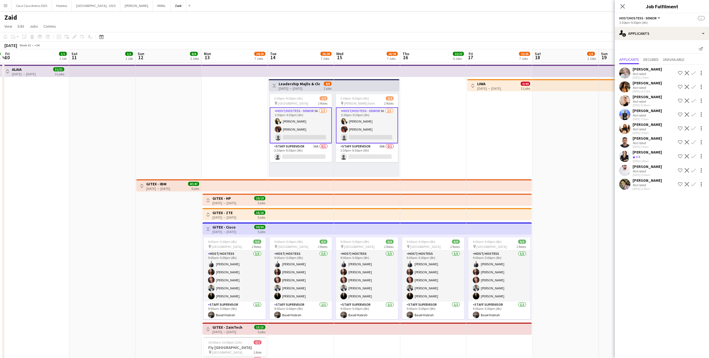
click at [660, 167] on div "[PERSON_NAME] Not rated [DATE] 11:04am Shortlist crew Decline Confirm" at bounding box center [662, 170] width 94 height 13
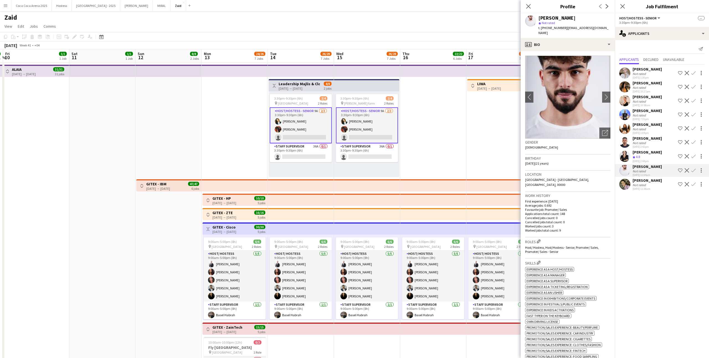
click at [649, 183] on div "Not rated" at bounding box center [647, 185] width 29 height 4
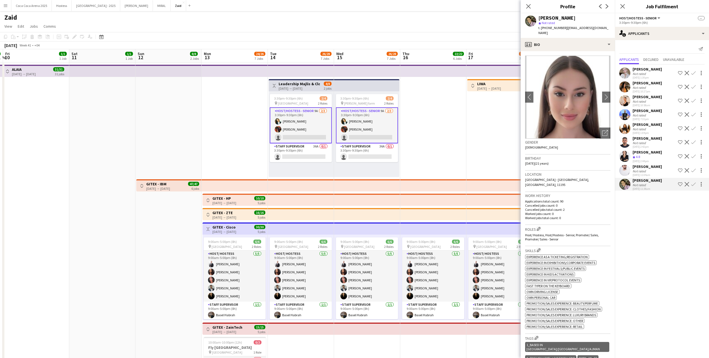
click at [491, 135] on app-date-cell "Toggle View LIWA [DATE] → [DATE] 0/44 11 jobs 9:00am-5:00pm (8h) 6/6 pin [GEOGR…" at bounding box center [500, 229] width 66 height 333
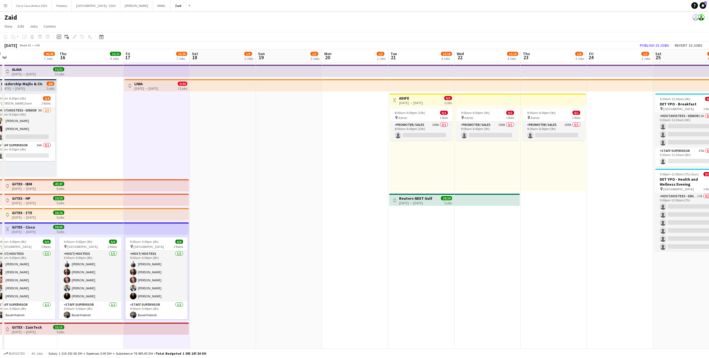
scroll to position [0, 220]
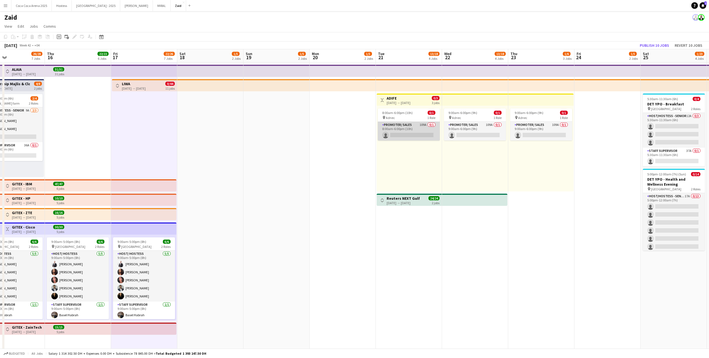
click at [407, 135] on app-card-role "Promoter/ Sales 109A 0/1 8:00am-6:00pm (10h) single-neutral-actions" at bounding box center [409, 131] width 62 height 19
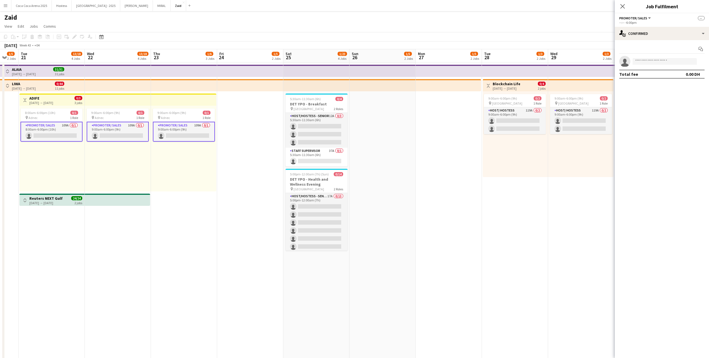
scroll to position [0, 182]
click at [426, 187] on app-date-cell at bounding box center [447, 229] width 66 height 333
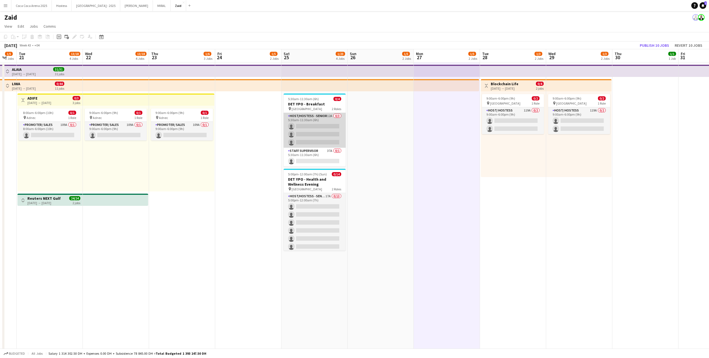
click at [335, 136] on app-card-role "Host/Hostess - Senior 12A 0/3 5:30am-11:30am (6h) single-neutral-actions single…" at bounding box center [315, 130] width 62 height 35
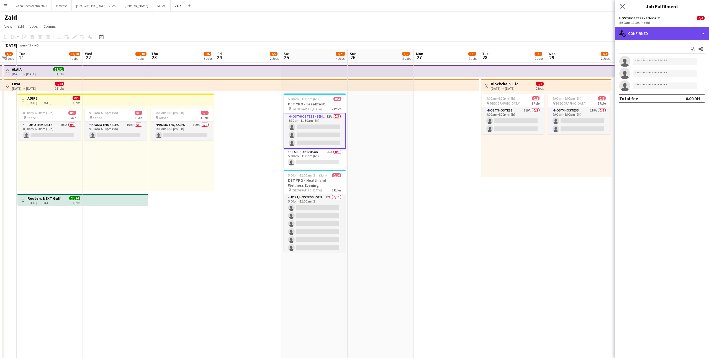
click at [681, 35] on div "single-neutral-actions-check-2 Confirmed" at bounding box center [662, 33] width 94 height 13
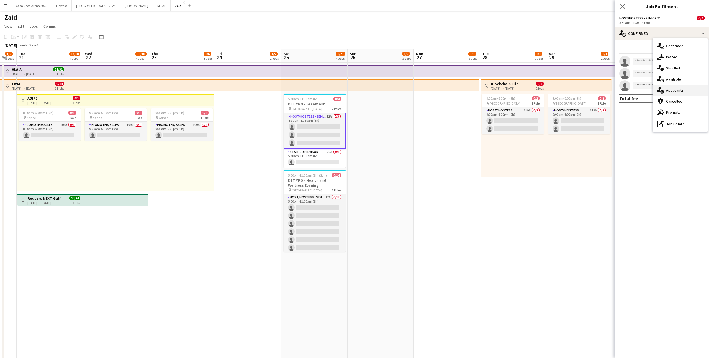
click at [684, 91] on div "single-neutral-actions-information Applicants" at bounding box center [680, 90] width 55 height 11
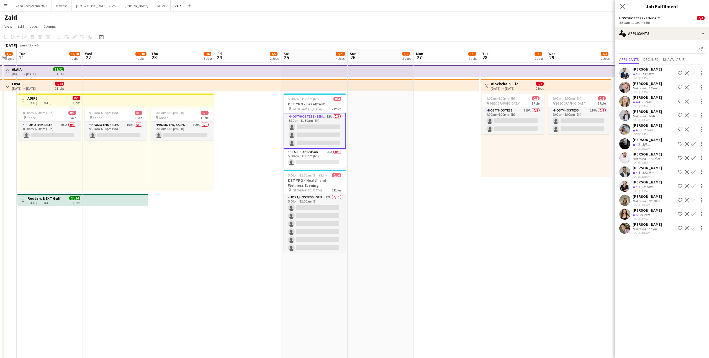
click at [653, 212] on div "[PERSON_NAME]" at bounding box center [647, 210] width 29 height 5
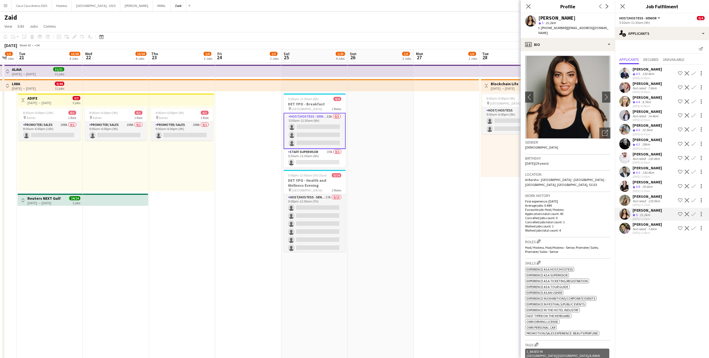
click at [642, 226] on div "[PERSON_NAME]" at bounding box center [647, 224] width 29 height 5
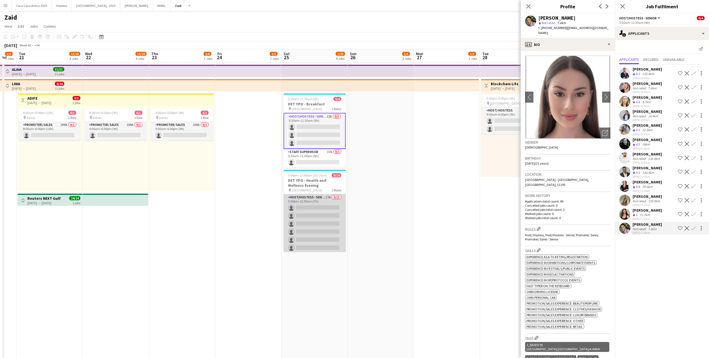
click at [323, 224] on app-card-role "Host/Hostess - Senior 17A 0/13 5:00pm-12:00am (7h) single-neutral-actions singl…" at bounding box center [315, 251] width 62 height 115
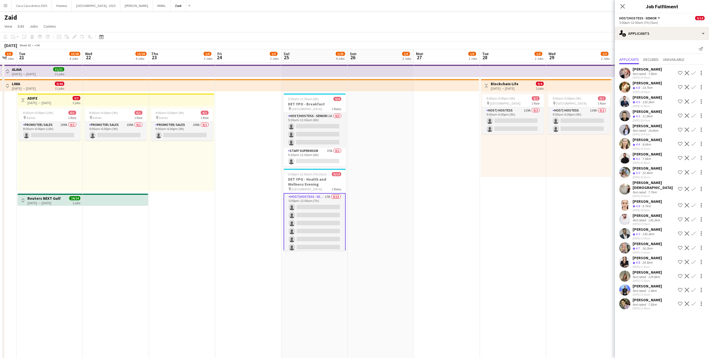
click at [431, 176] on app-date-cell at bounding box center [447, 229] width 66 height 333
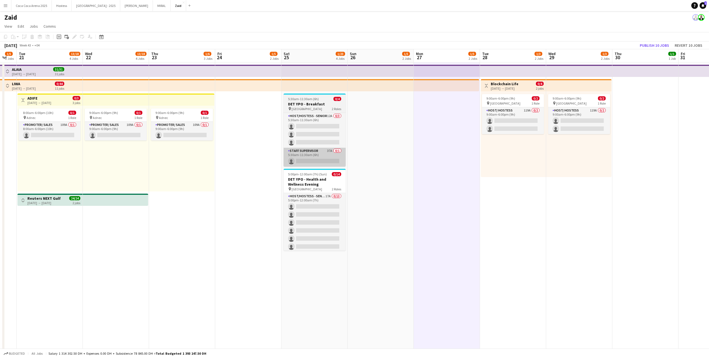
click at [326, 158] on app-card-role "Staff Supervisor 37A 0/1 5:30am-11:30am (6h) single-neutral-actions" at bounding box center [315, 157] width 62 height 19
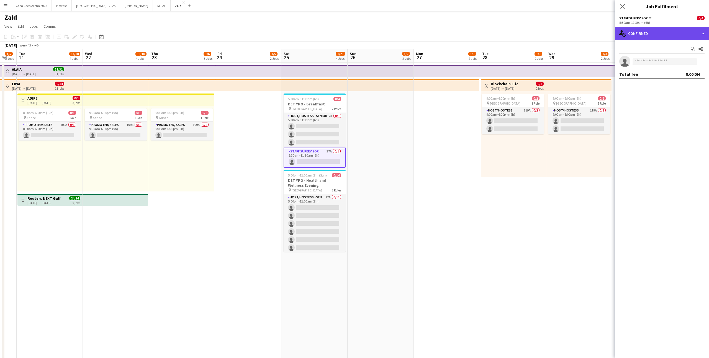
click at [654, 34] on div "single-neutral-actions-check-2 Confirmed" at bounding box center [662, 33] width 94 height 13
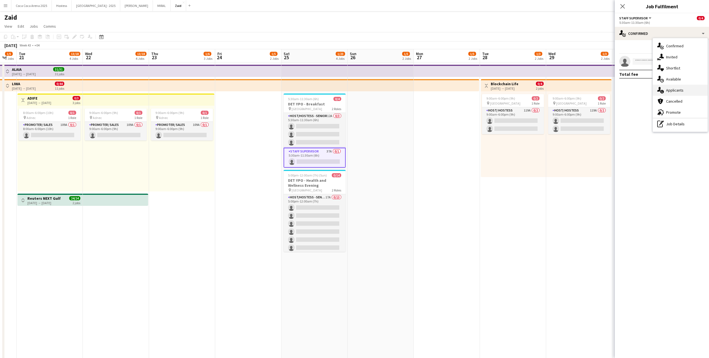
click at [681, 87] on div "single-neutral-actions-information Applicants" at bounding box center [680, 90] width 55 height 11
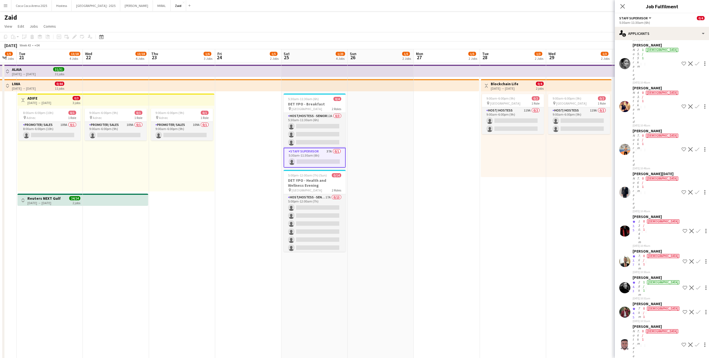
scroll to position [321, 0]
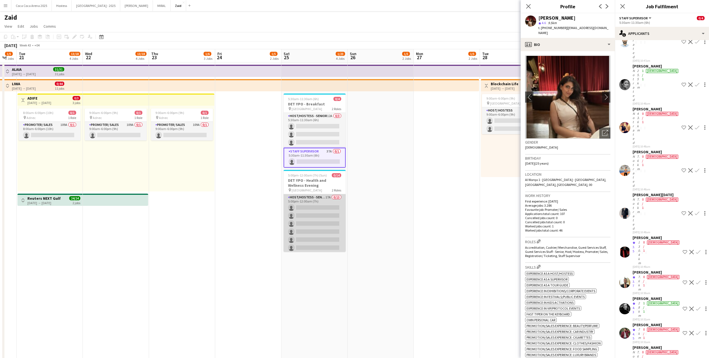
scroll to position [76, 0]
click at [324, 231] on app-card-role "Host/Hostess - Senior 17A 0/13 5:00pm-12:00am (7h) single-neutral-actions singl…" at bounding box center [315, 175] width 62 height 115
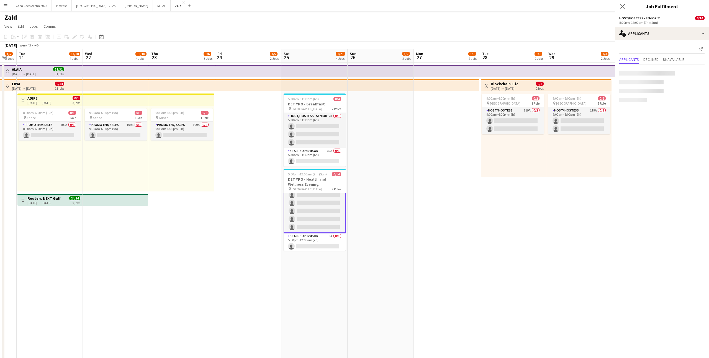
scroll to position [77, 0]
click at [328, 236] on app-card-role "Staff Supervisor 3A 0/1 5:00pm-12:00am (7h) single-neutral-actions" at bounding box center [315, 242] width 62 height 19
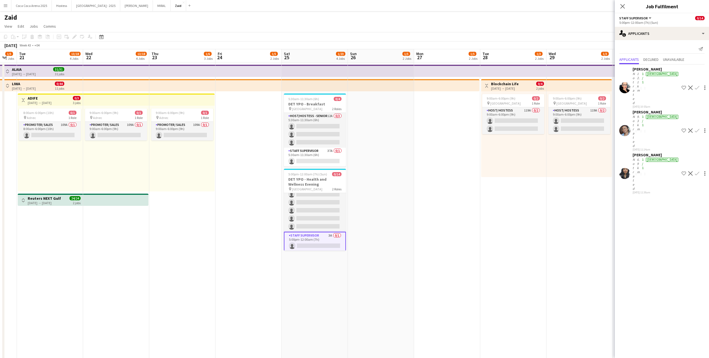
click at [526, 160] on div "9:00am-6:00pm (9h) 0/2 pin Festival Arena 1 Role Host/ Hostess 119A 0/2 9:00am-…" at bounding box center [513, 134] width 65 height 86
